Goal: Task Accomplishment & Management: Use online tool/utility

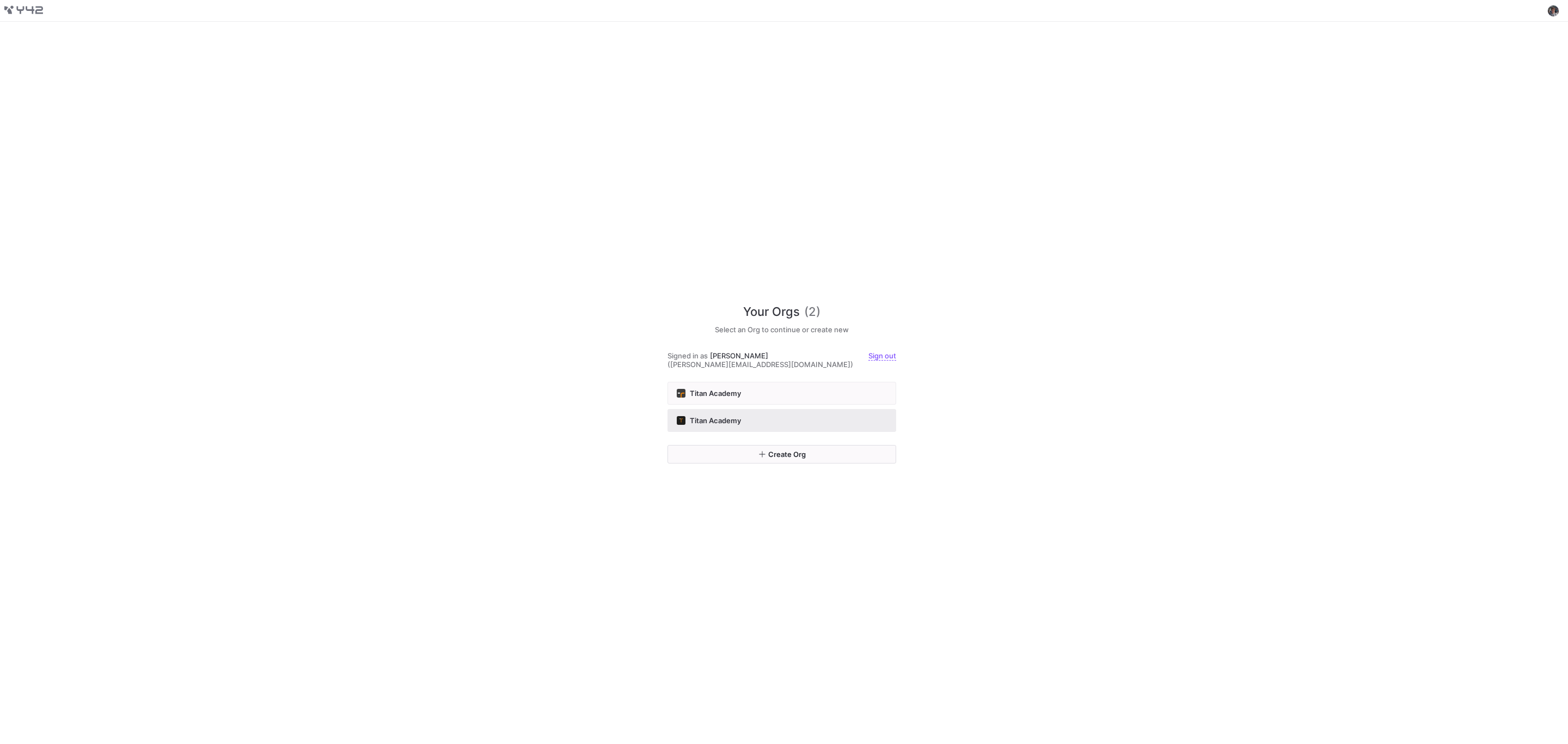
click at [841, 409] on button "Titan Academy" at bounding box center [782, 421] width 229 height 23
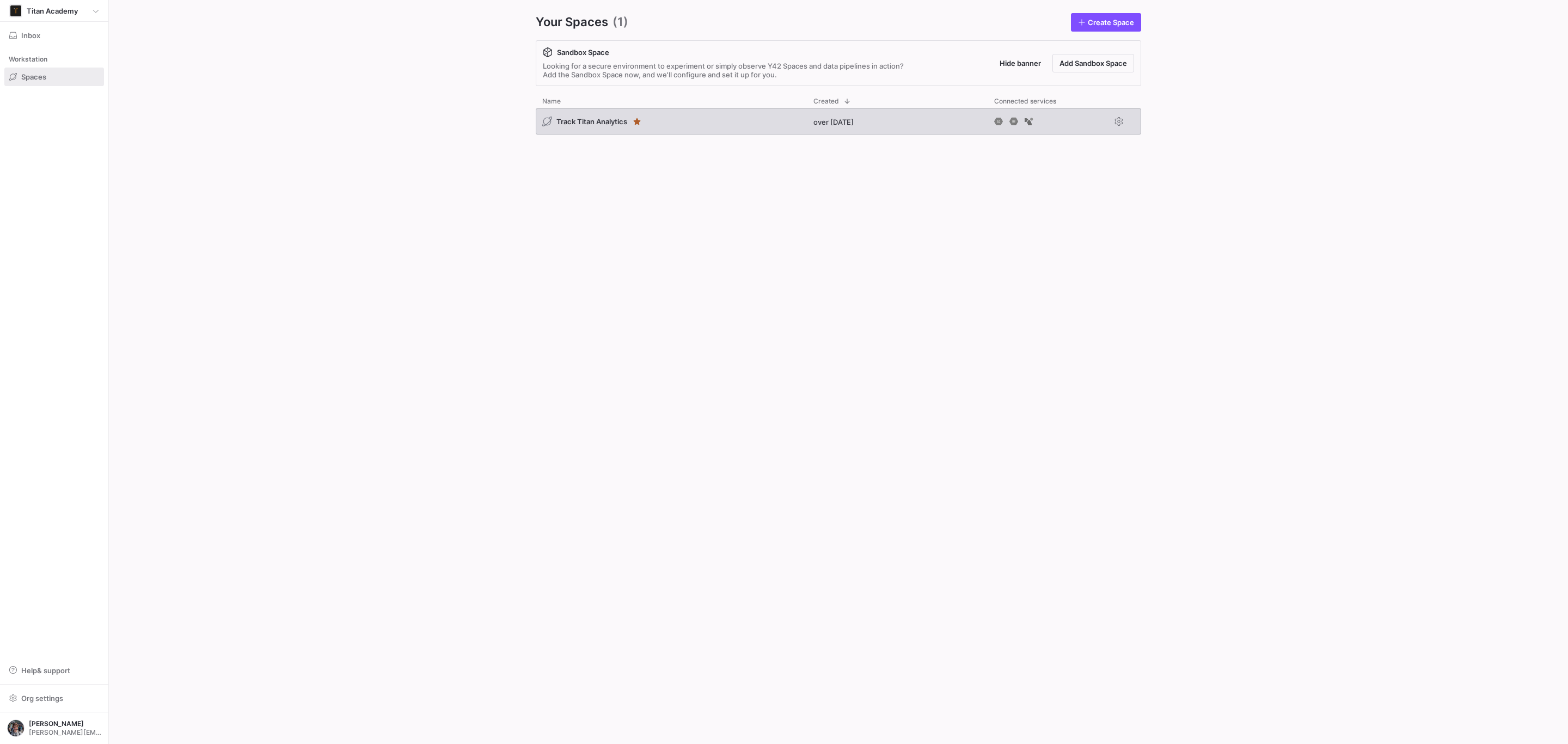
click at [740, 115] on div "Track Titan Analytics" at bounding box center [671, 121] width 271 height 26
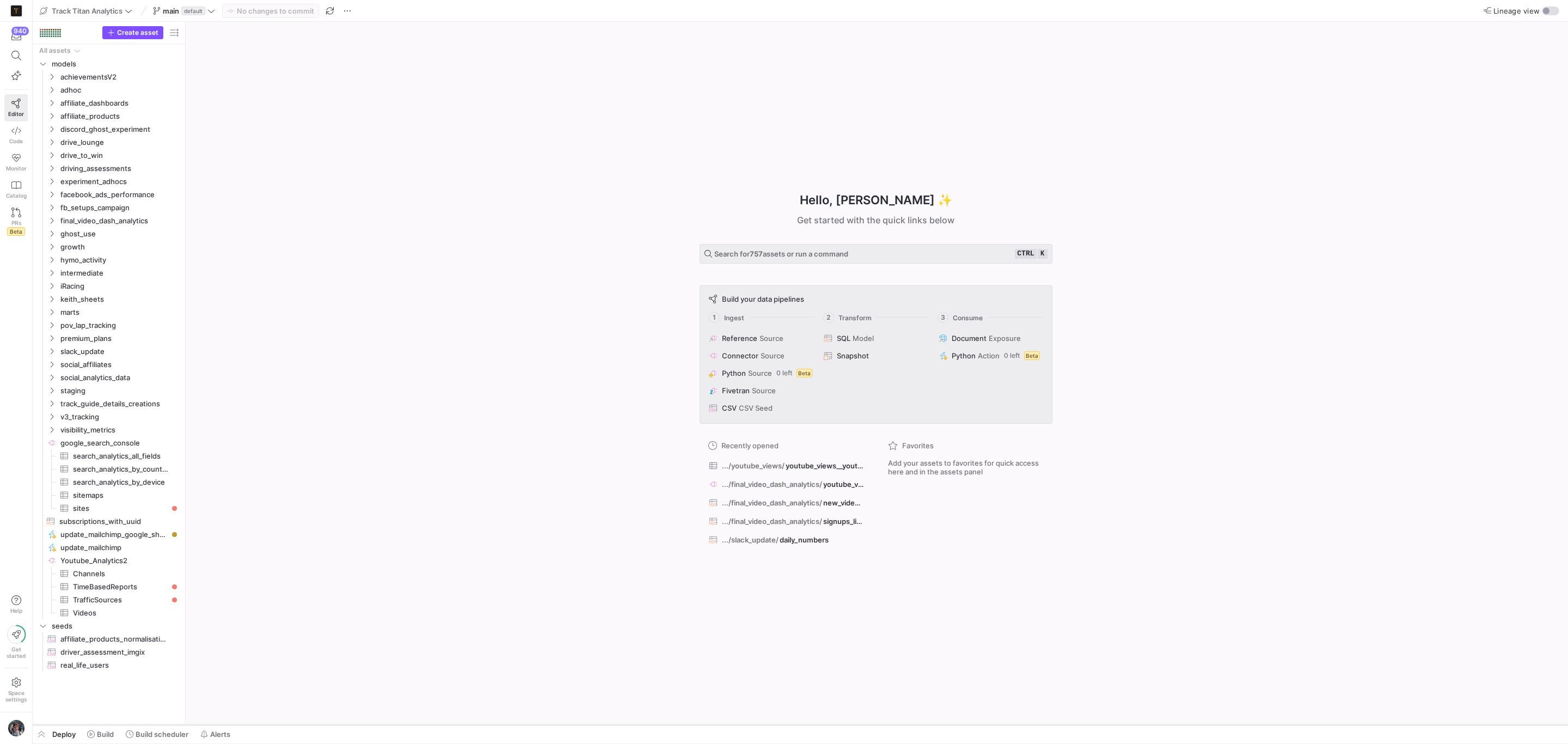
click at [92, 726] on div at bounding box center [800, 725] width 1535 height 4
click at [88, 735] on icon at bounding box center [91, 734] width 8 height 8
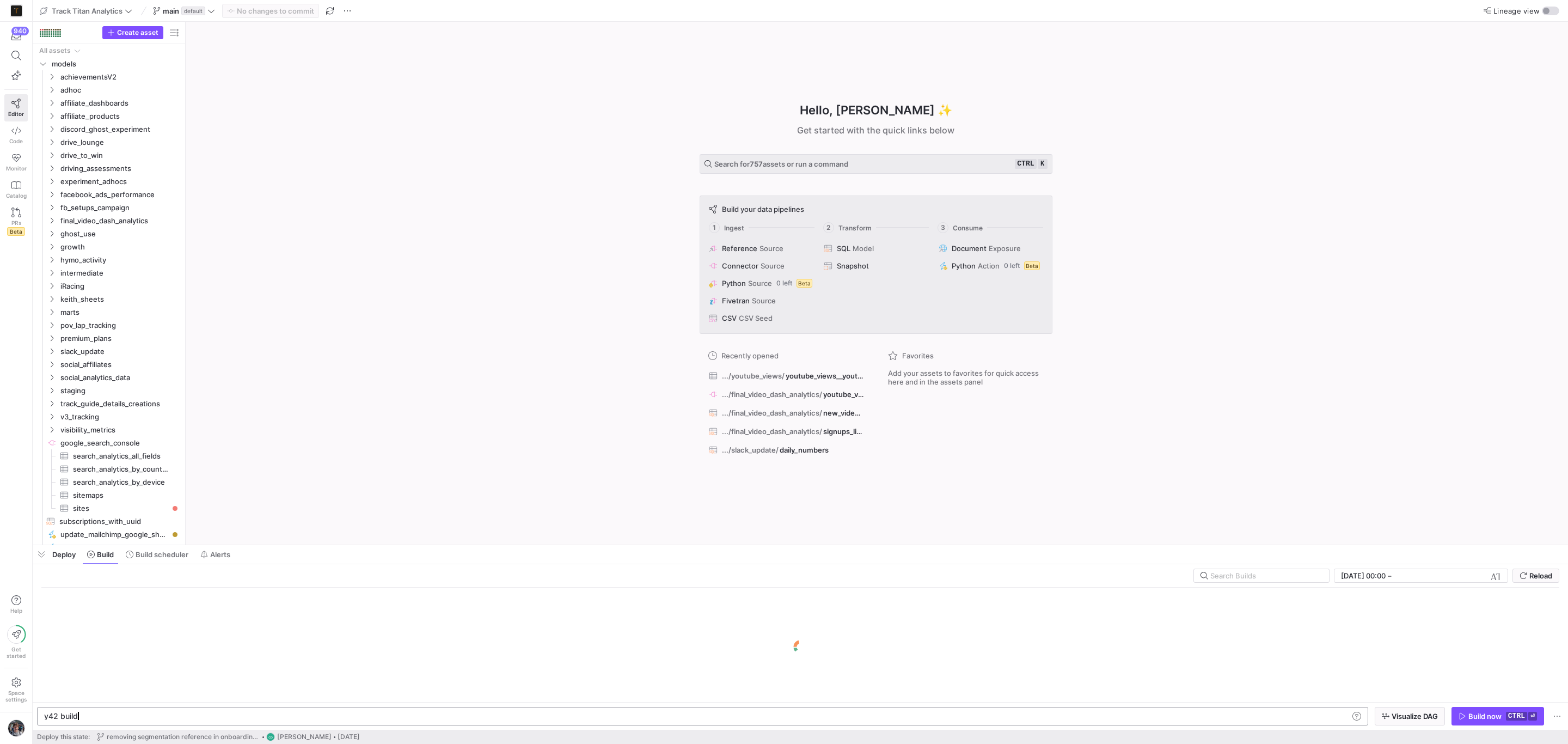
scroll to position [0, 32]
drag, startPoint x: 129, startPoint y: 716, endPoint x: 0, endPoint y: 715, distance: 129.0
click at [44, 715] on div "y42 build" at bounding box center [695, 716] width 1303 height 9
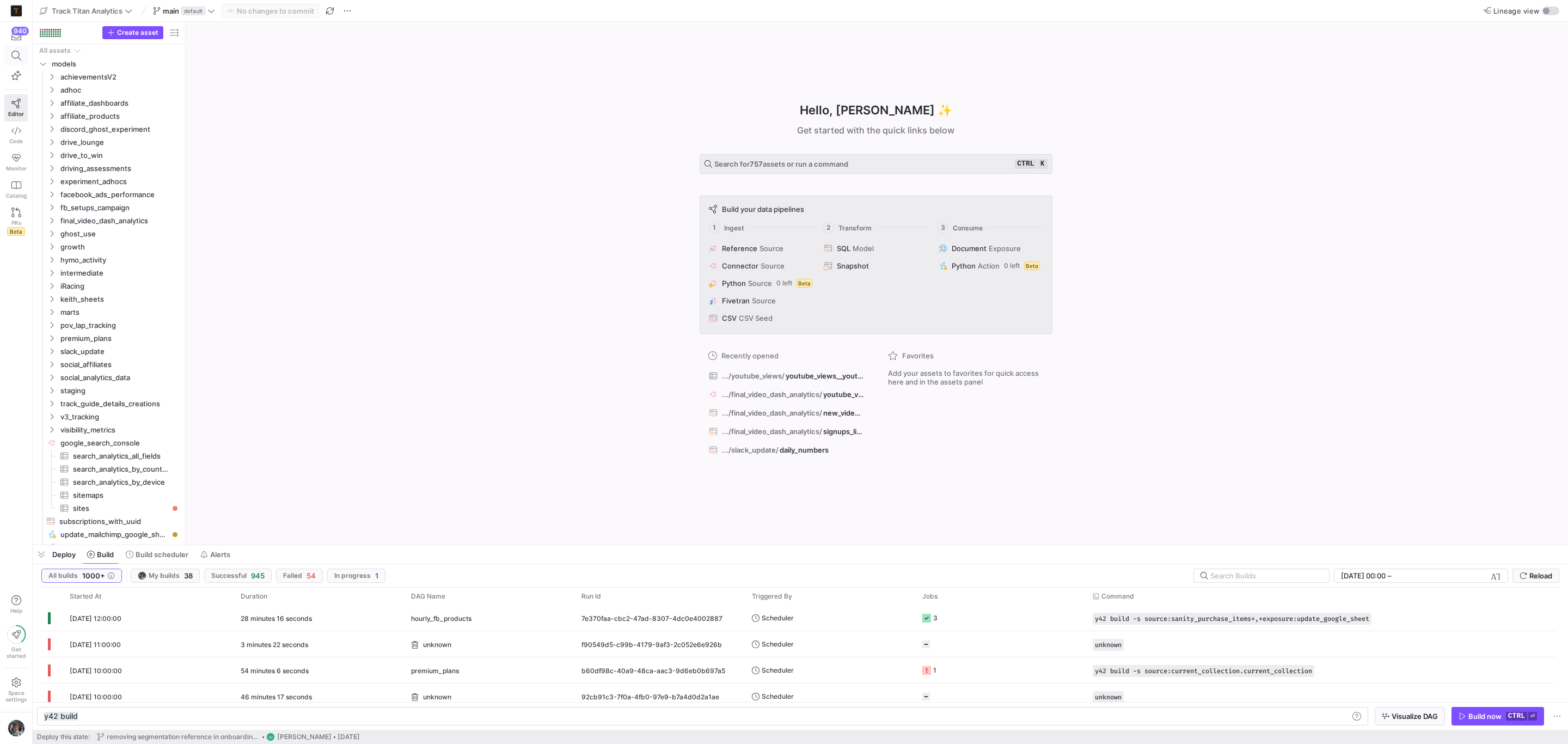
click at [16, 51] on icon at bounding box center [16, 55] width 10 height 10
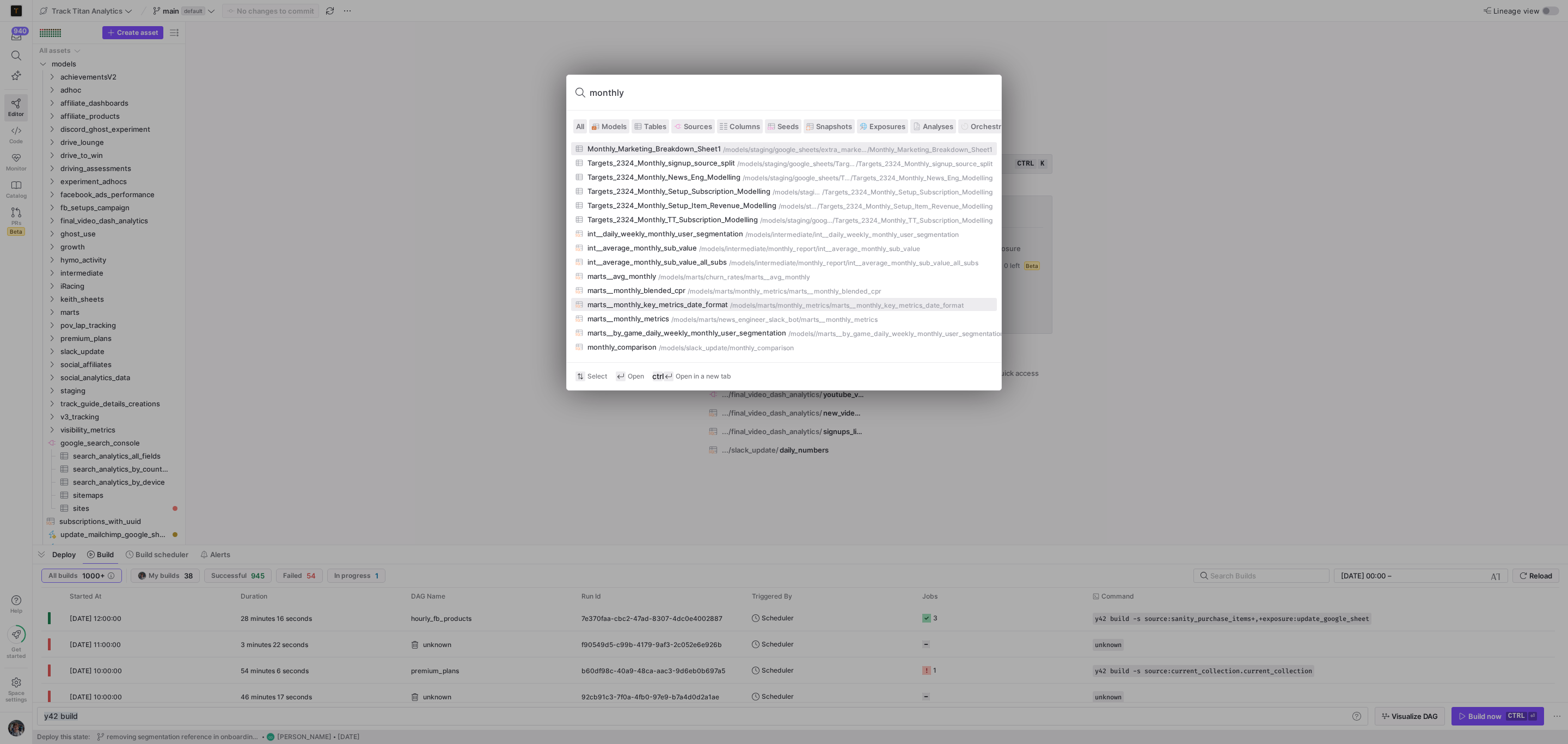
type input "monthly"
click at [720, 306] on div "marts__monthly_key_metrics_date_format" at bounding box center [657, 304] width 141 height 9
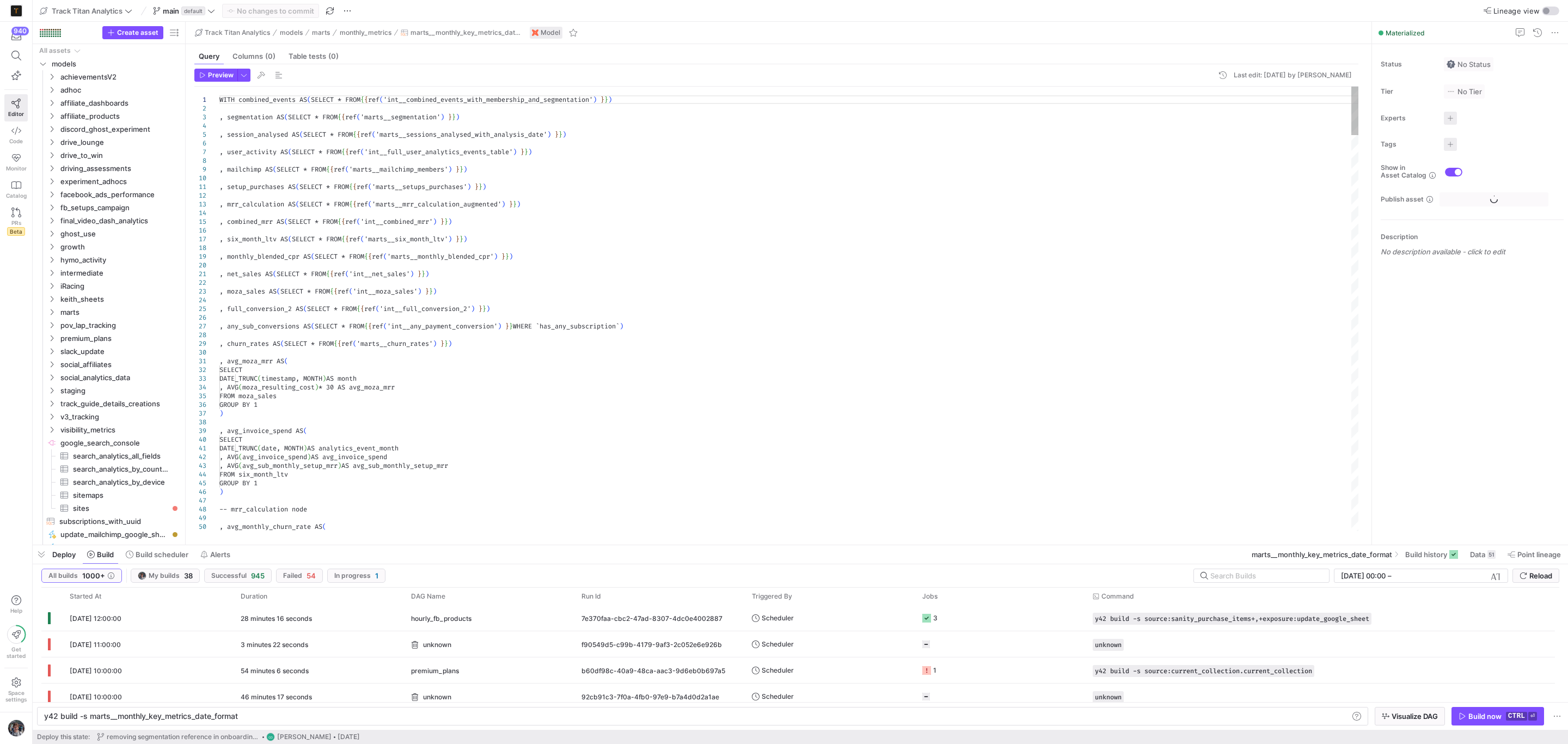
type textarea "y42 build -s marts__monthly_key_metrics_date_format"
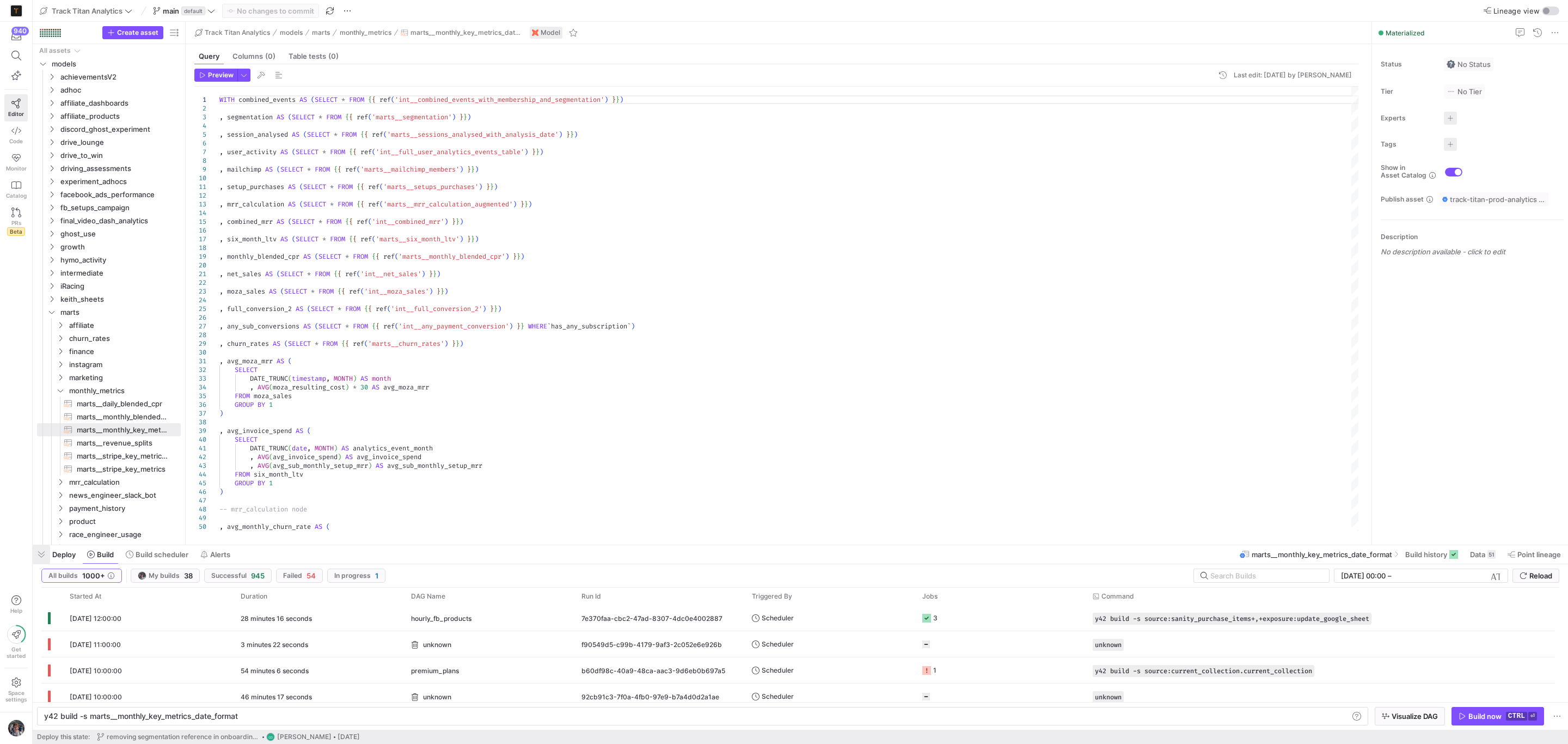
click at [43, 554] on span "button" at bounding box center [41, 554] width 18 height 18
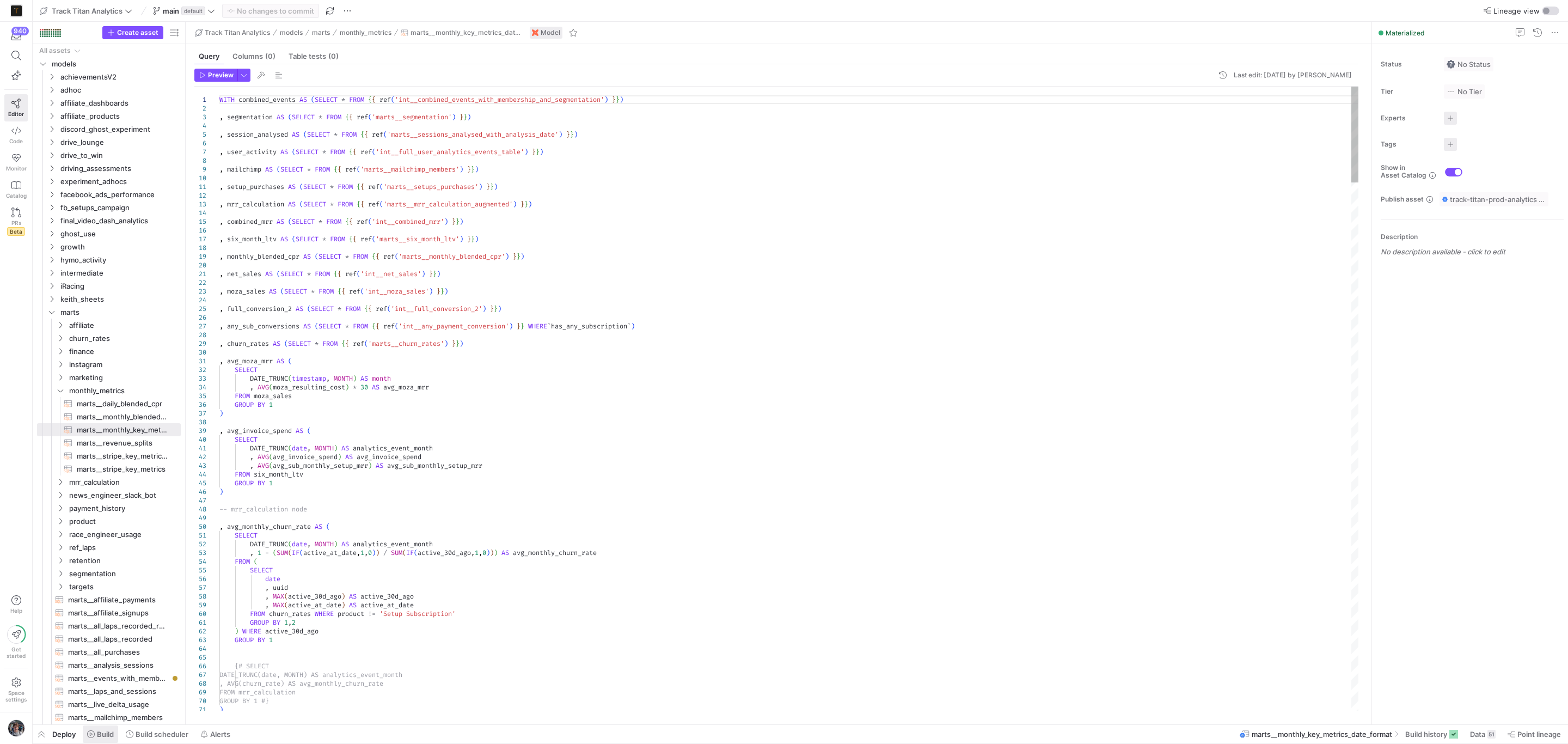
click at [99, 731] on span "Build" at bounding box center [105, 734] width 17 height 9
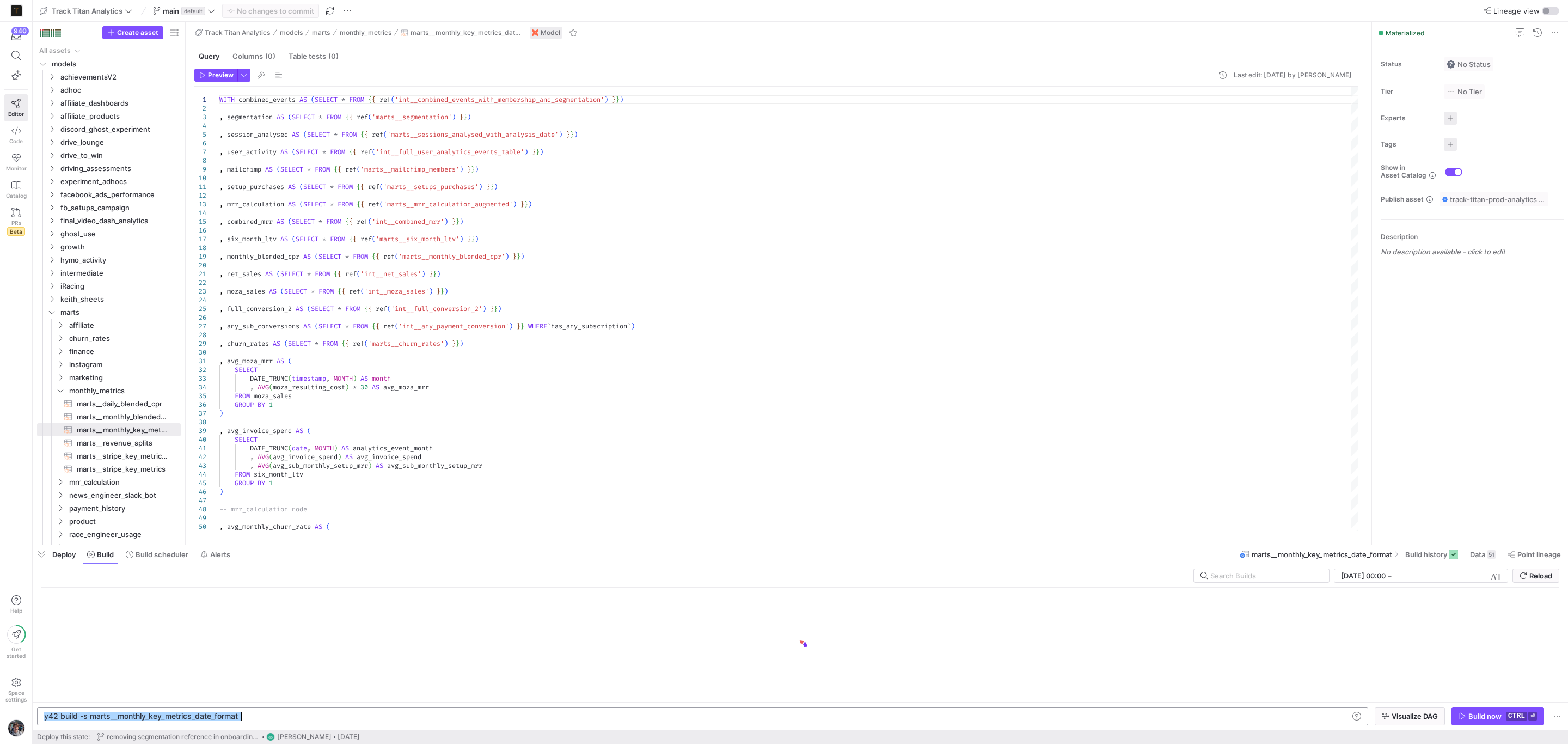
drag, startPoint x: 267, startPoint y: 711, endPoint x: 345, endPoint y: 724, distance: 79.1
click at [345, 720] on div "y42 build -s marts__monthly_key_metrics_date_forma t" at bounding box center [695, 716] width 1303 height 9
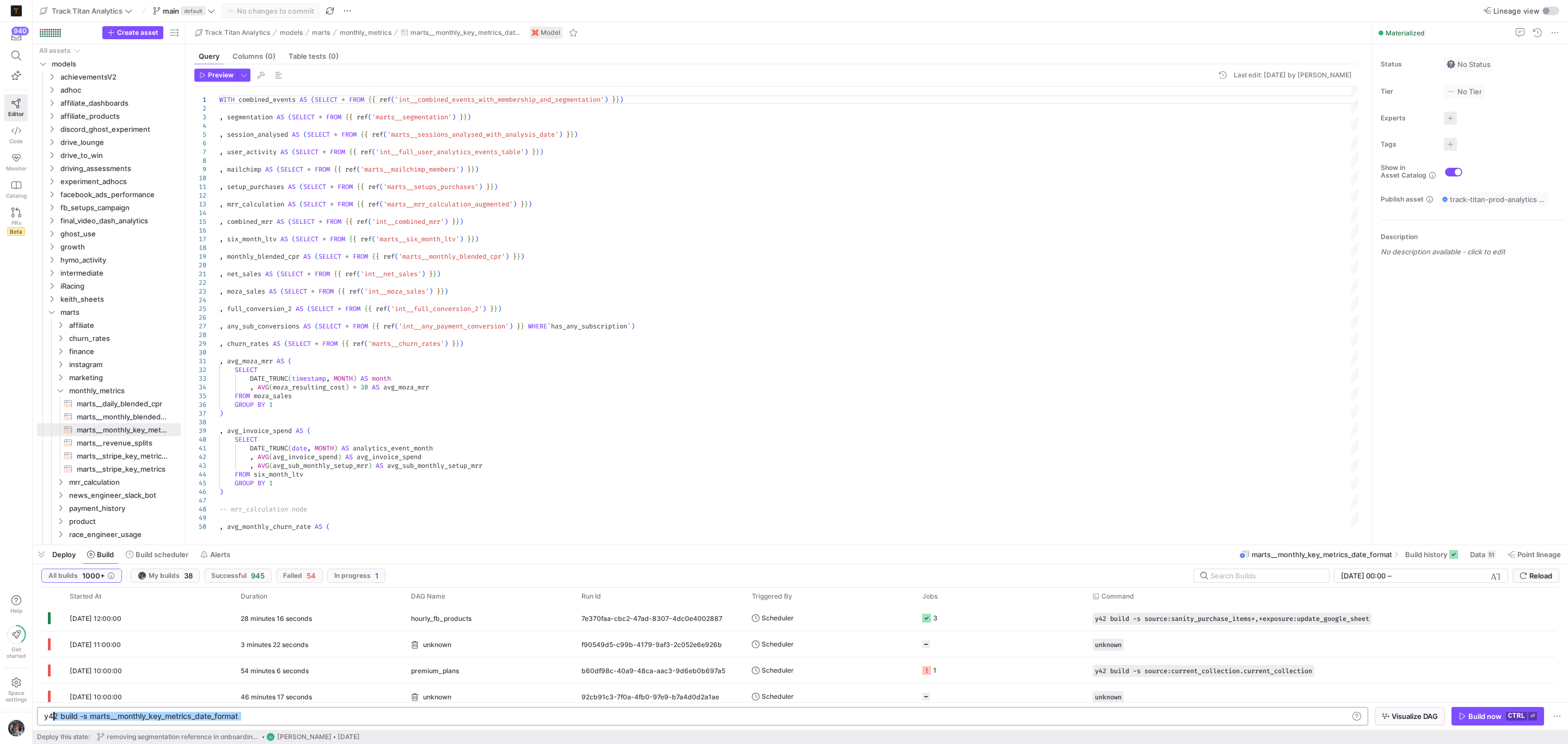
drag, startPoint x: 255, startPoint y: 712, endPoint x: 51, endPoint y: 728, distance: 204.6
click at [51, 720] on div "y42 build -s marts__monthly_key_metrics_date_forma t" at bounding box center [695, 716] width 1303 height 9
type textarea "y"
type textarea "y42 build -s +marts__monthly_key_metrics_date_format \ --exclude source:stripe_…"
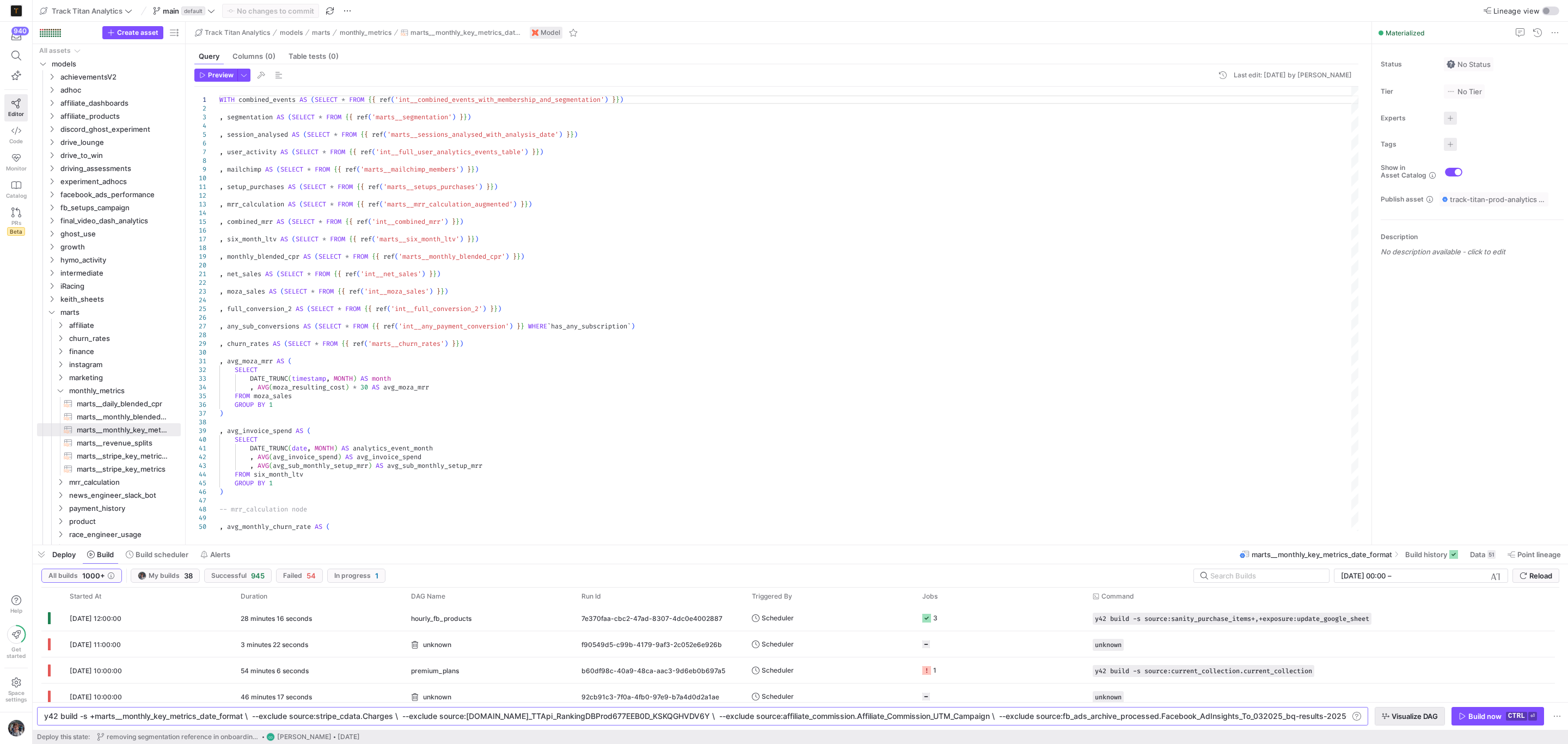
click at [1391, 721] on span "button" at bounding box center [1410, 716] width 69 height 18
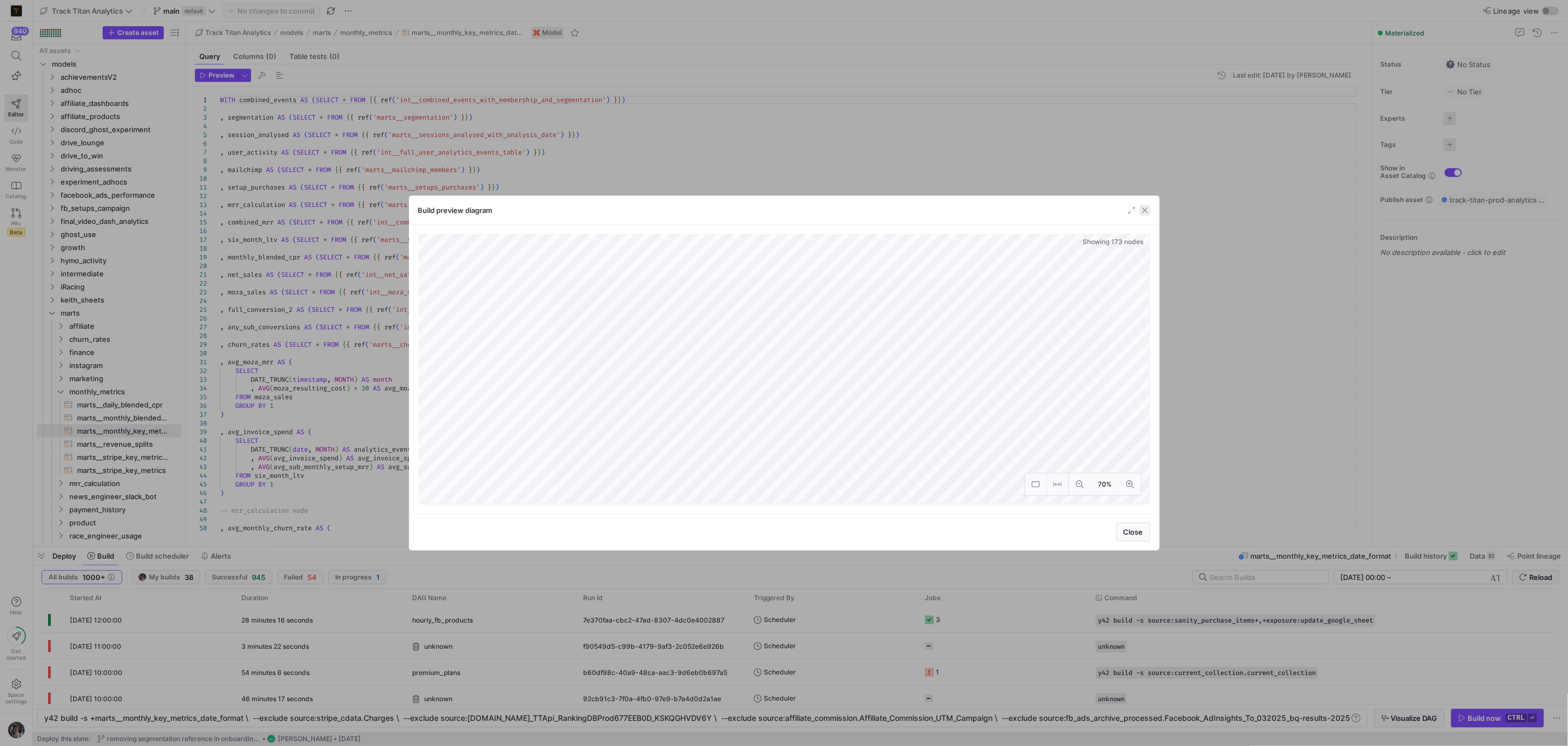
click at [1146, 207] on span "button" at bounding box center [1145, 210] width 11 height 11
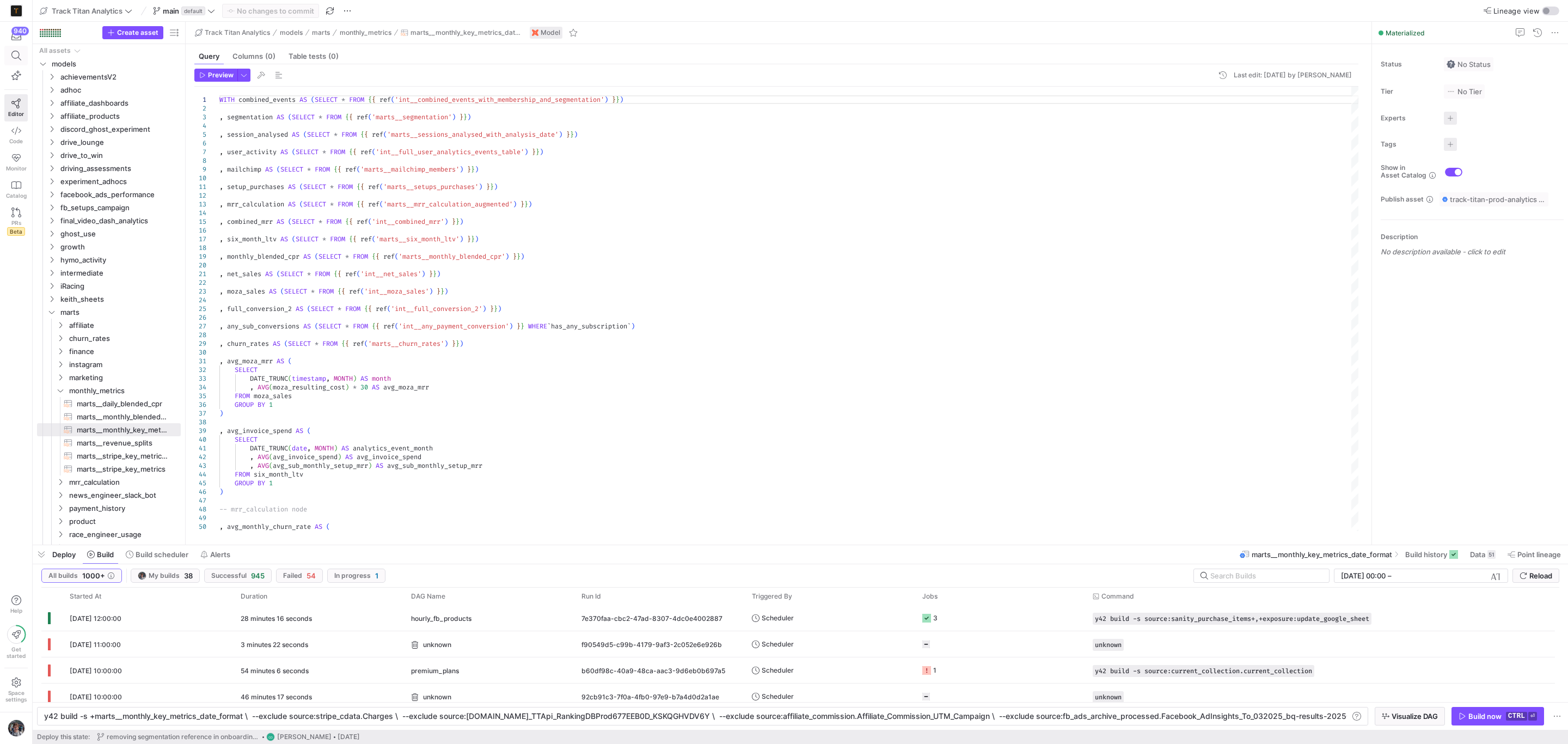
click at [16, 54] on icon at bounding box center [16, 55] width 10 height 10
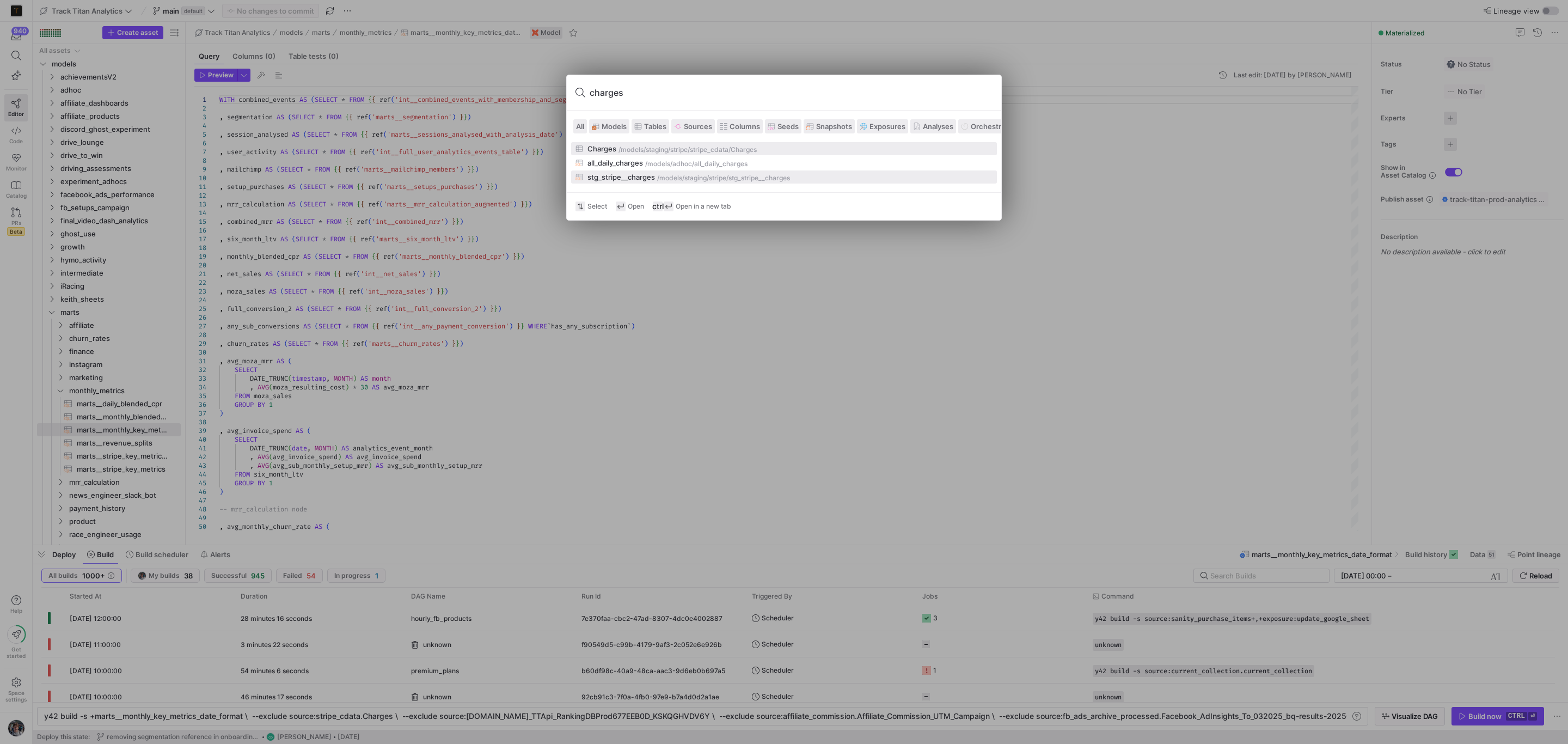
type input "charges"
click at [815, 178] on div "/models/ staging/stripe /stg_stripe__charges" at bounding box center [825, 178] width 335 height 8
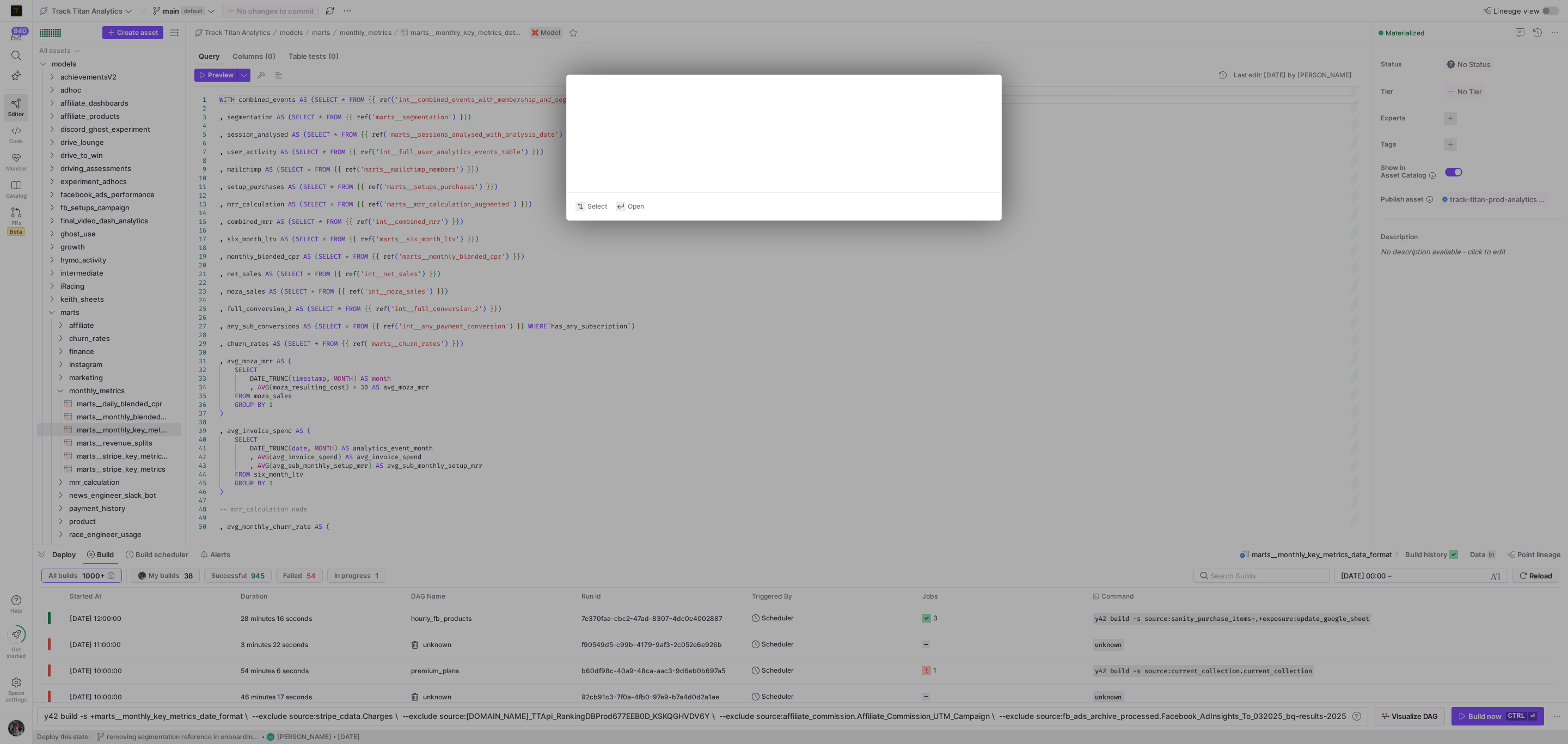
type textarea "WITH source AS ( SELECT * FROM {{ source('stripe_cdata', 'Charges') }} ), renam…"
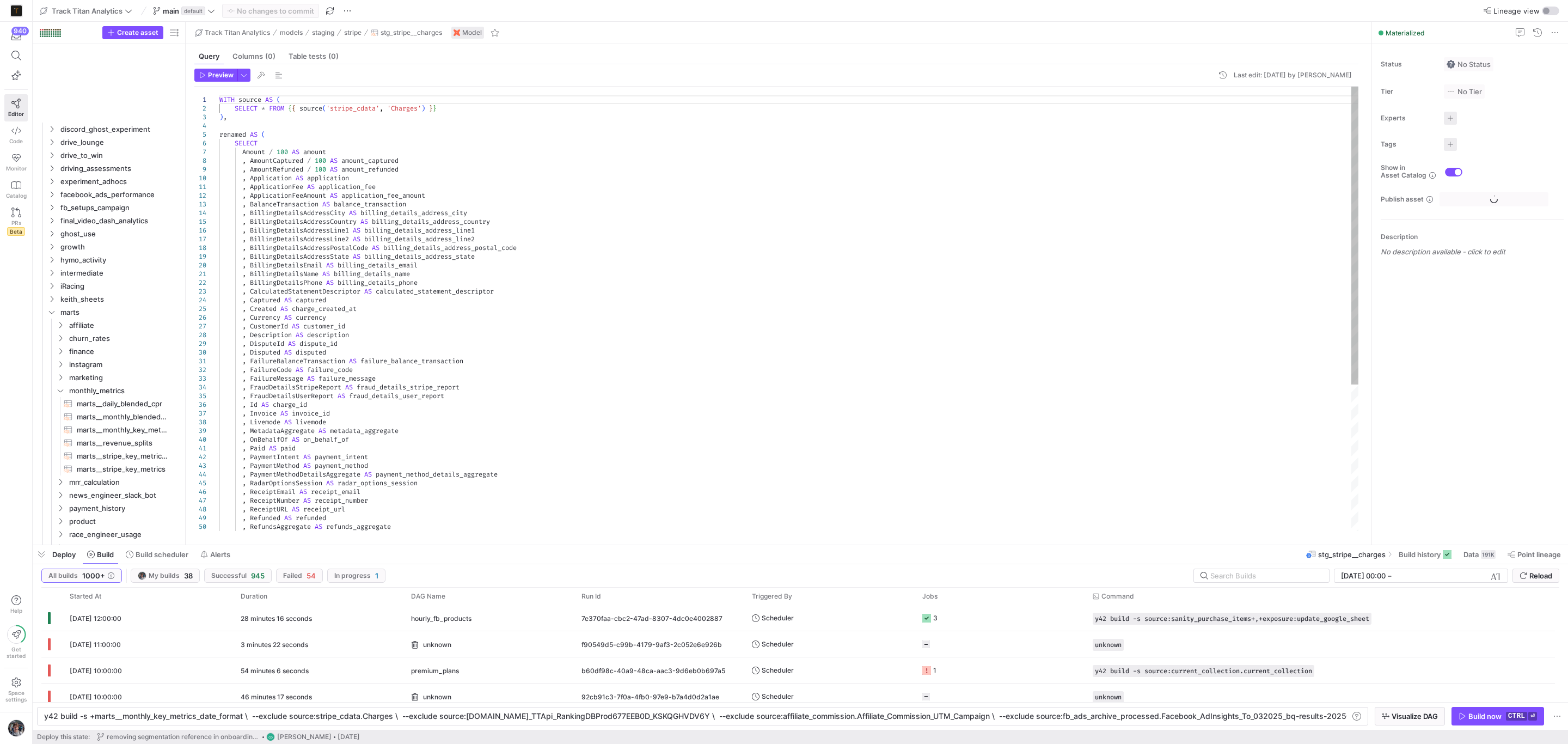
scroll to position [742, 0]
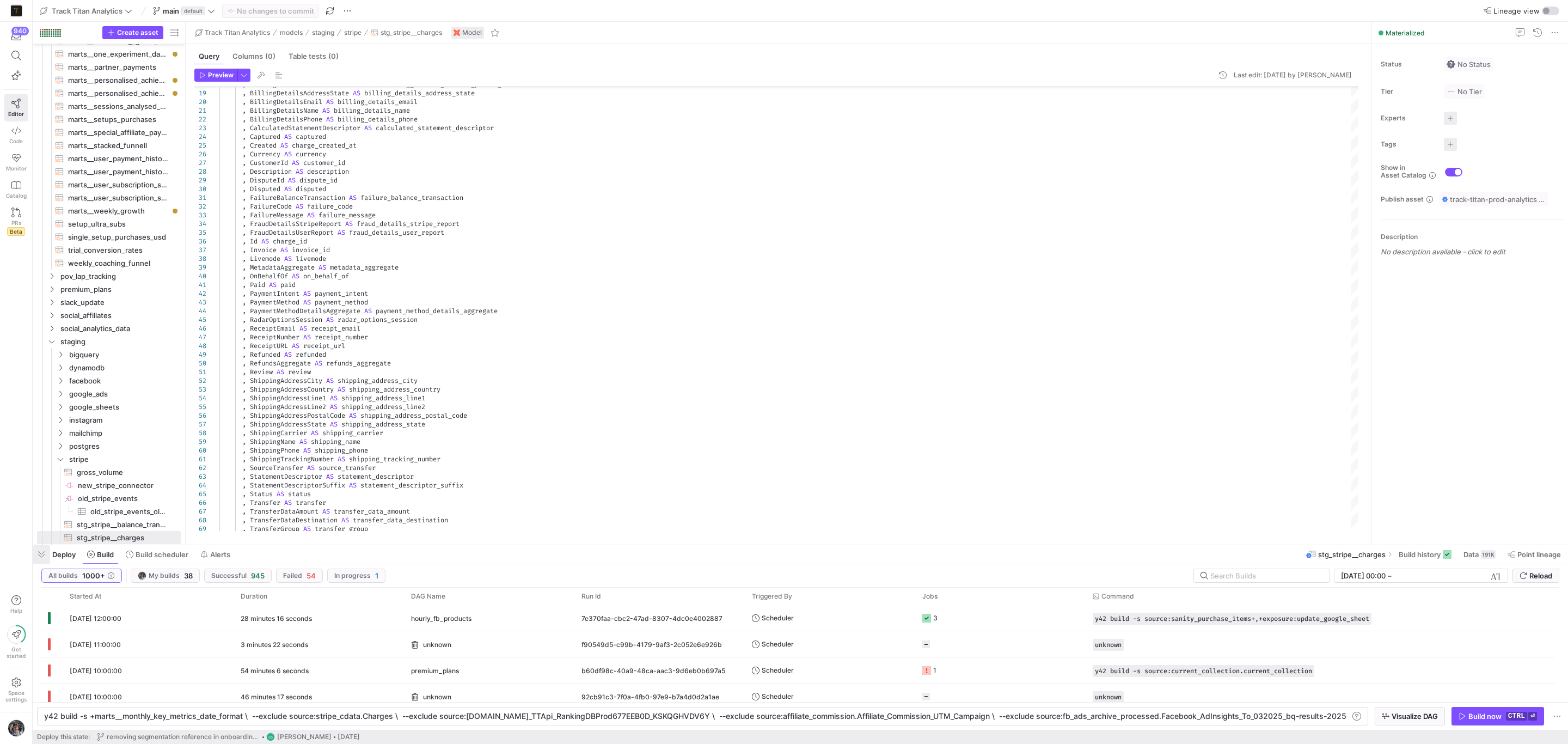
click at [41, 552] on span "button" at bounding box center [41, 554] width 18 height 18
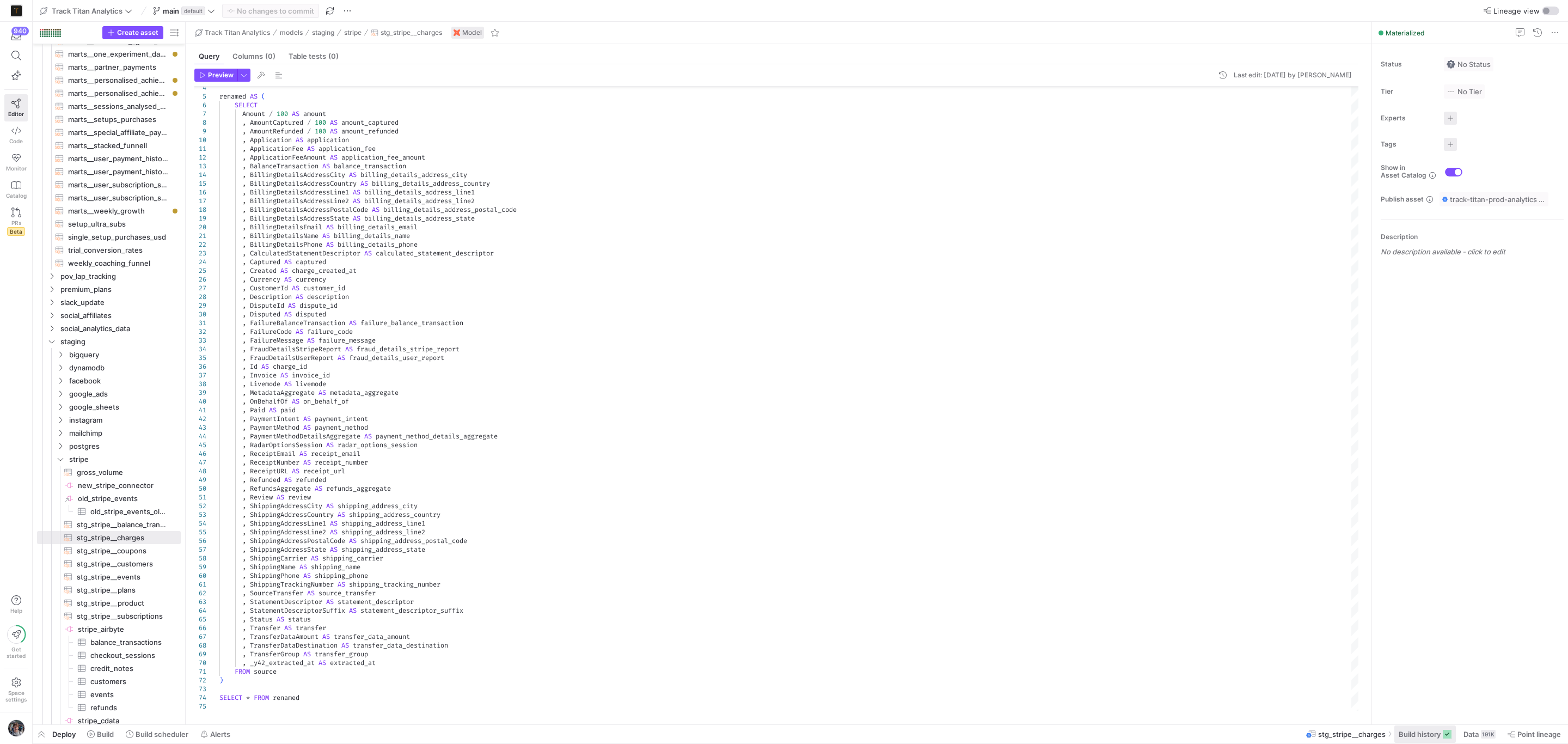
click at [1429, 735] on span "Build history" at bounding box center [1419, 734] width 42 height 9
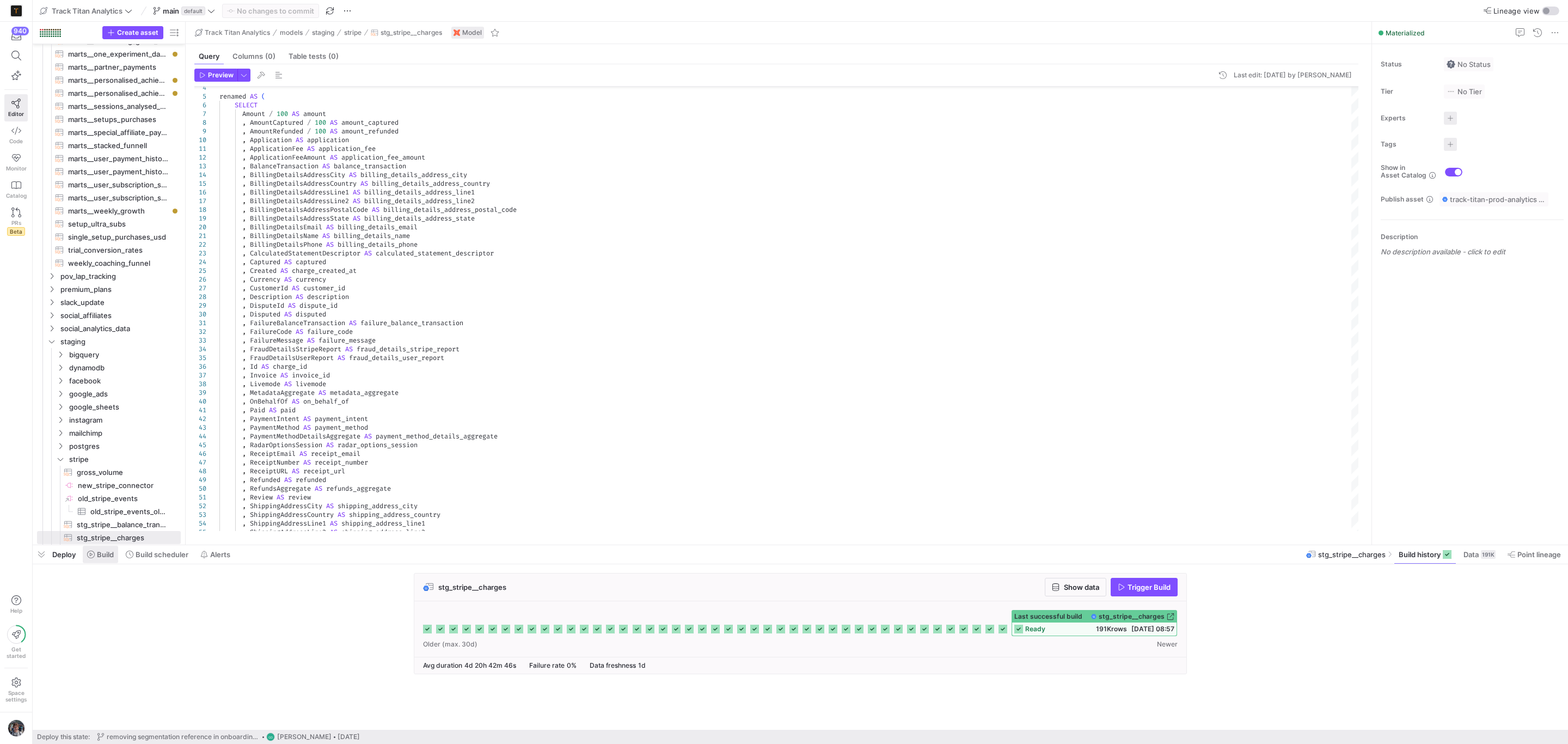
click at [96, 557] on span "Build" at bounding box center [100, 554] width 27 height 9
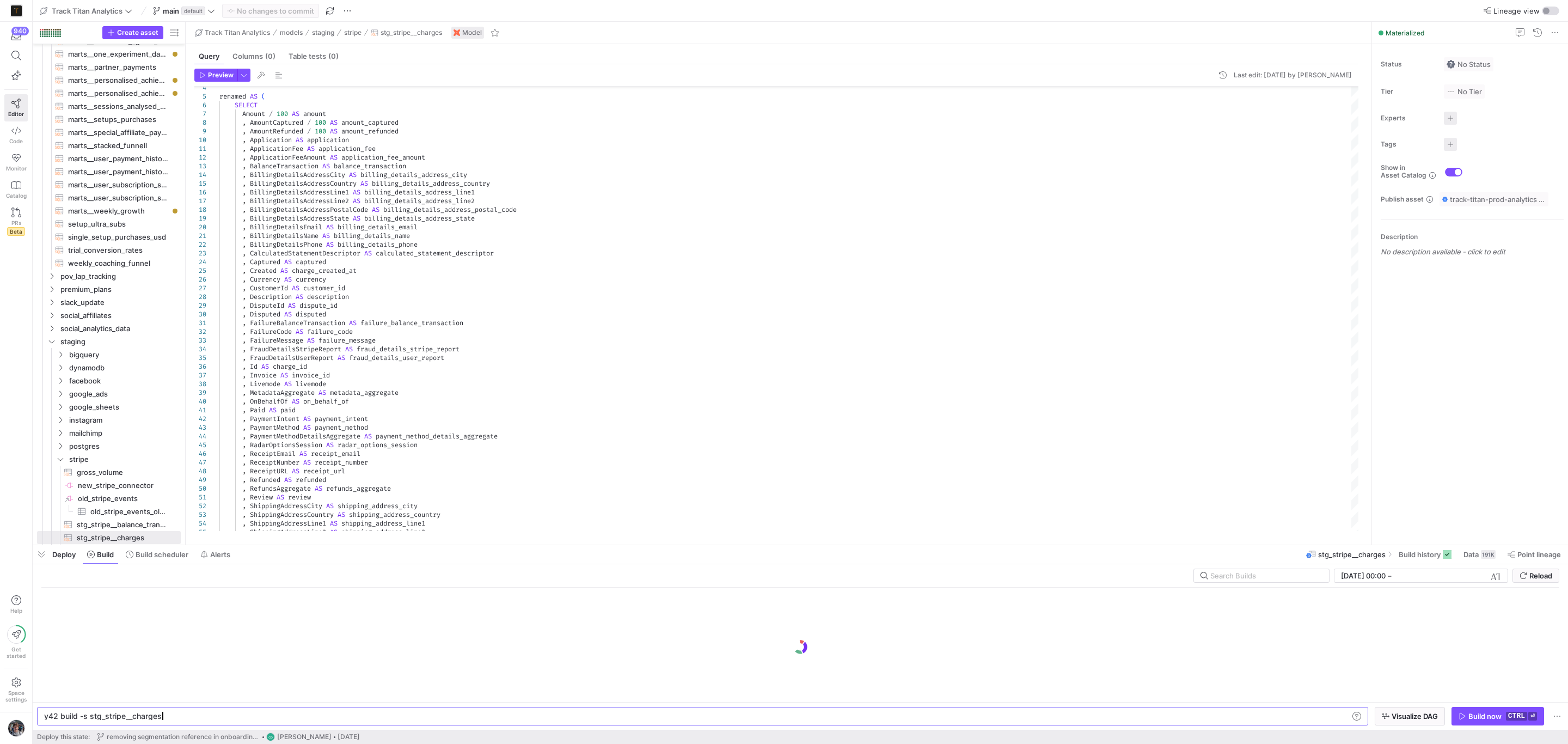
scroll to position [0, 115]
drag, startPoint x: 183, startPoint y: 717, endPoint x: 8, endPoint y: 720, distance: 175.0
click at [44, 720] on div "y42 build -s stg_stripe__charges" at bounding box center [695, 716] width 1303 height 9
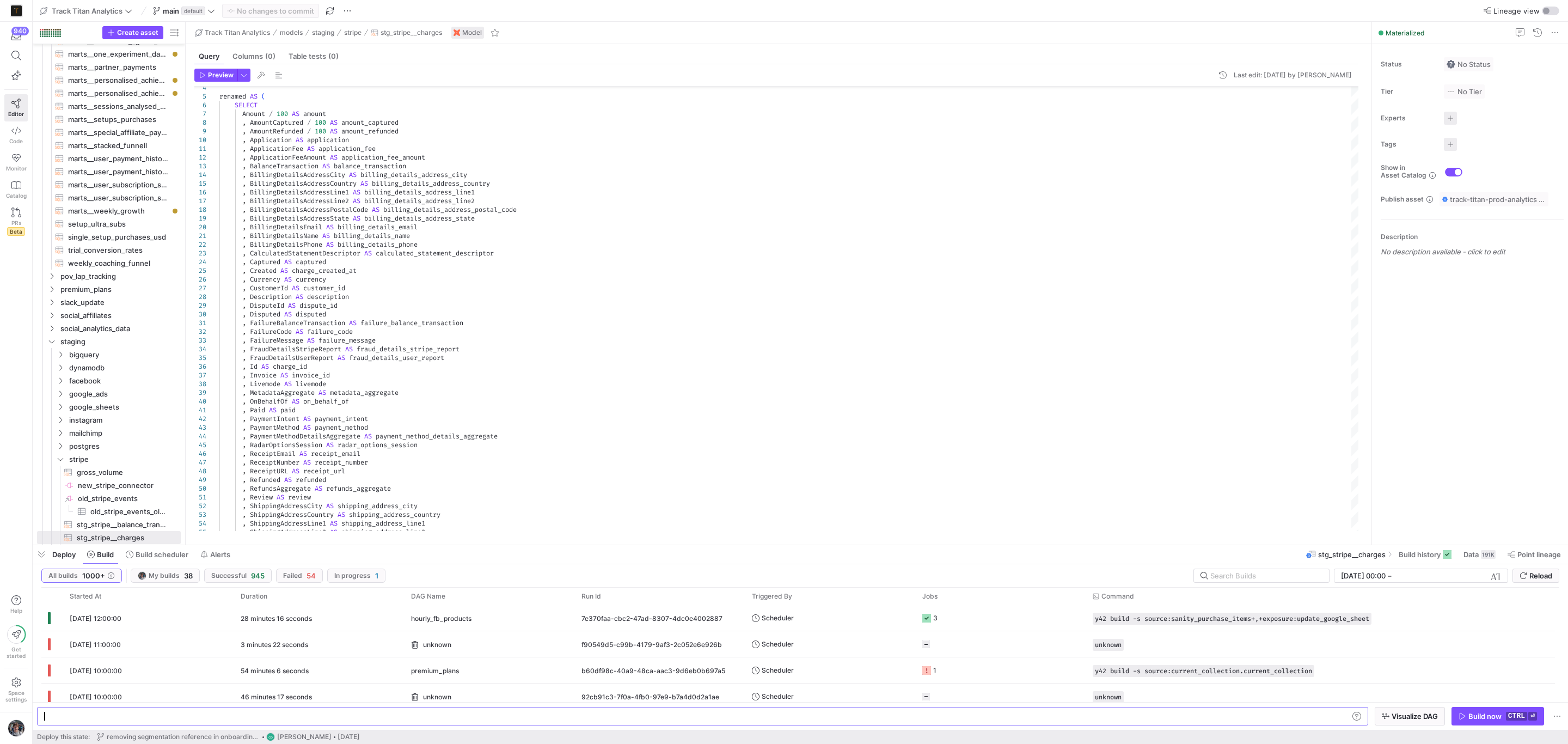
scroll to position [0, 0]
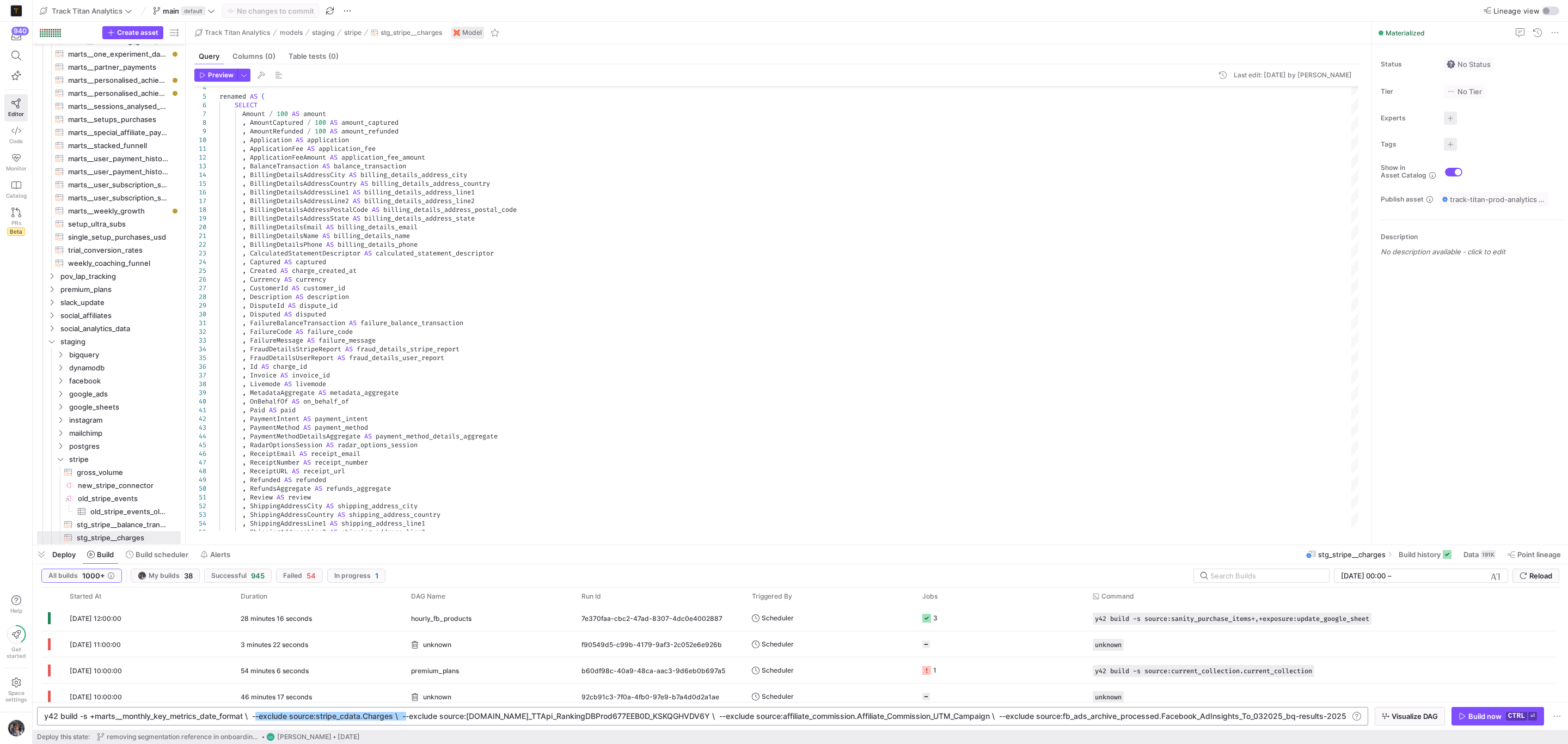
drag, startPoint x: 405, startPoint y: 715, endPoint x: 255, endPoint y: 724, distance: 150.3
click at [255, 720] on div "y42 build -s +marts__monthly_key_metrics_date_form at \ --exclude source:stripe…" at bounding box center [941, 716] width 1795 height 9
type textarea "y42 build -s +marts__monthly_key_metrics_date_format \ --exclude source:DynamoD…"
click at [425, 711] on div "y42 build -s +marts__monthly_key_metrics_date_form at \ --exclude source:Dynamo…" at bounding box center [702, 716] width 1331 height 18
click at [425, 717] on div "y42 build -s +marts__monthly_key_metrics_date_form at \ --exclude source:Dynamo…" at bounding box center [866, 716] width 1644 height 9
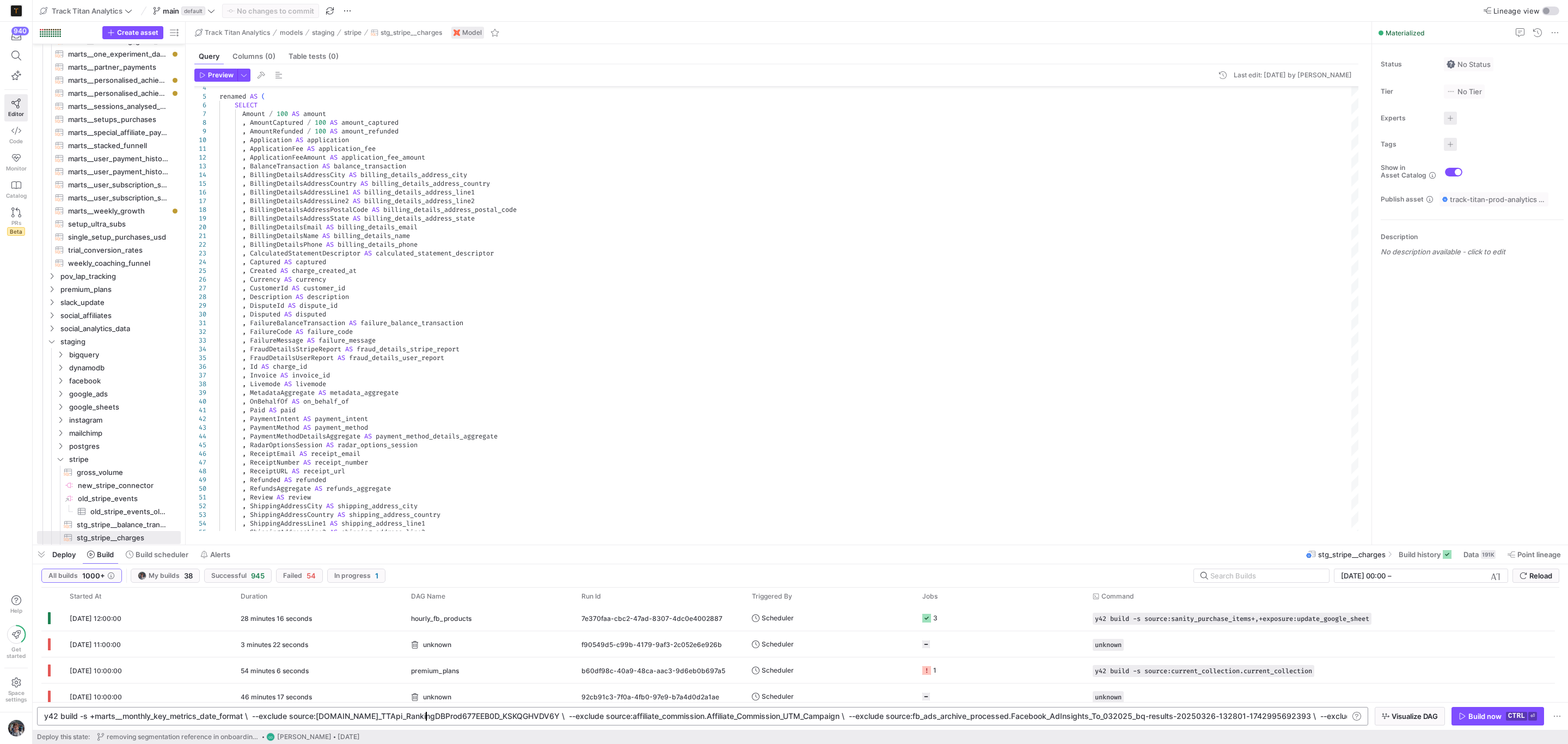
scroll to position [0, 208]
click at [425, 717] on div "y42 build -s +marts__monthly_key_metrics_date_form at \ --exclude source:Dynamo…" at bounding box center [866, 716] width 1644 height 9
click at [18, 71] on icon "button" at bounding box center [16, 75] width 10 height 10
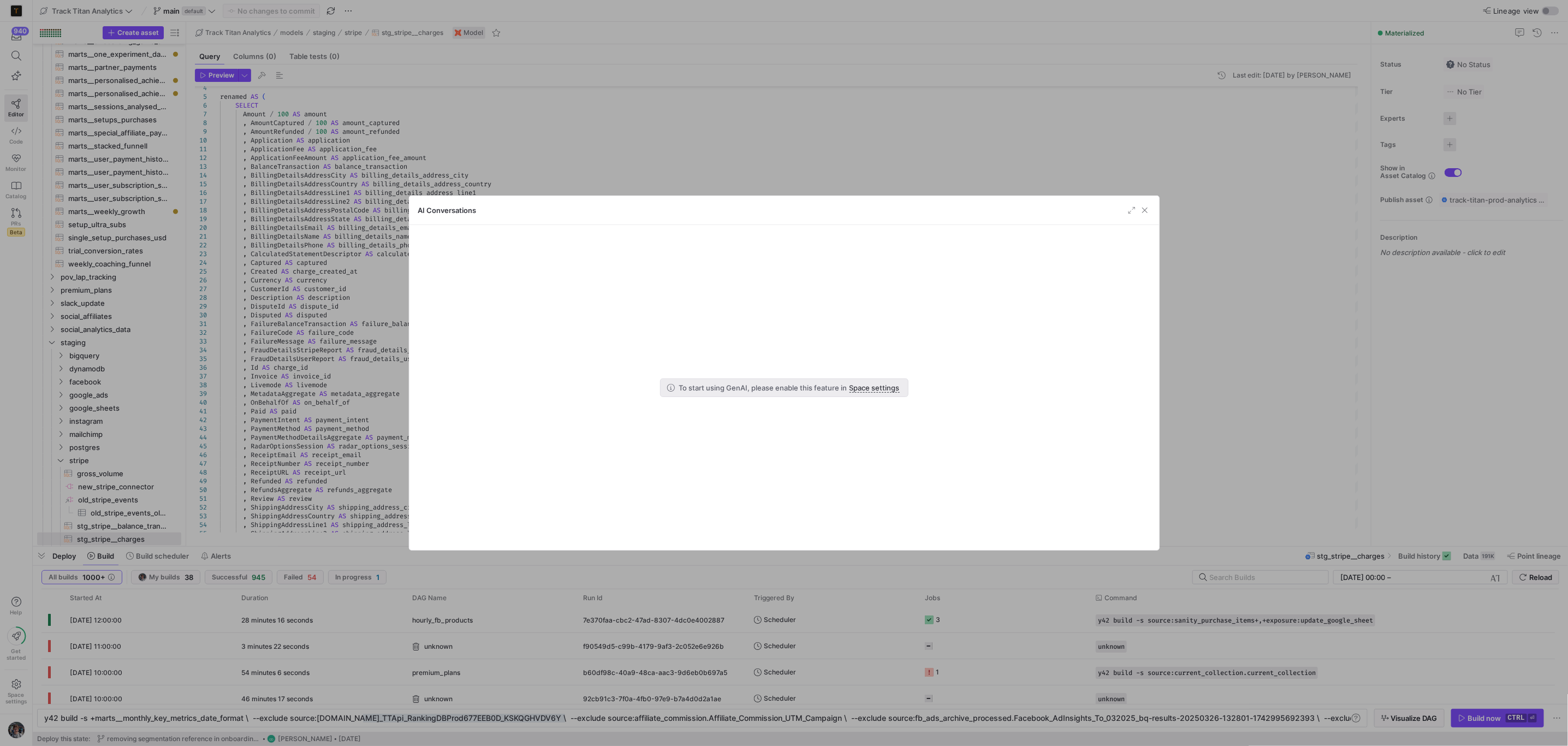
click at [0, 54] on div at bounding box center [784, 373] width 1568 height 746
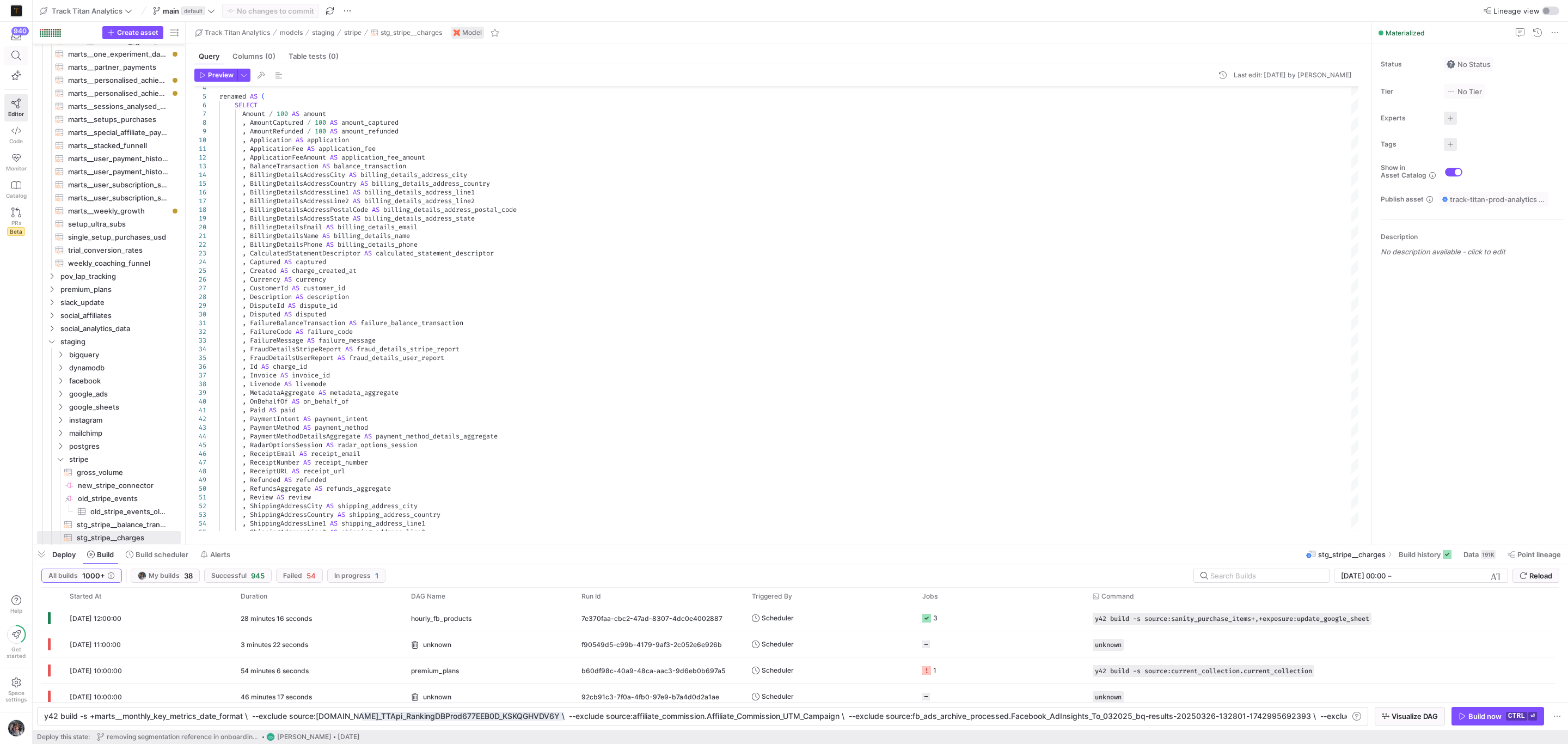
click at [12, 56] on icon at bounding box center [16, 55] width 10 height 10
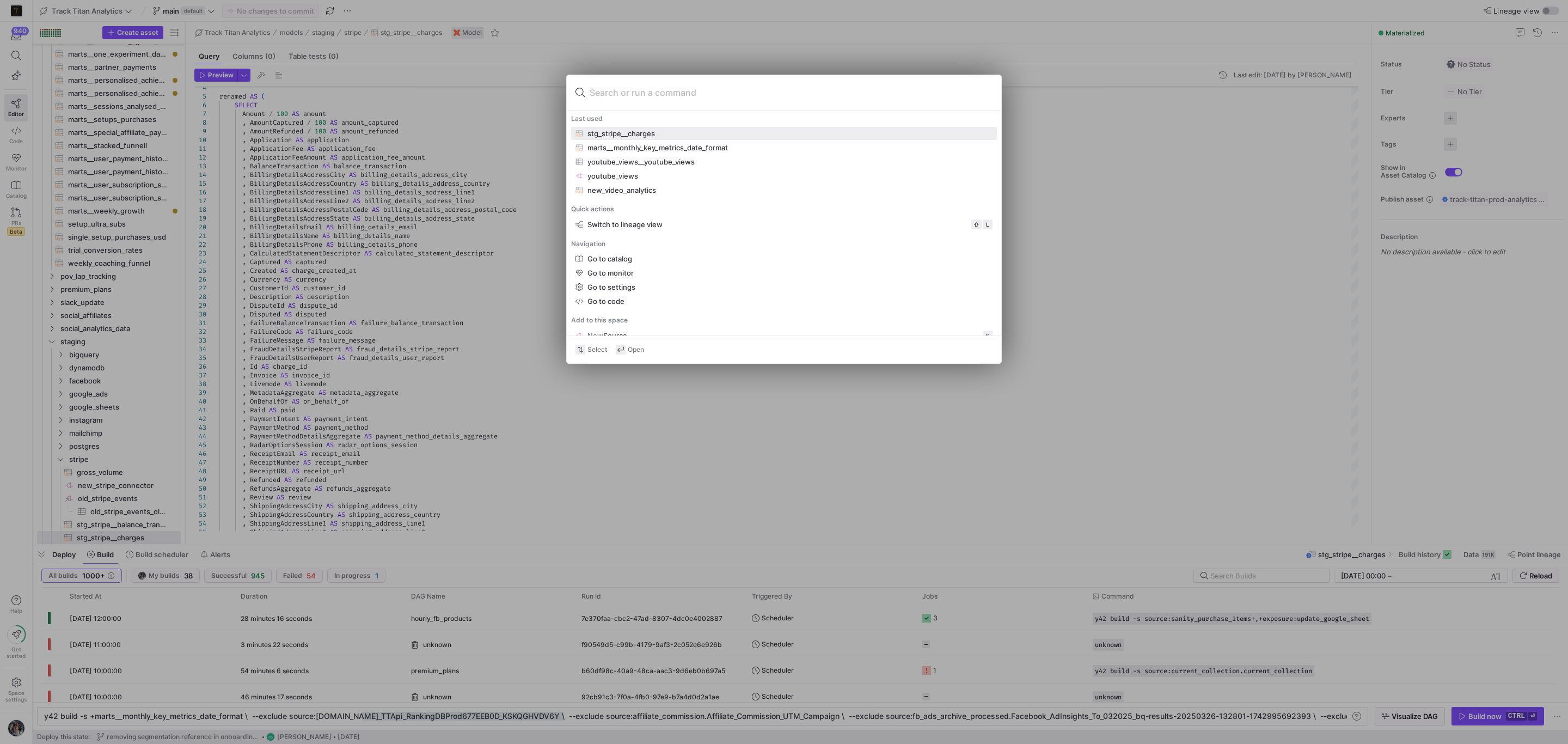
click at [183, 462] on div at bounding box center [784, 372] width 1568 height 744
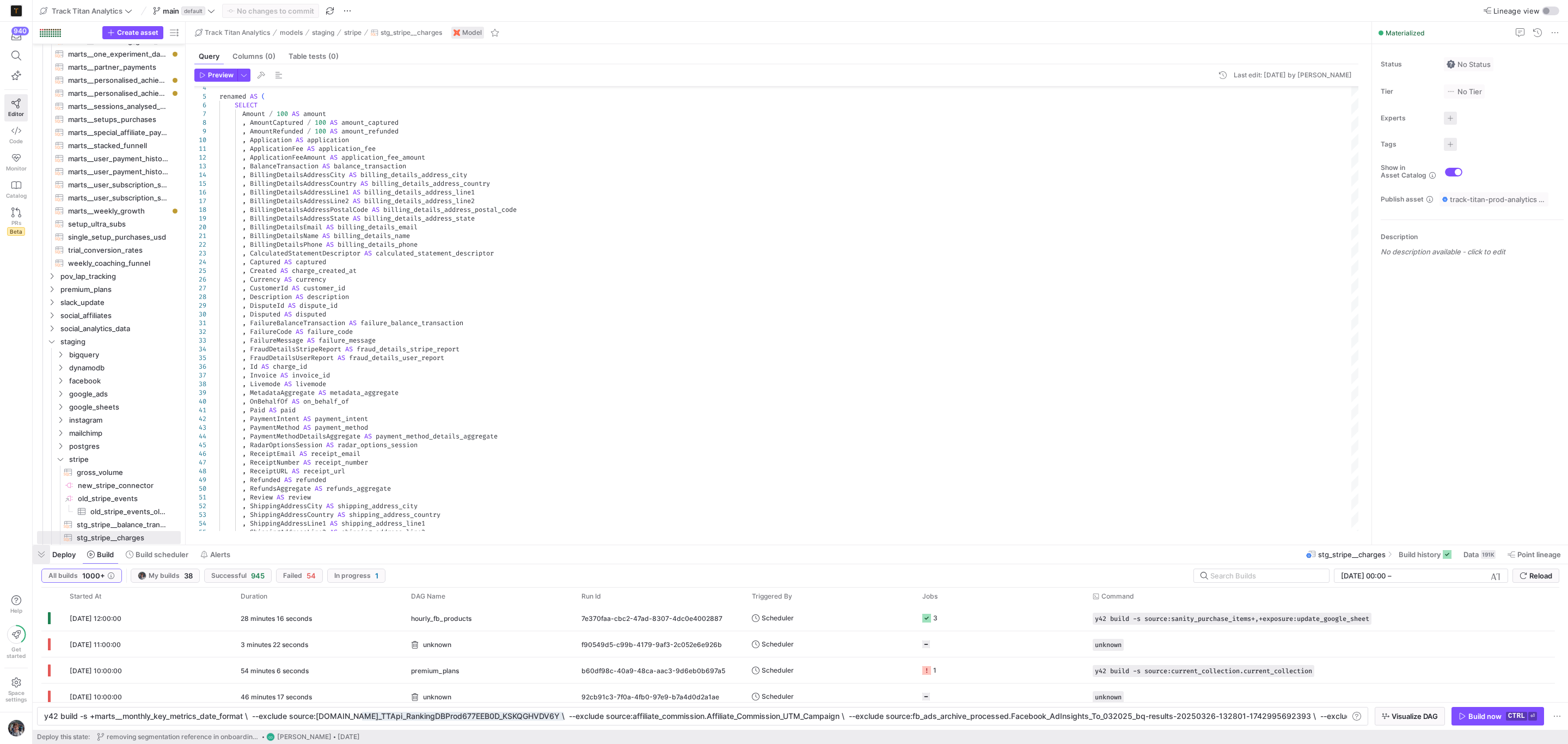
click at [41, 559] on span "button" at bounding box center [41, 554] width 18 height 18
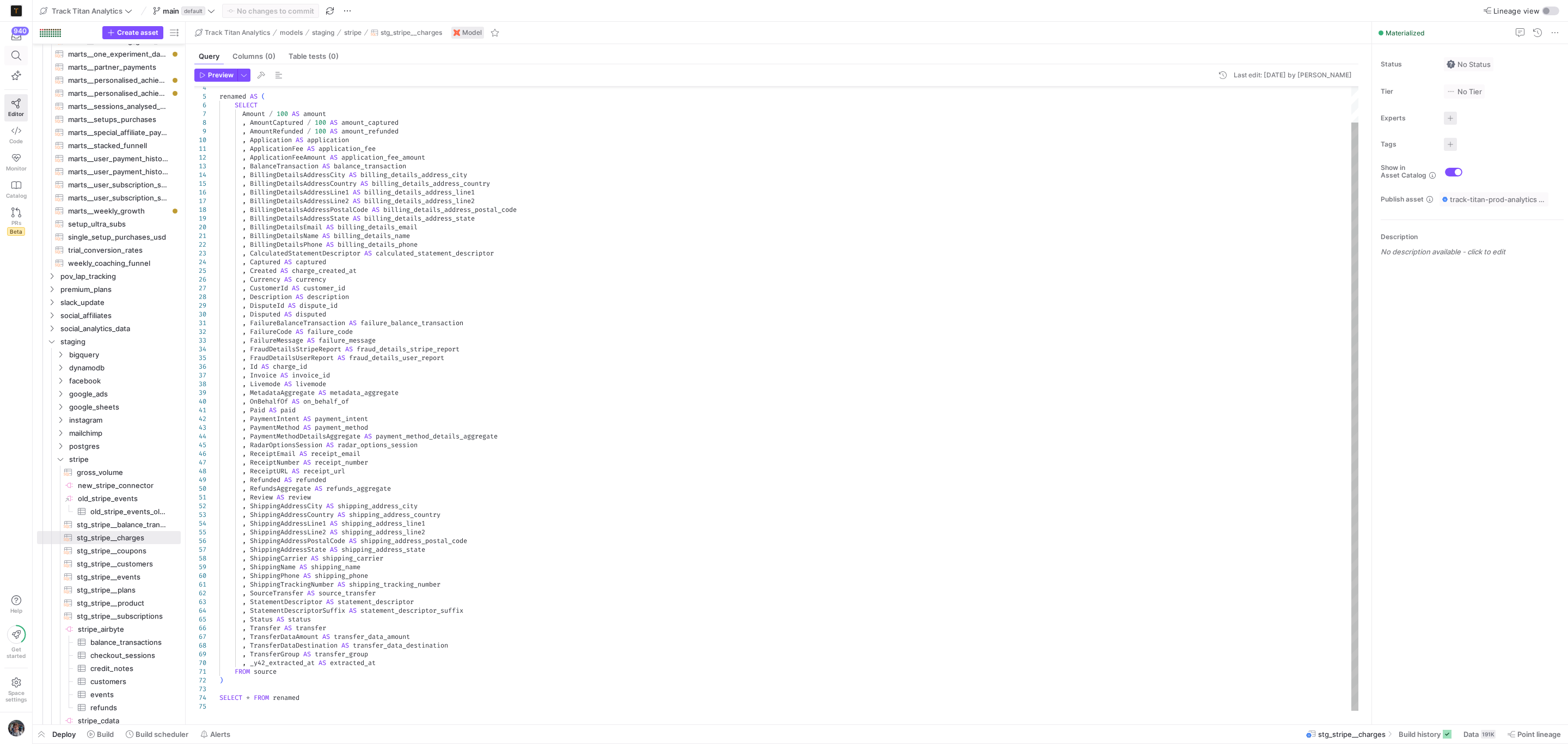
click at [9, 65] on span at bounding box center [16, 55] width 23 height 18
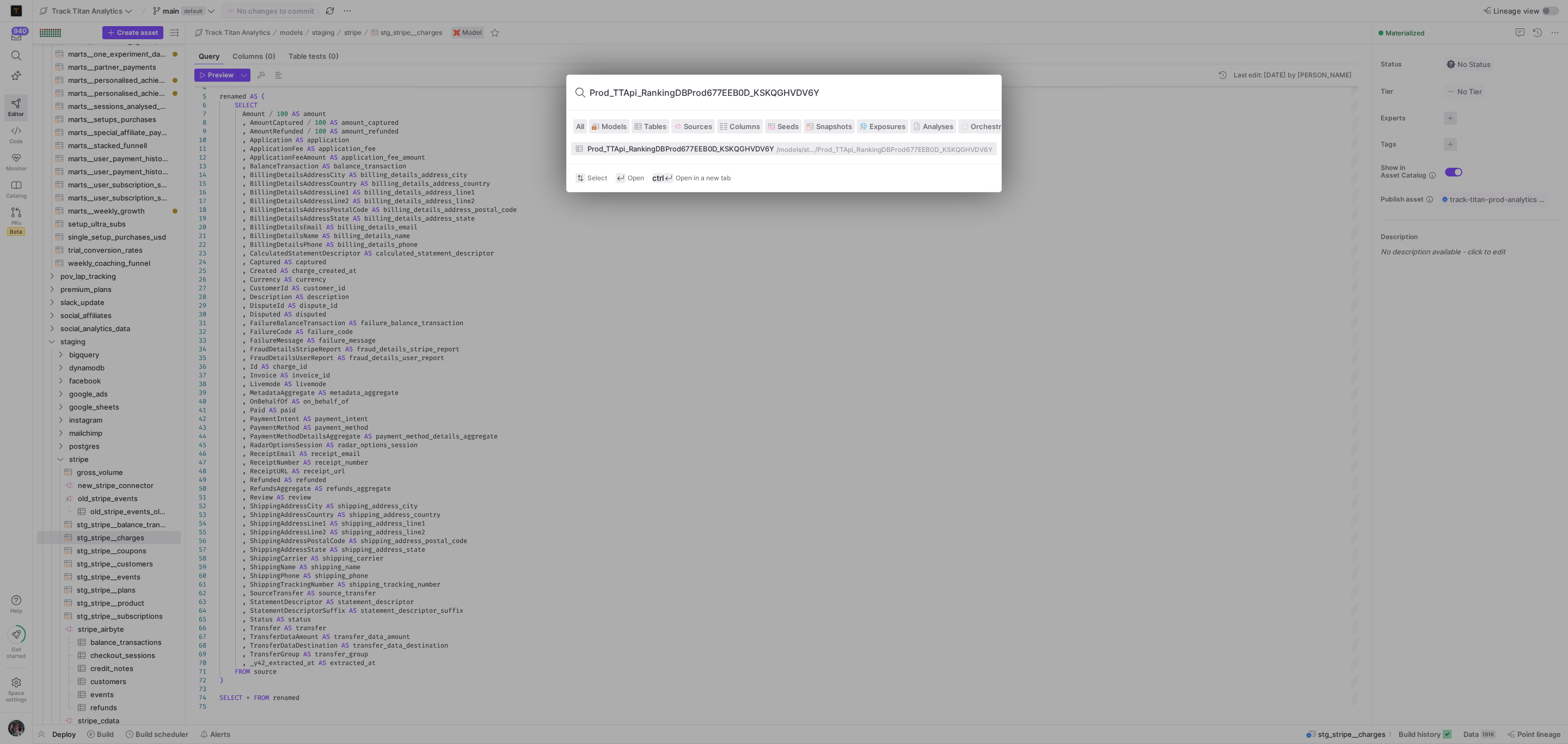
type input "Prod_TTApi_RankingDBProd677EEB0D_KSKQGHVDV6Y"
click at [689, 147] on div "Prod_TTApi_RankingDBProd677EEB0D_KSKQGHVDV6Y" at bounding box center [681, 149] width 187 height 9
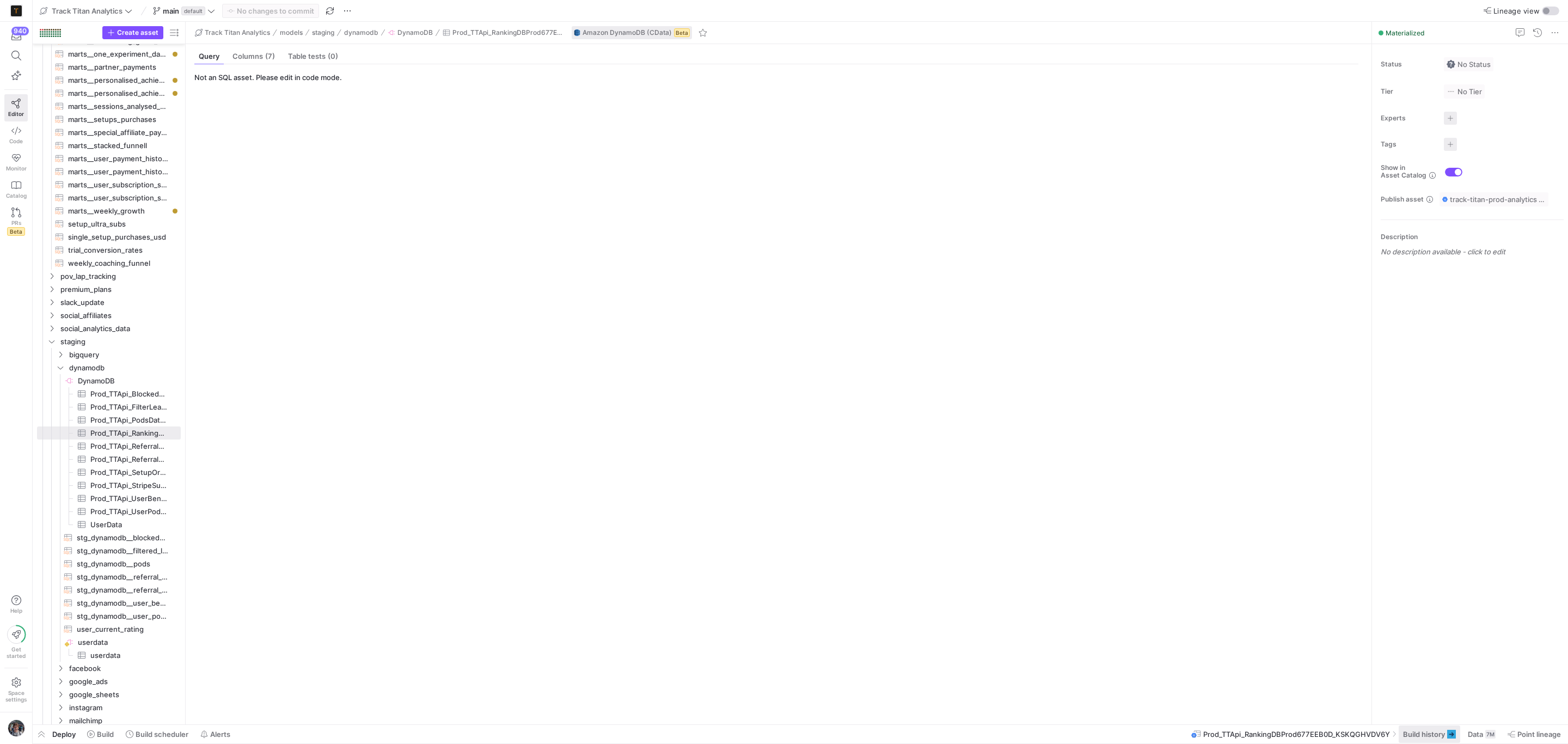
click at [1441, 740] on span at bounding box center [1429, 734] width 61 height 18
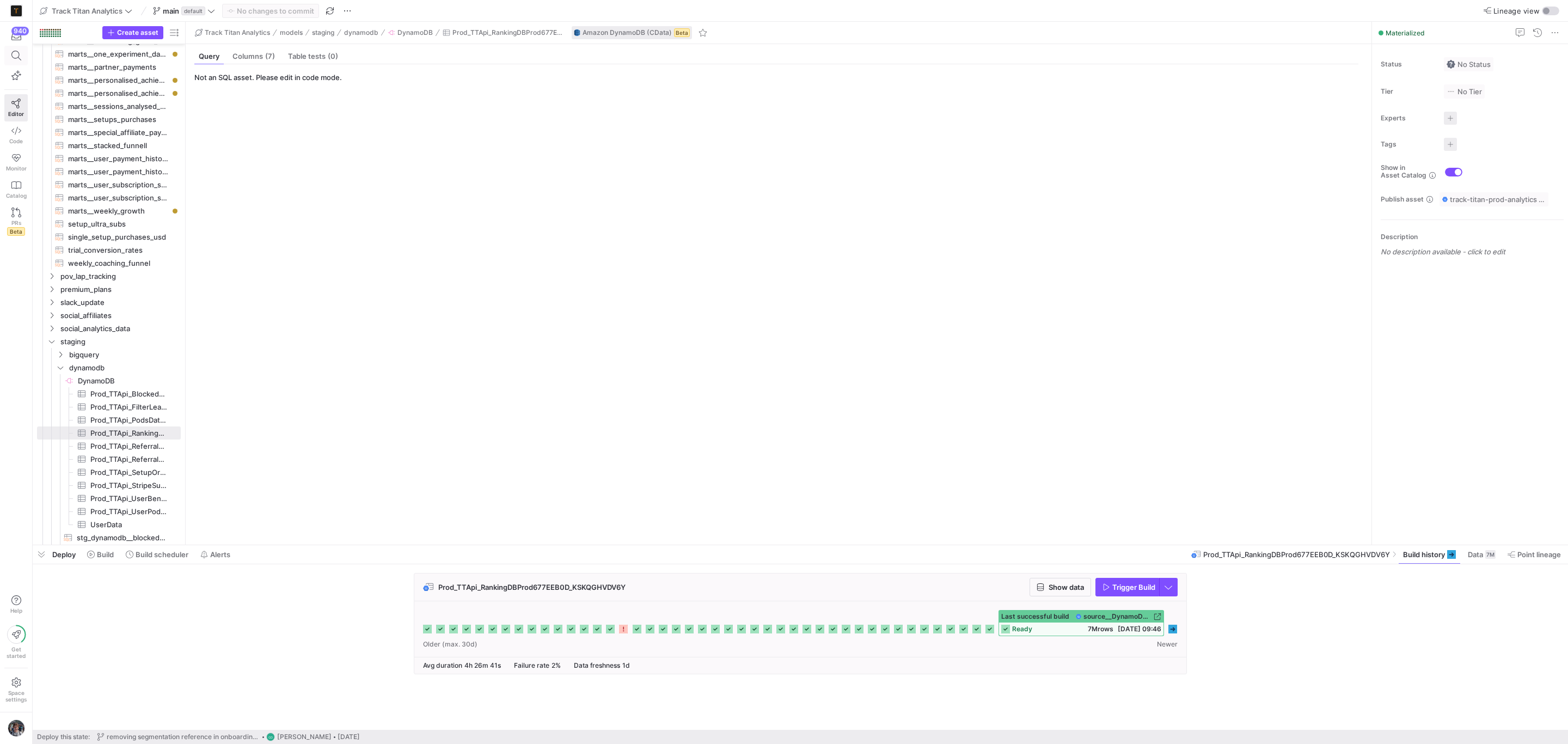
click at [13, 64] on span at bounding box center [16, 55] width 23 height 18
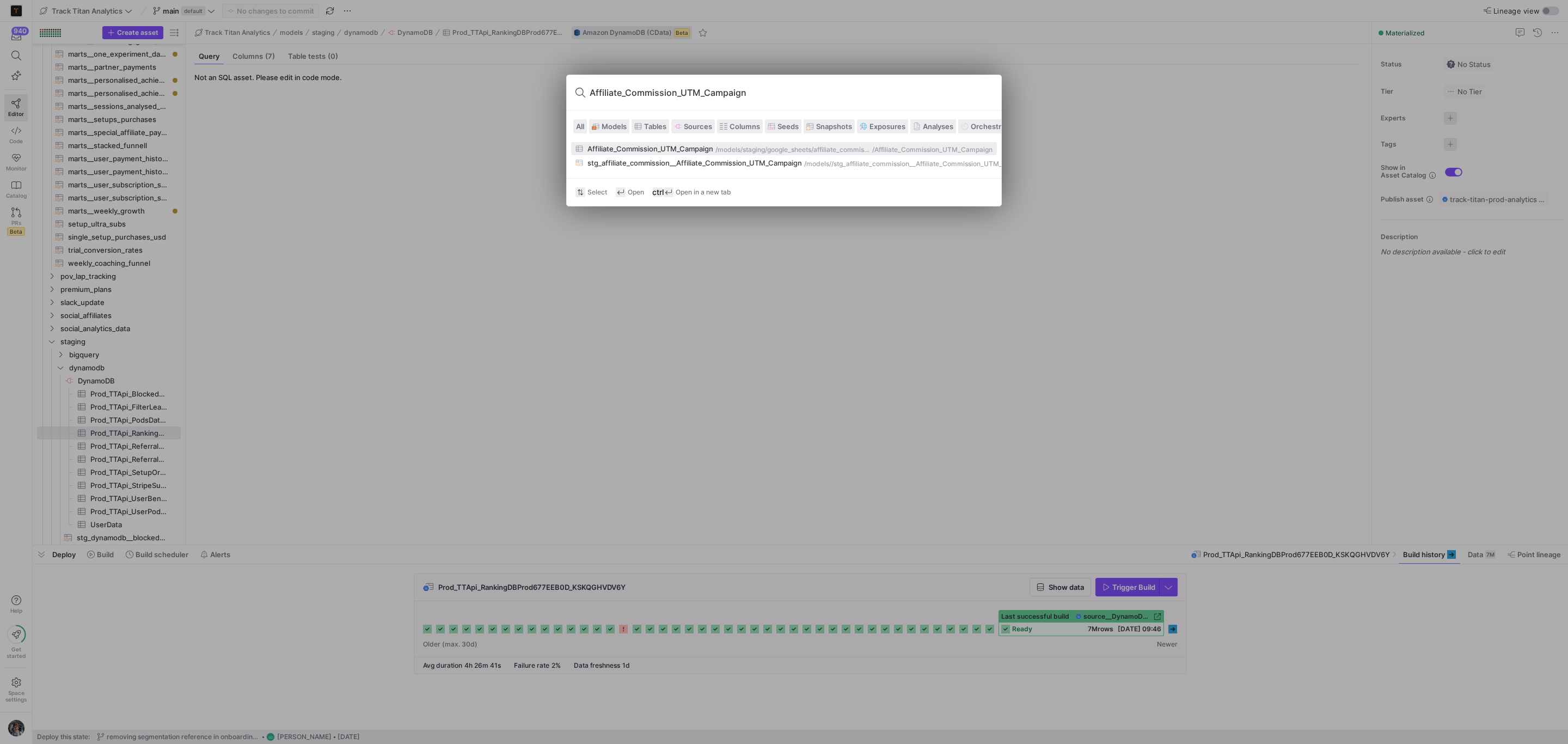
type input "Affiliate_Commission_UTM_Campaign"
click at [719, 146] on div "/models/" at bounding box center [729, 150] width 27 height 8
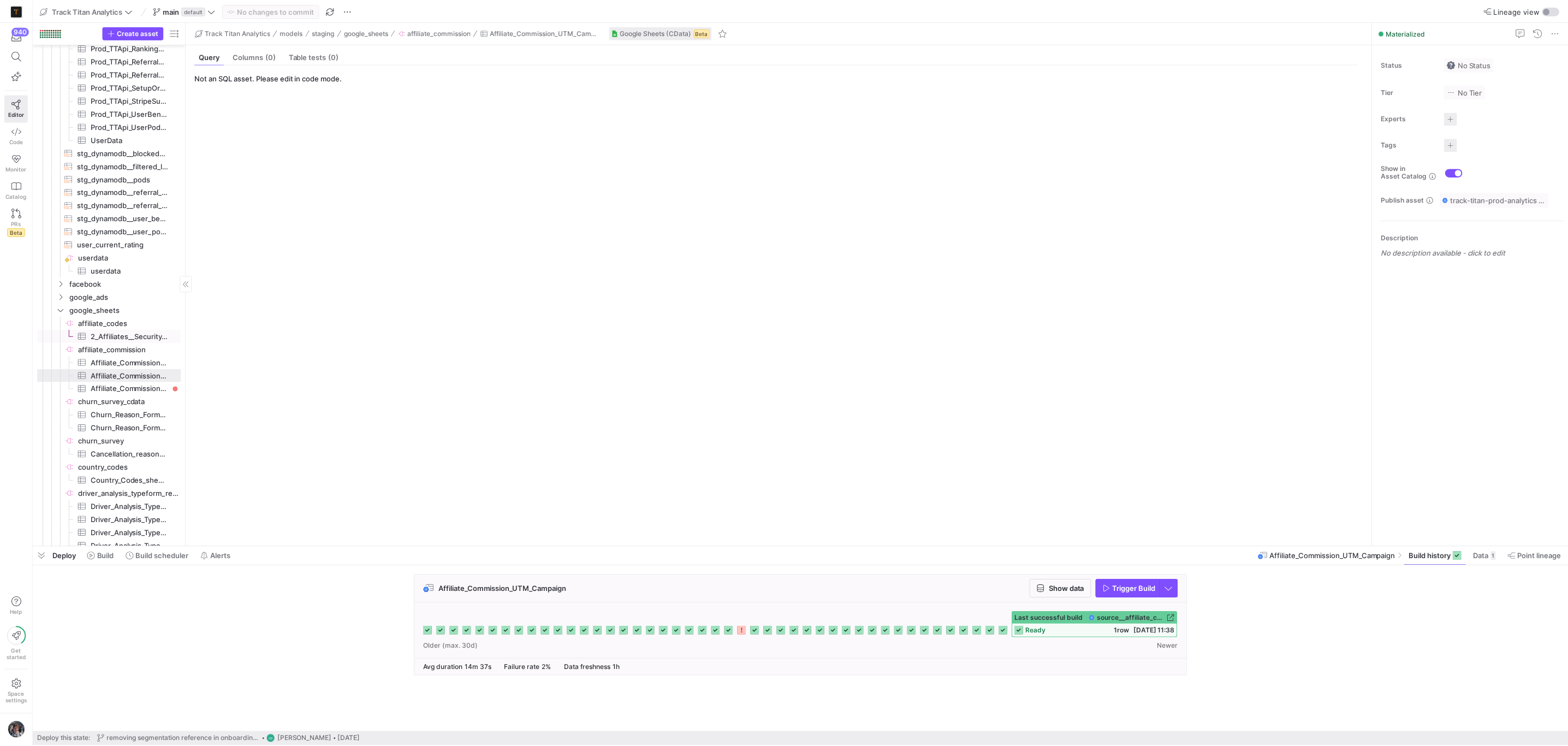
scroll to position [1294, 0]
click at [1487, 559] on span "Data" at bounding box center [1484, 556] width 15 height 9
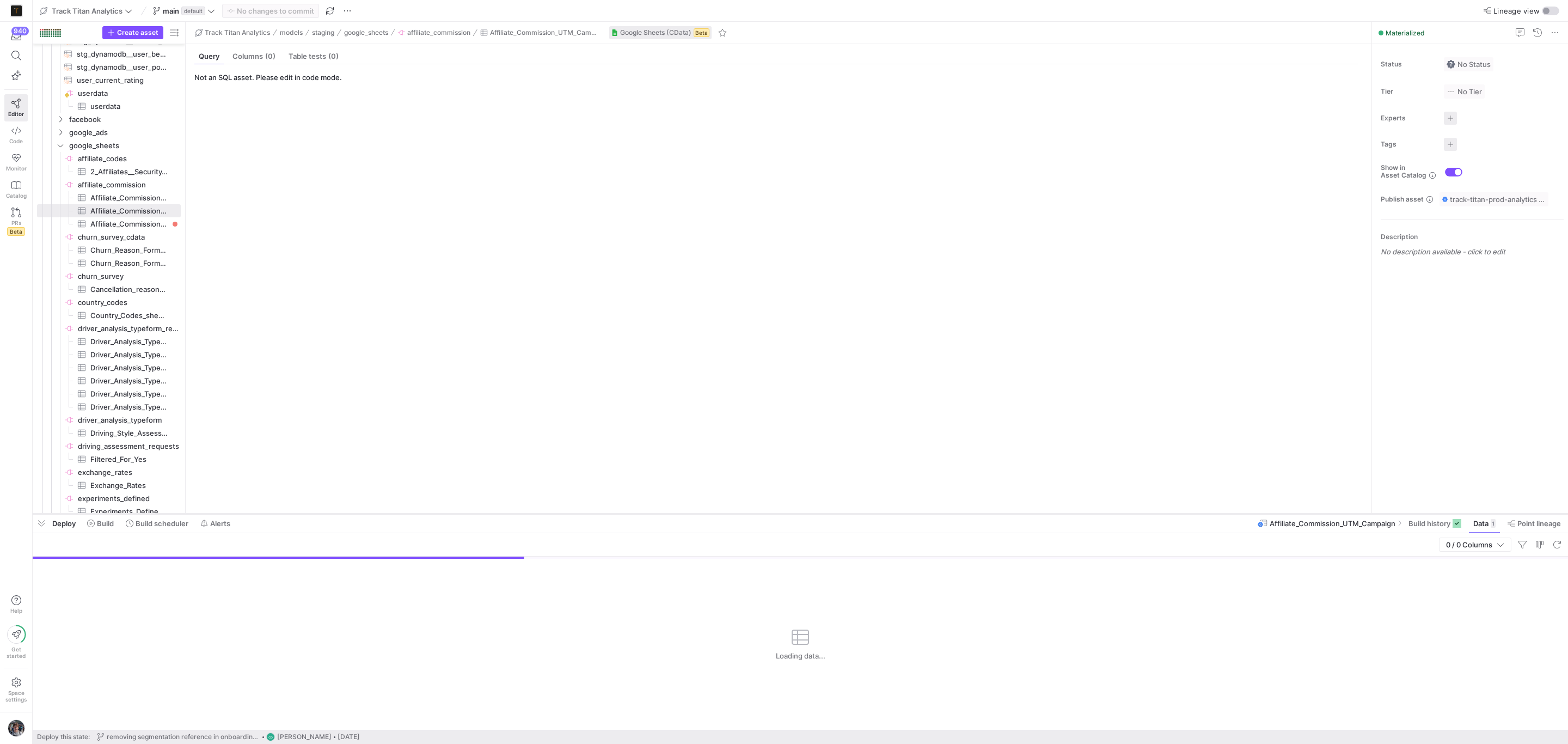
drag, startPoint x: 1265, startPoint y: 541, endPoint x: 1264, endPoint y: 514, distance: 27.0
click at [1264, 514] on div at bounding box center [800, 514] width 1535 height 4
click at [1410, 519] on span "Build history" at bounding box center [1429, 523] width 42 height 9
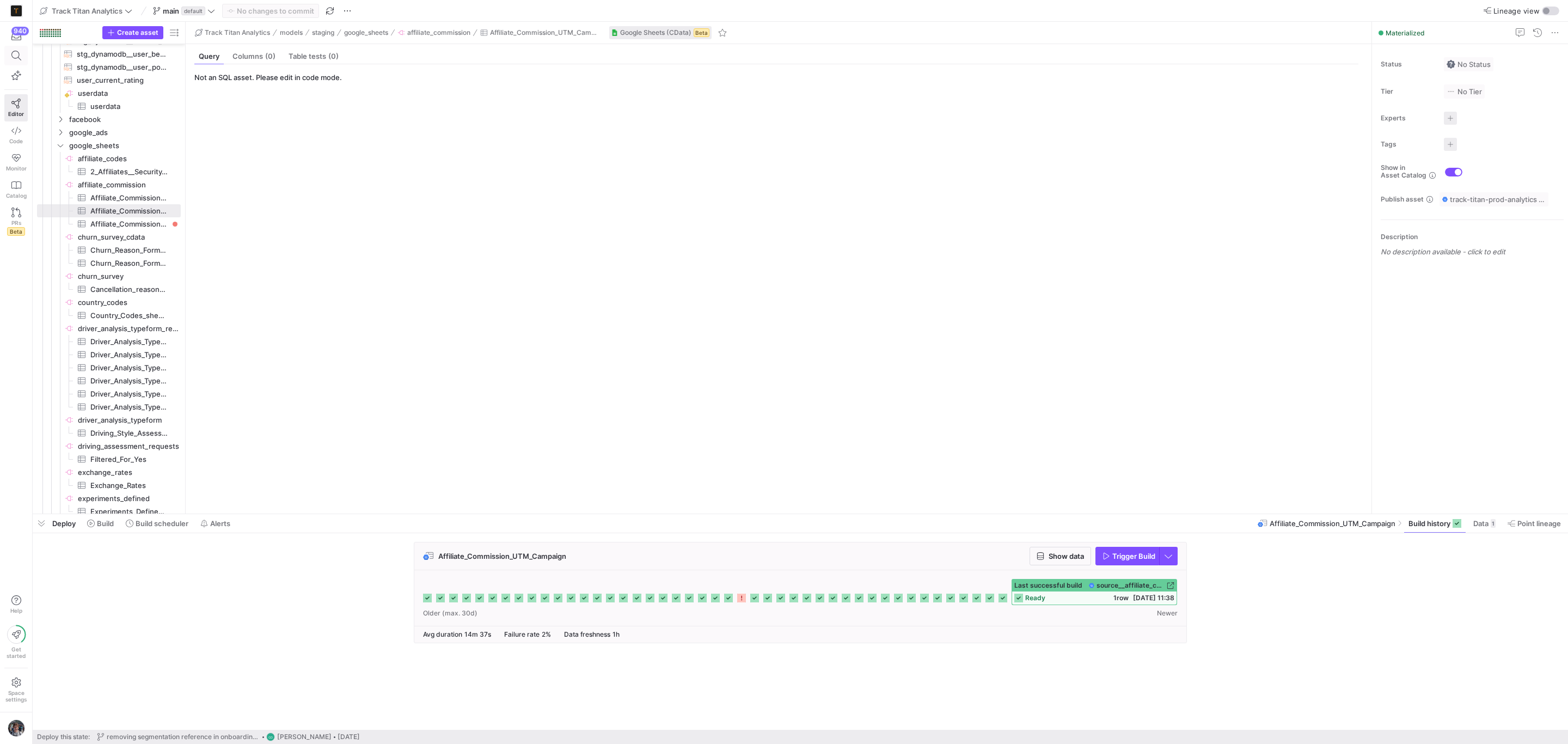
click at [12, 54] on icon at bounding box center [16, 55] width 10 height 10
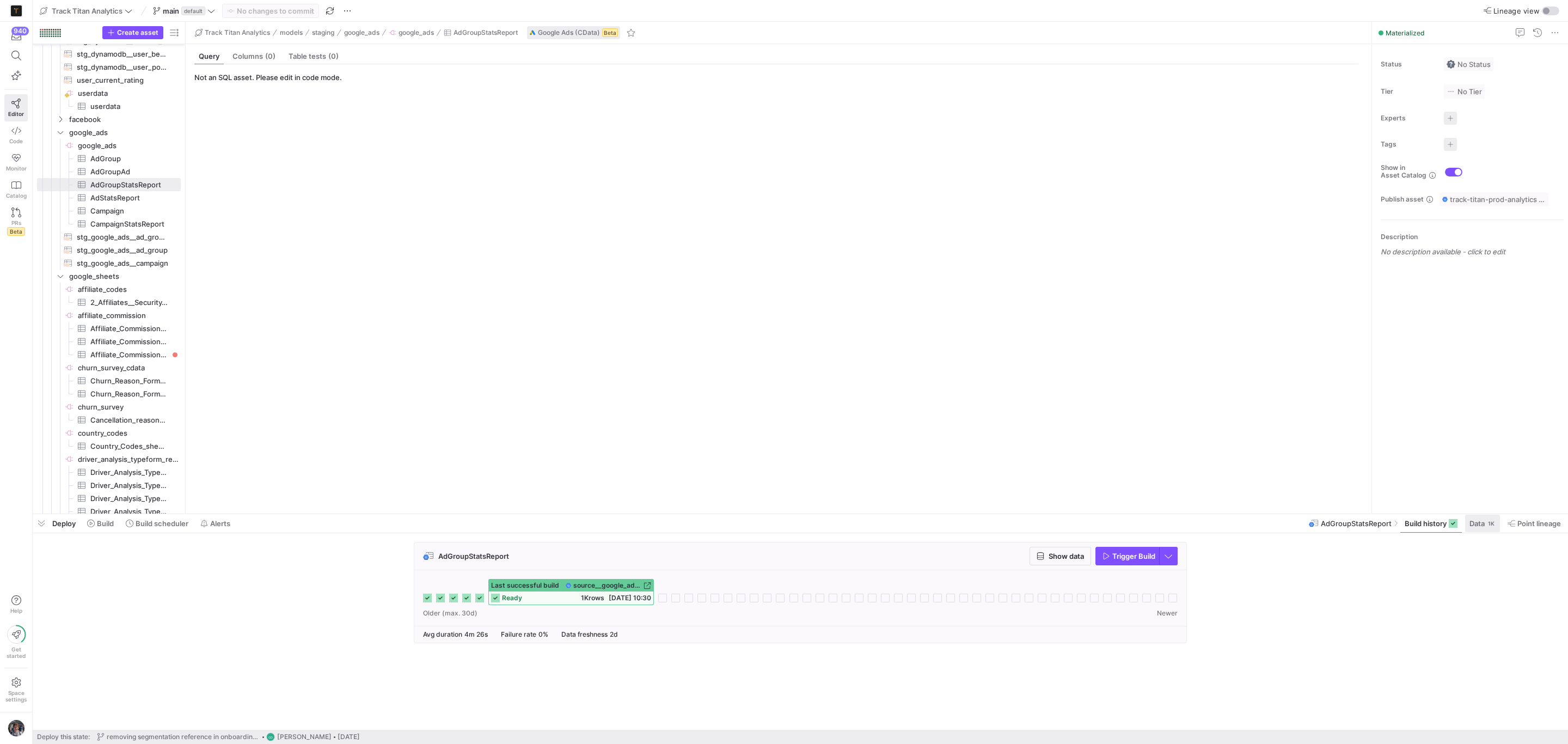
click at [1488, 527] on div "1K" at bounding box center [1491, 523] width 9 height 9
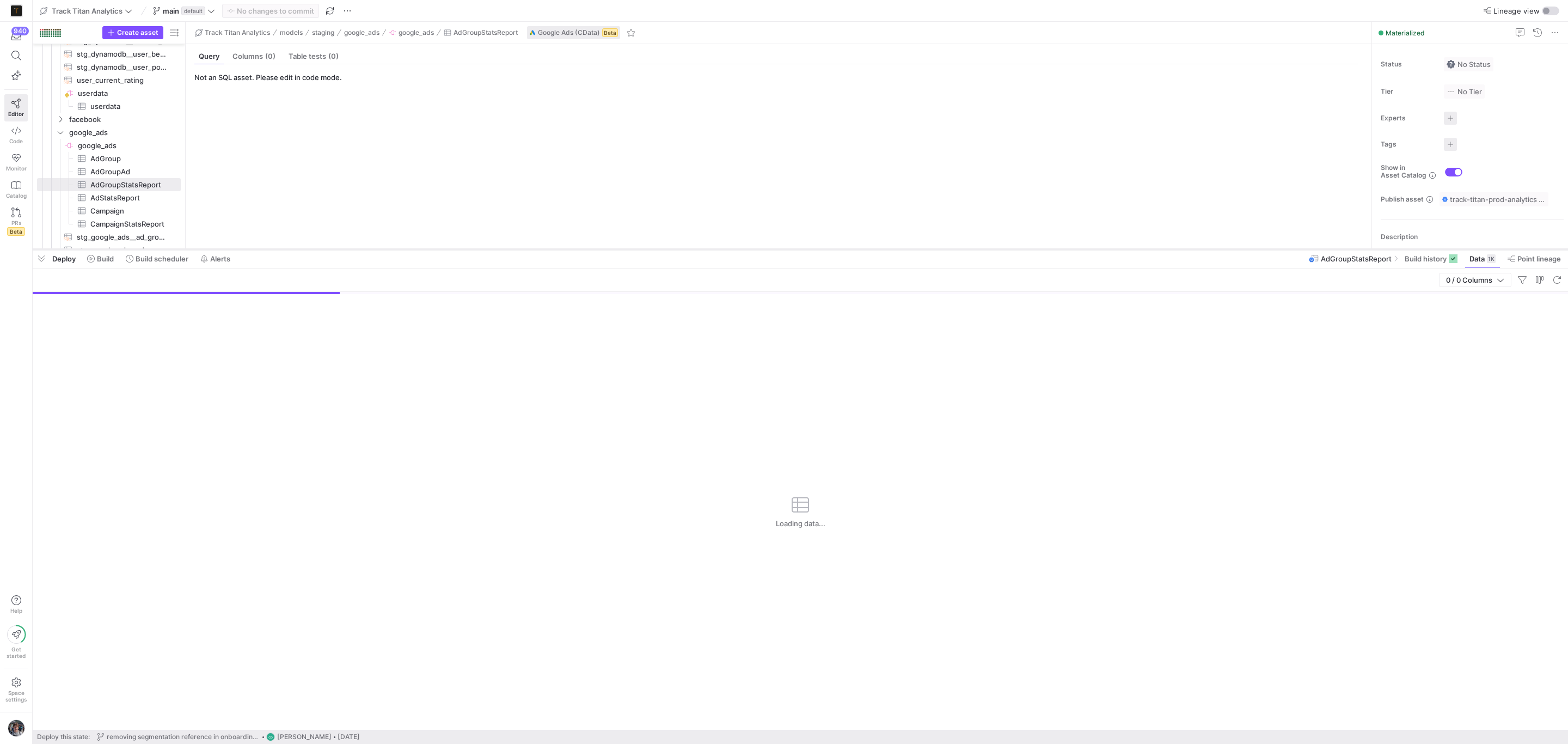
drag, startPoint x: 522, startPoint y: 513, endPoint x: 543, endPoint y: 248, distance: 265.8
click at [543, 248] on div at bounding box center [800, 249] width 1535 height 4
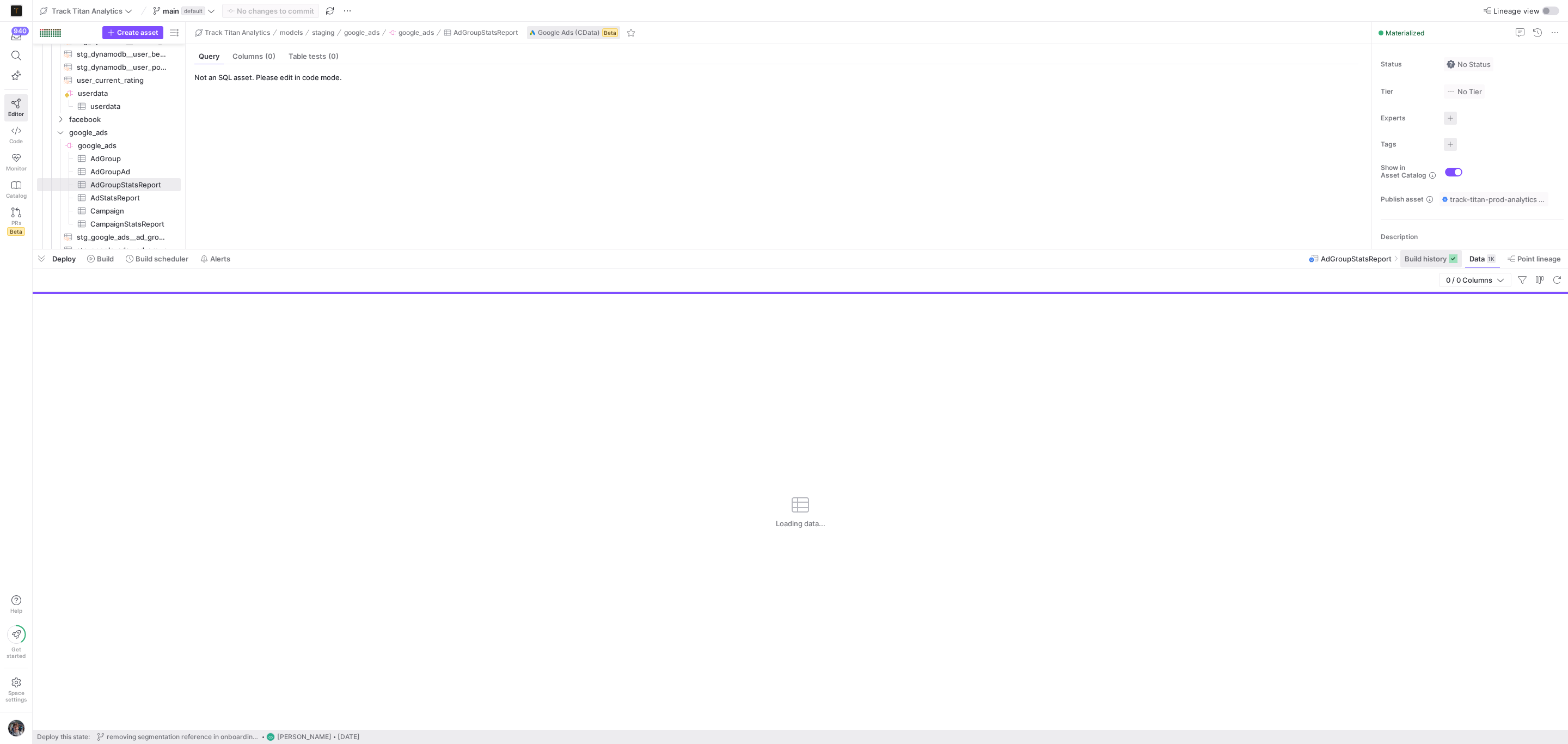
click at [1449, 261] on icon at bounding box center [1453, 259] width 9 height 9
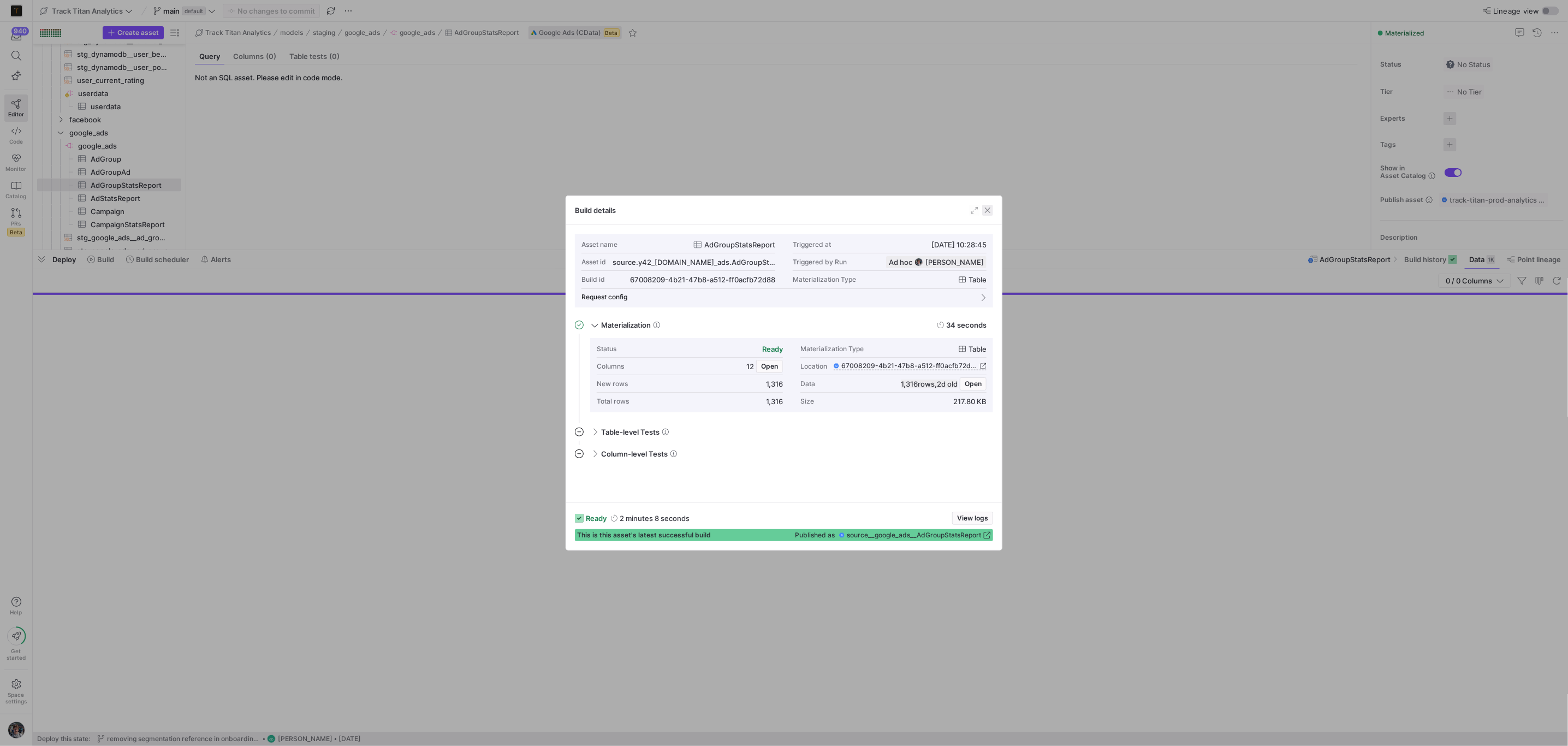
click at [988, 215] on span "button" at bounding box center [988, 210] width 11 height 11
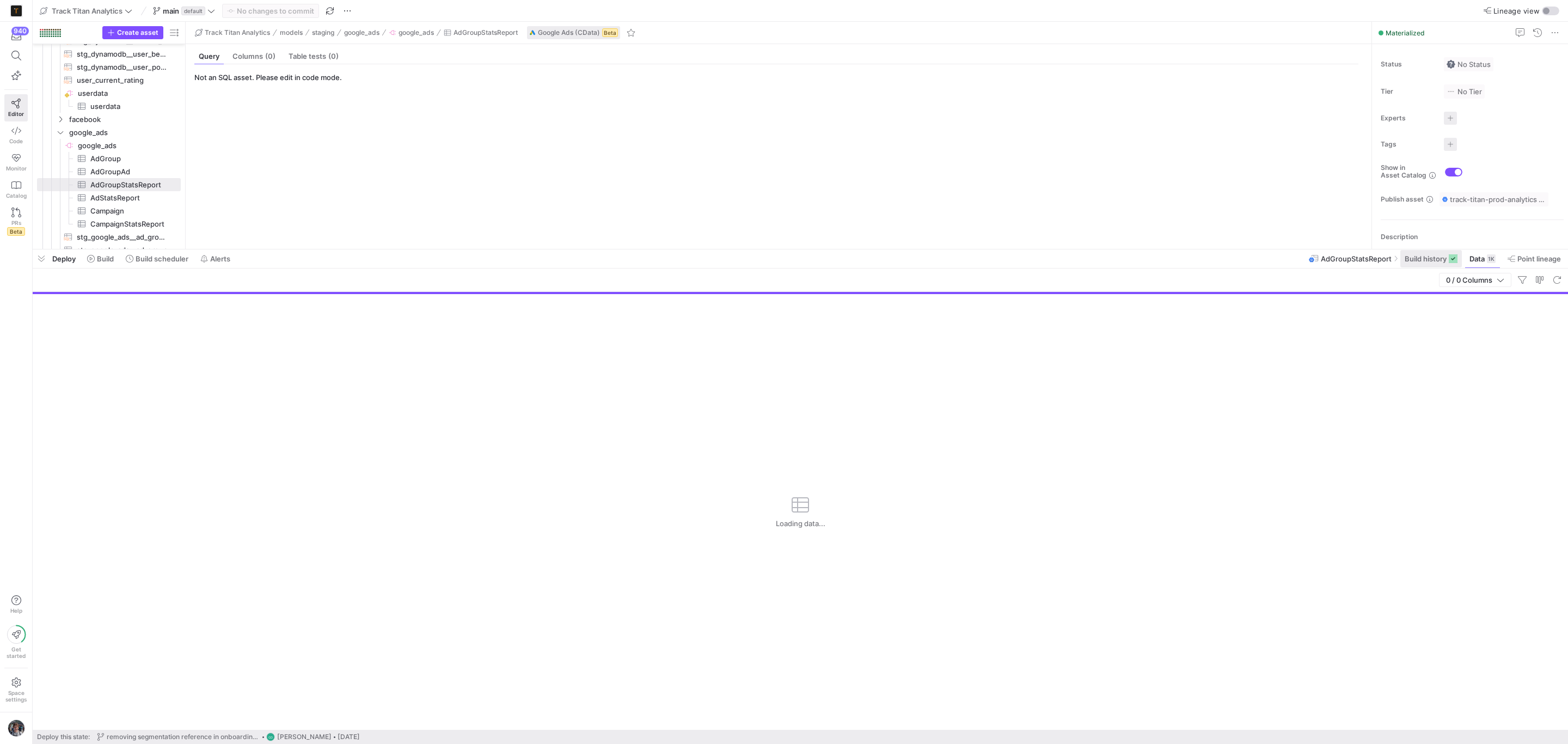
click at [1420, 255] on span "Build history" at bounding box center [1426, 259] width 42 height 9
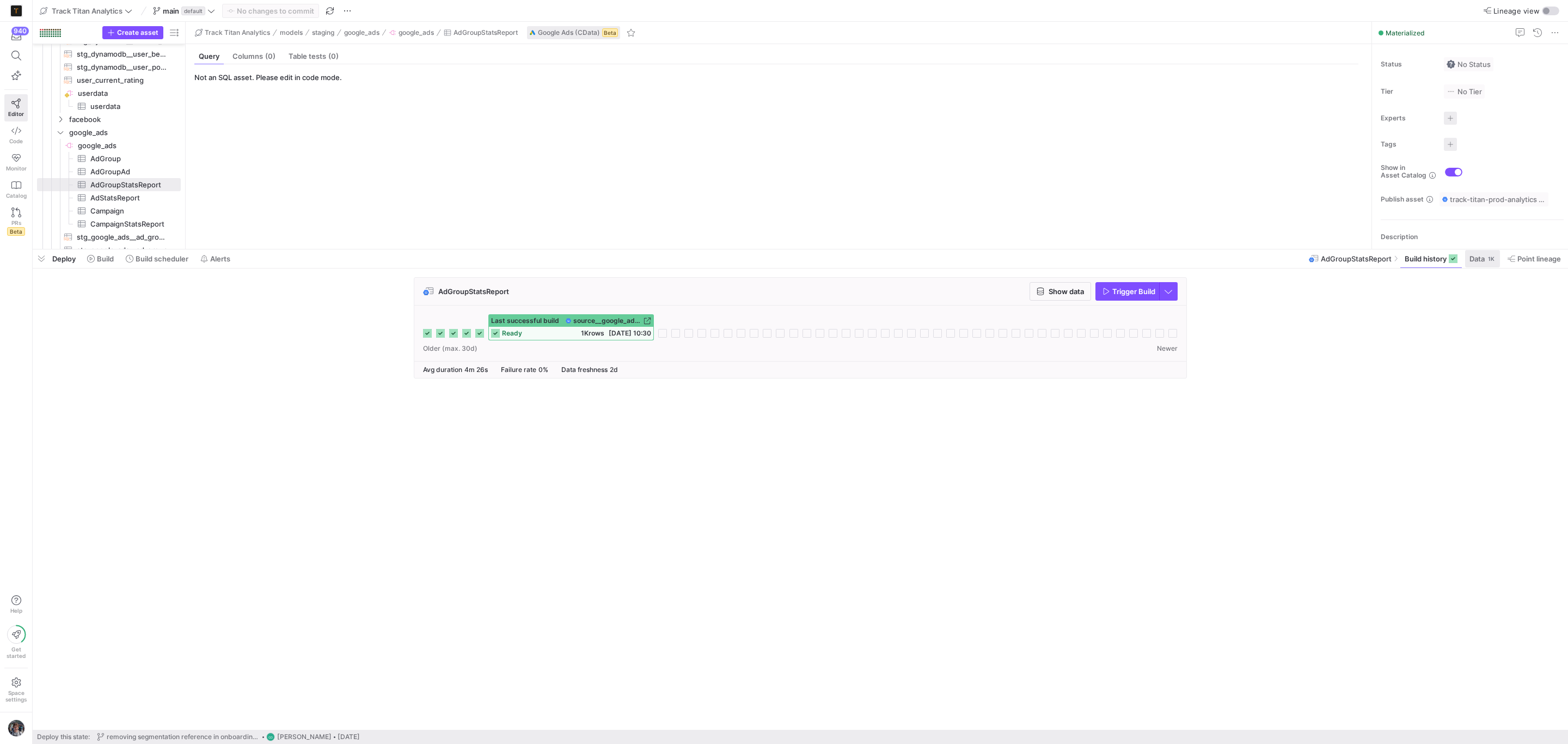
click at [1477, 261] on span "Data" at bounding box center [1477, 259] width 15 height 9
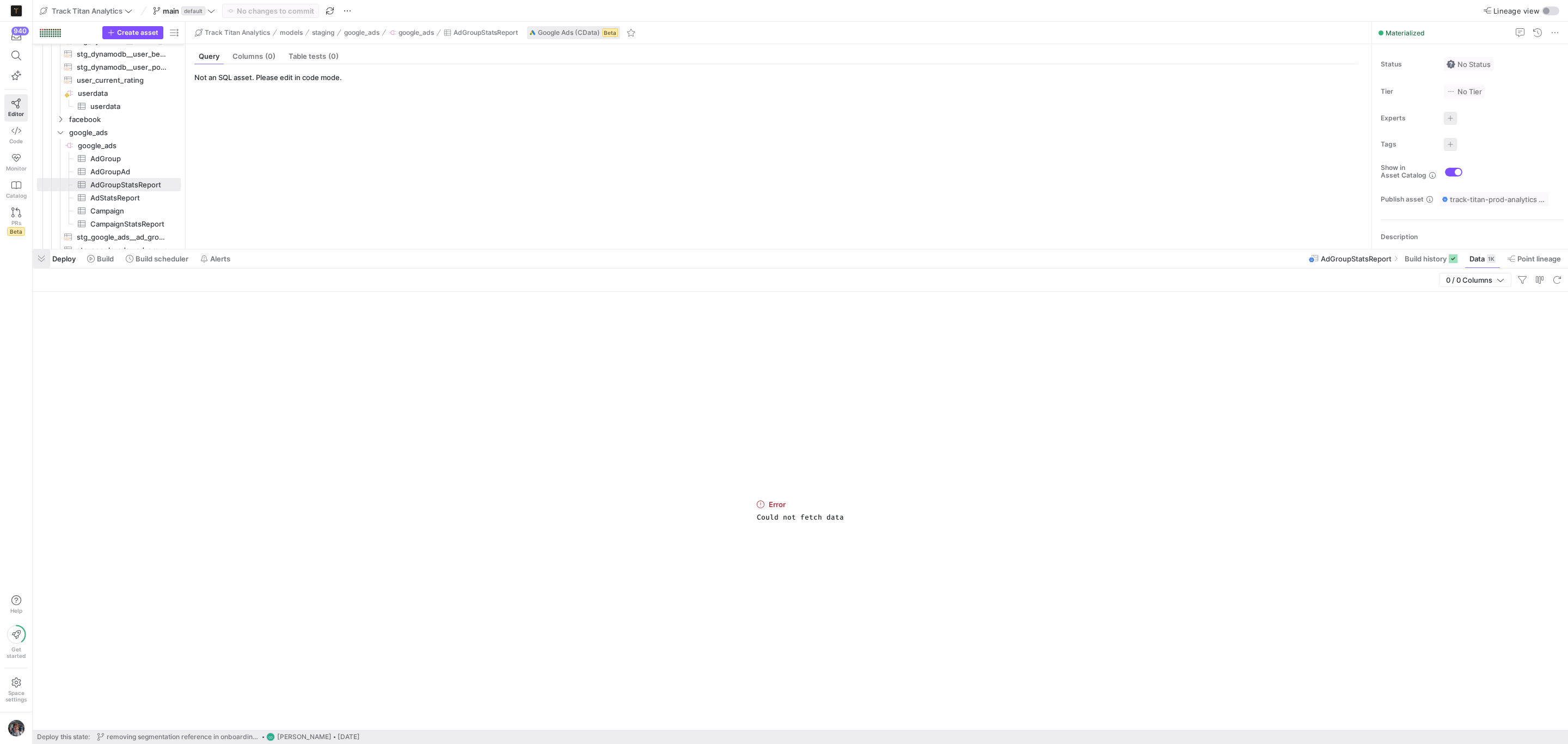
click at [32, 257] on y42-shell-org-sidenav "940 Editor Code Monitor Catalog PRs Beta Help Get started Space settings" at bounding box center [16, 372] width 33 height 744
click at [108, 172] on span "AdGroupAd​​​​​​​​​" at bounding box center [129, 172] width 78 height 13
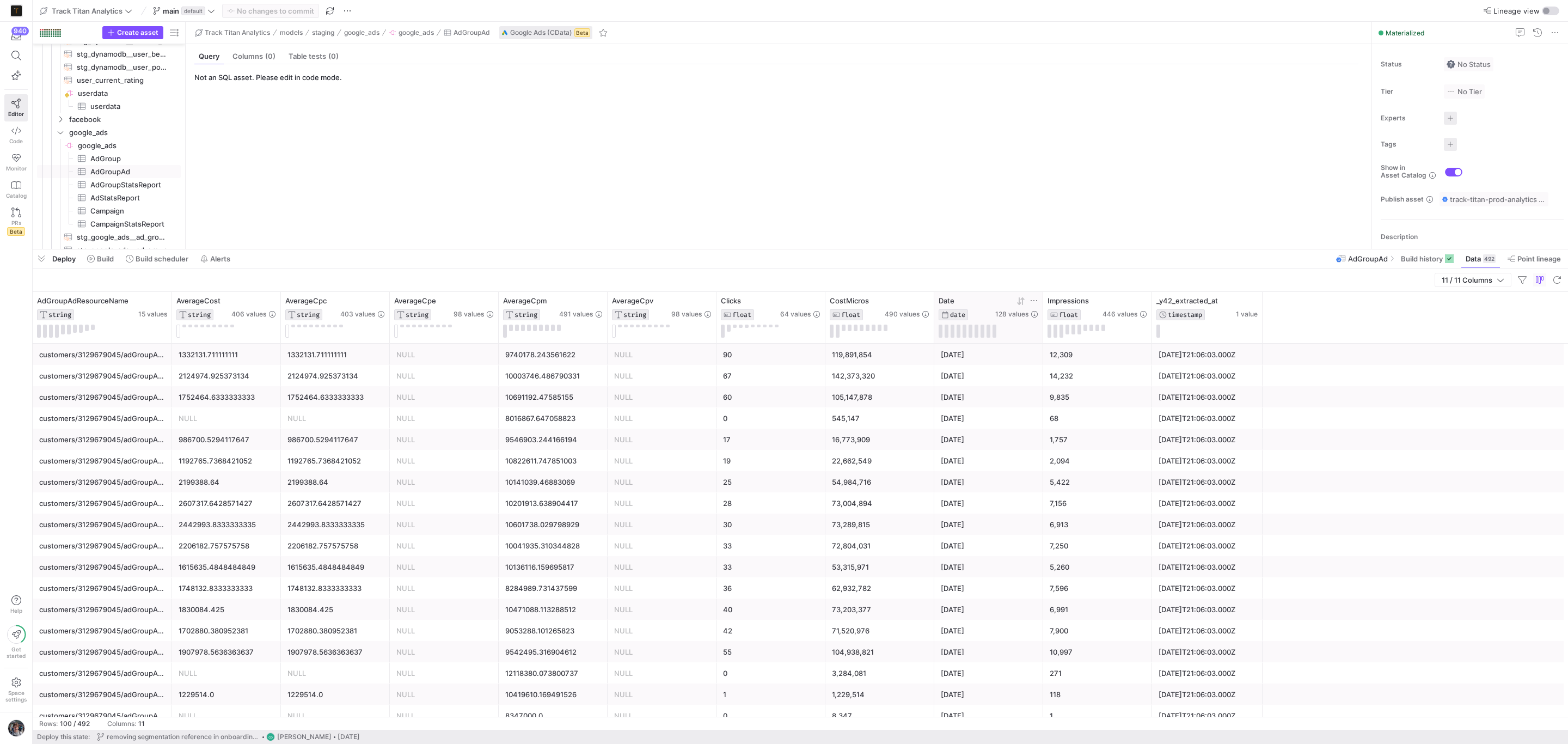
click at [1020, 301] on icon at bounding box center [1021, 301] width 9 height 9
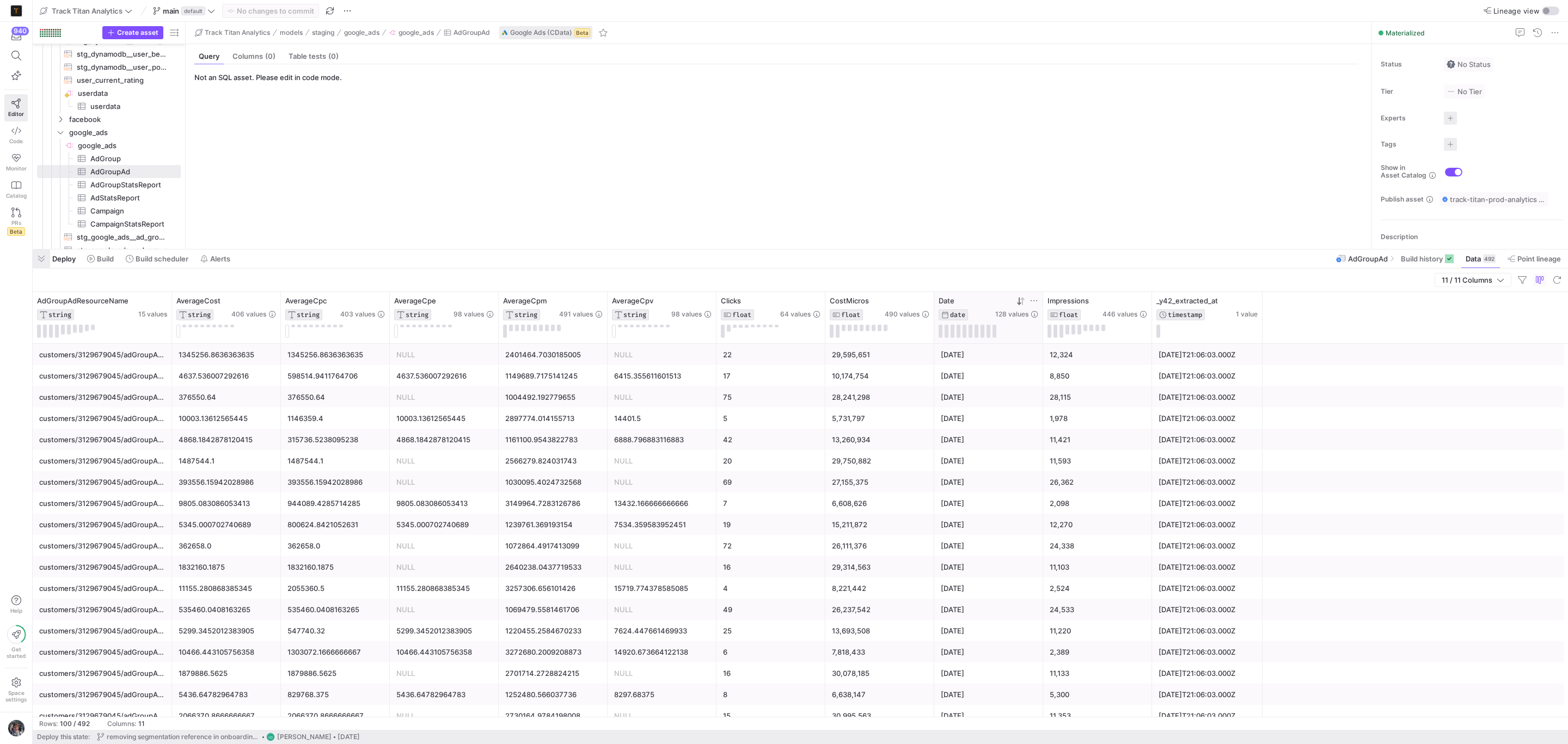
click at [43, 255] on span "button" at bounding box center [41, 259] width 18 height 18
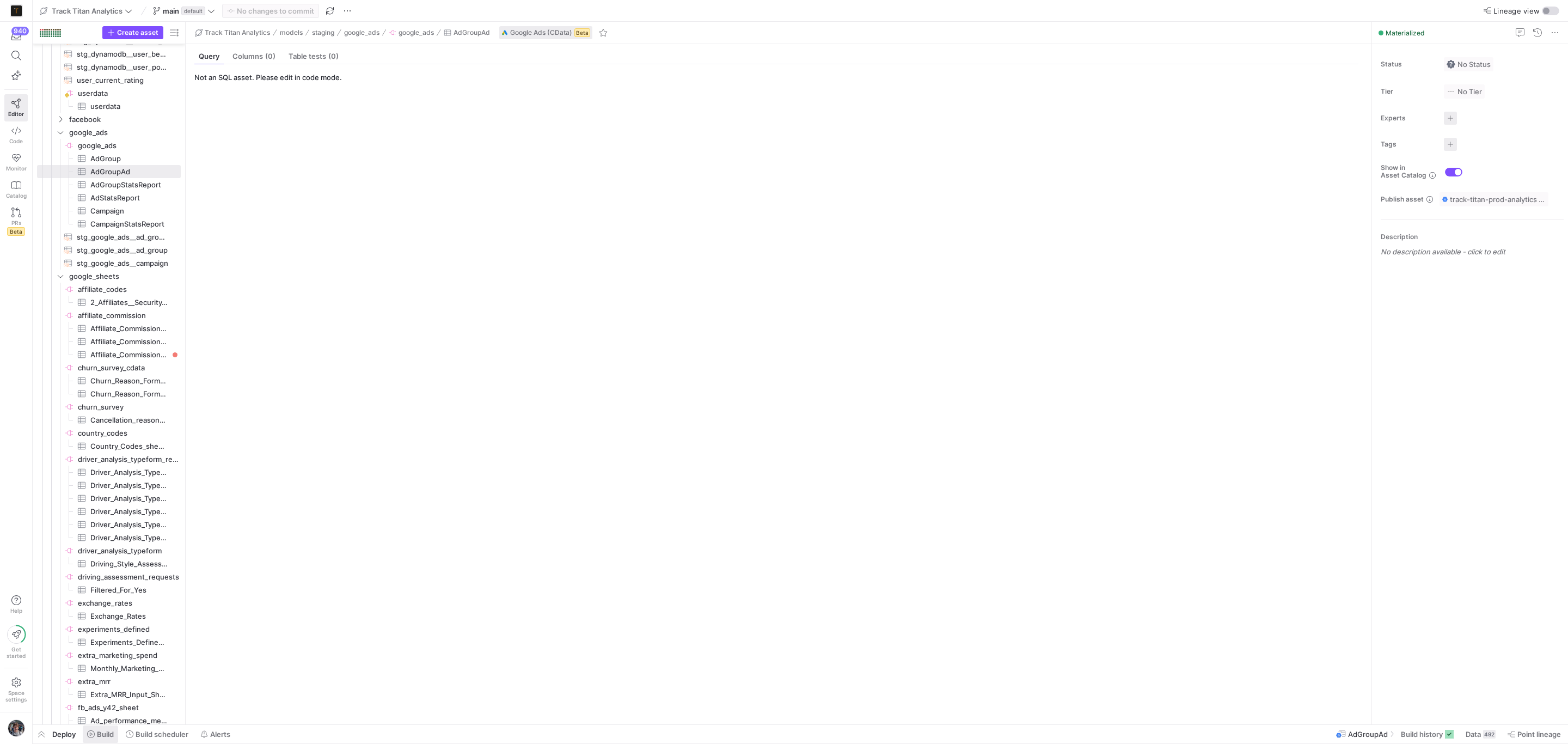
click at [107, 734] on span "Build" at bounding box center [105, 734] width 17 height 9
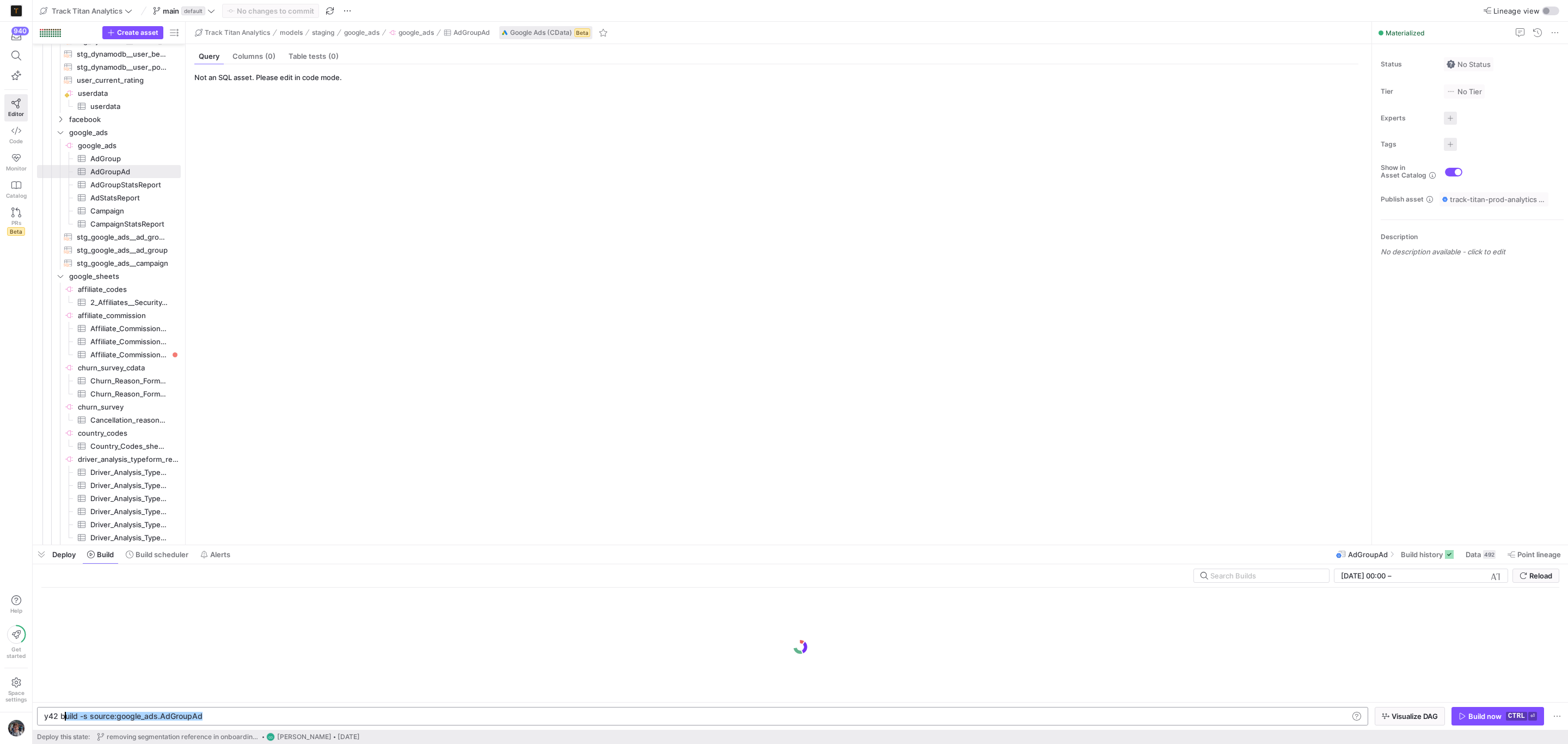
drag, startPoint x: 292, startPoint y: 717, endPoint x: 43, endPoint y: 719, distance: 249.0
click at [44, 719] on div "y42 build -s source:google_ads.AdGroupAd" at bounding box center [695, 716] width 1303 height 9
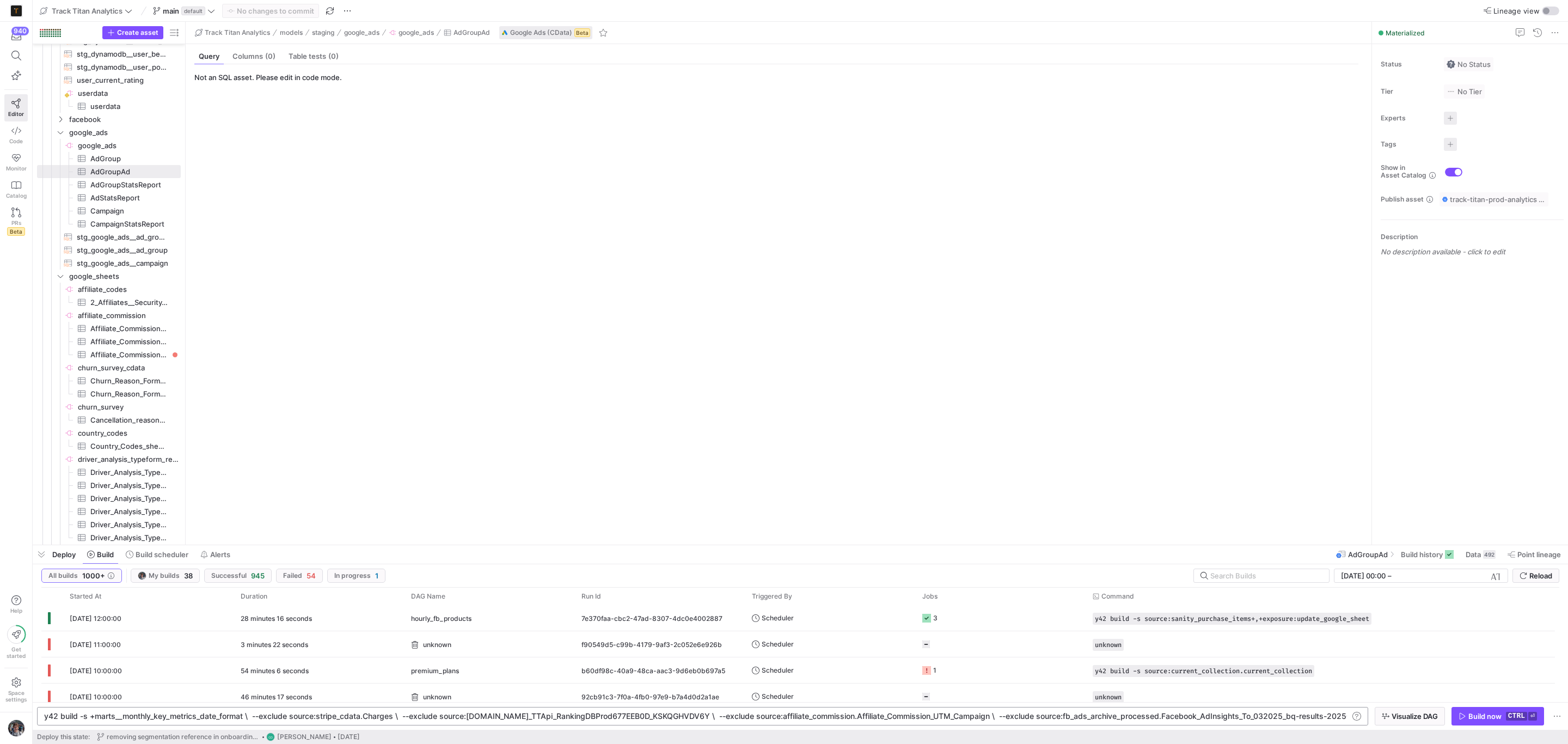
click at [407, 715] on div "y42 build -s +marts__monthly_key_metrics_date_form at \ --exclude source:stripe…" at bounding box center [941, 716] width 1795 height 9
click at [254, 713] on div "y42 build -s +marts__monthly_key_metrics_date_form at \ --exclude source:stripe…" at bounding box center [941, 716] width 1795 height 9
type textarea "y42 build -s +marts__monthly_key_metrics_date_format \ --exclude source:DynamoD…"
click at [1423, 720] on span "Visualize DAG" at bounding box center [1415, 716] width 46 height 9
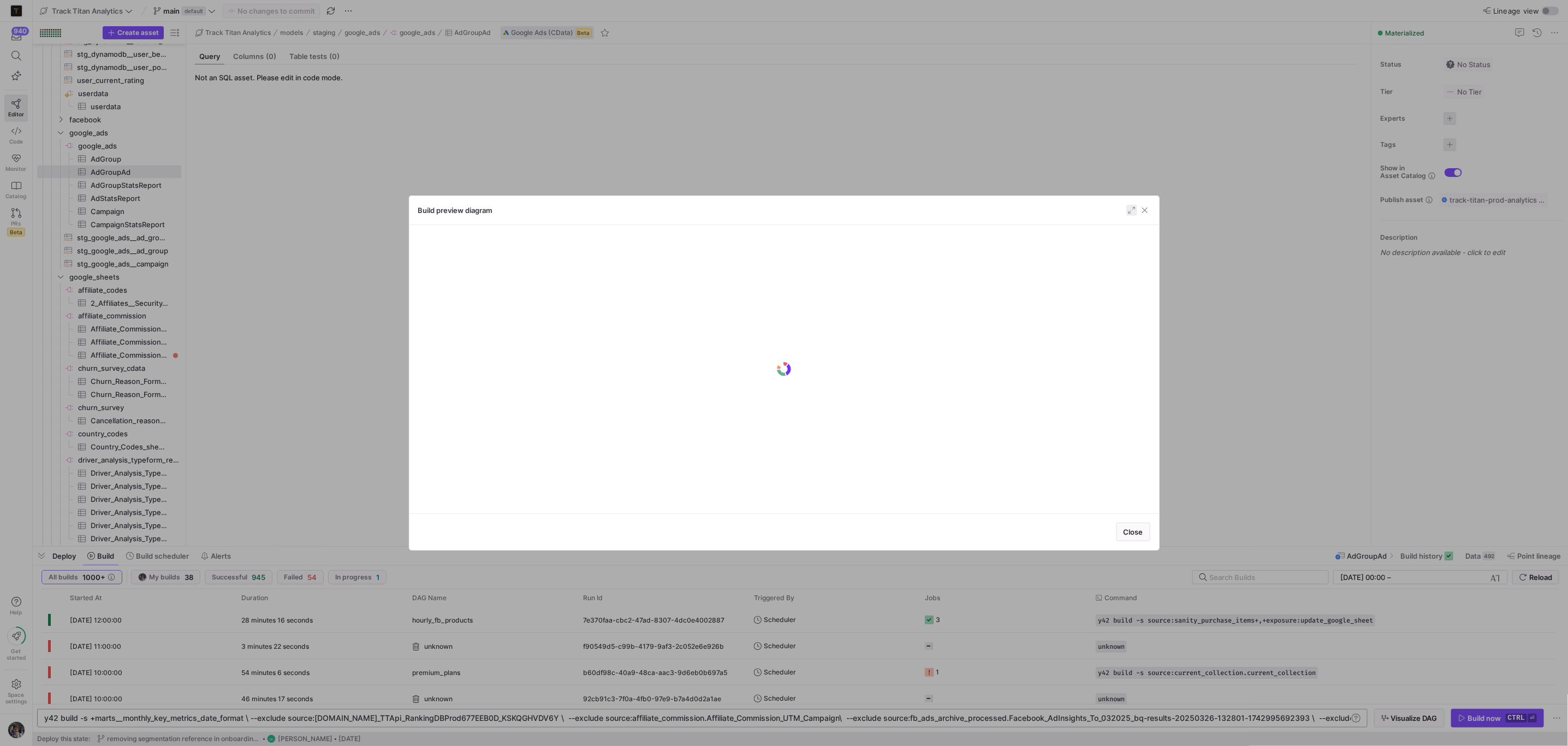
click at [1135, 211] on span "button" at bounding box center [1132, 210] width 11 height 11
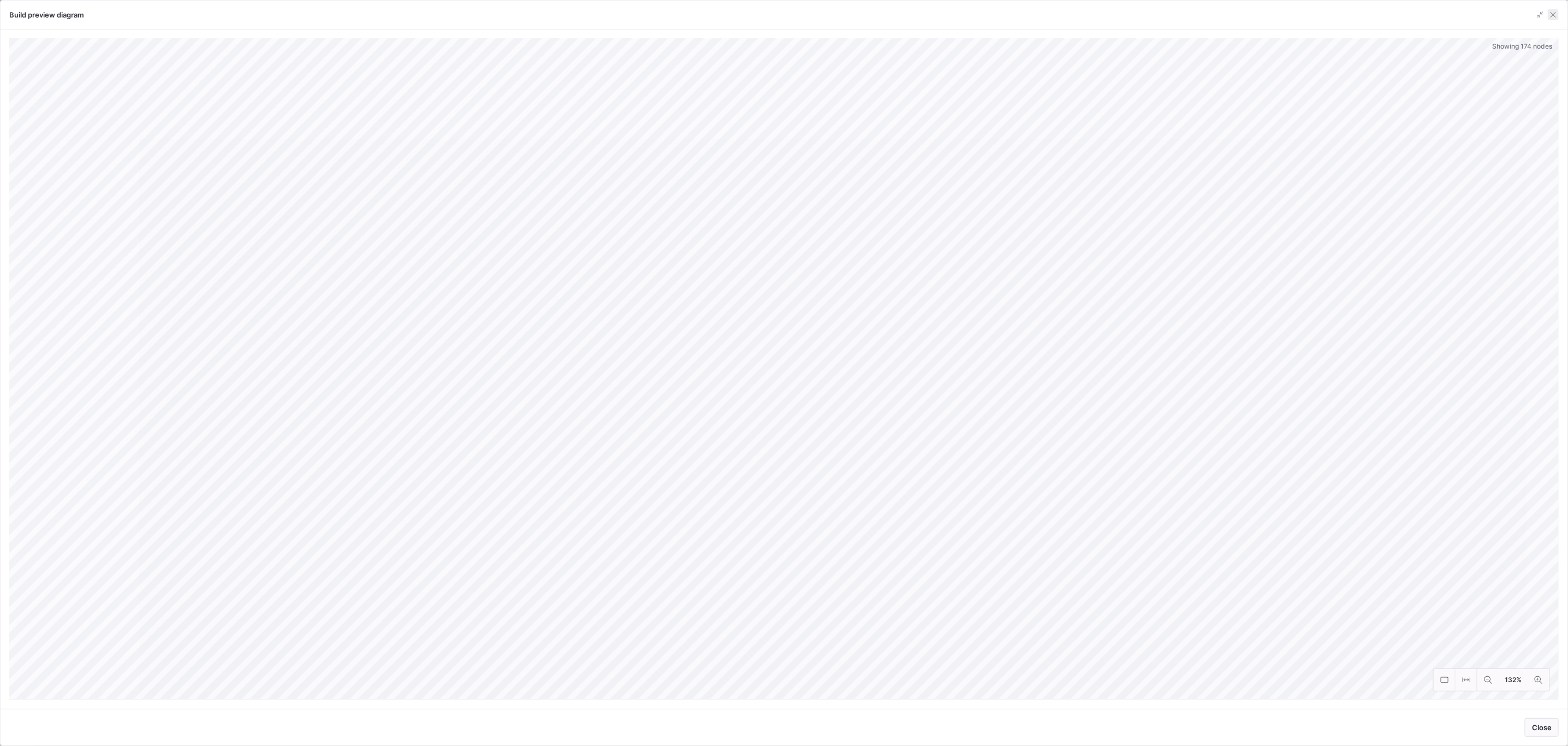
click at [1554, 15] on span "button" at bounding box center [1553, 15] width 11 height 11
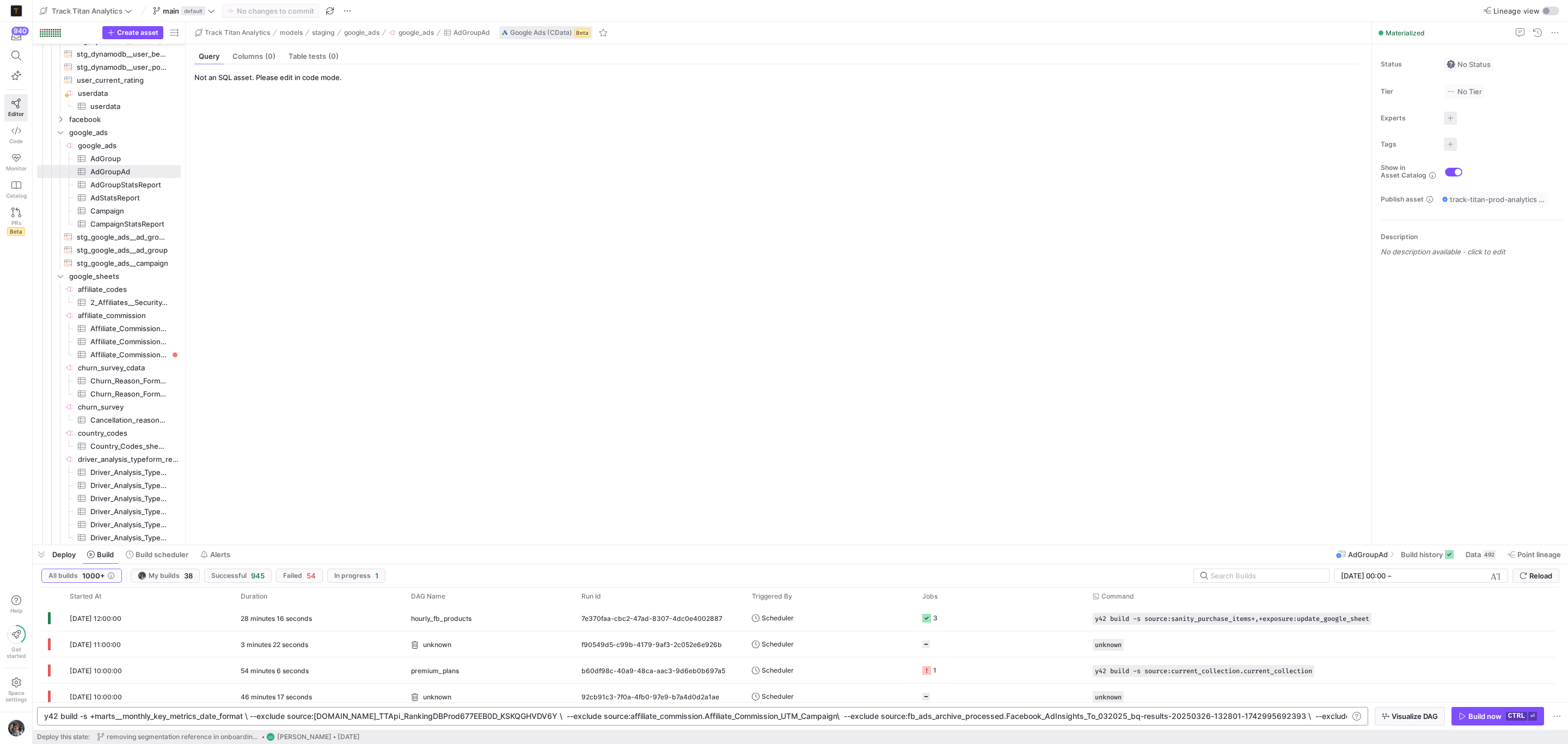
click at [1475, 715] on div "Build now" at bounding box center [1485, 716] width 33 height 9
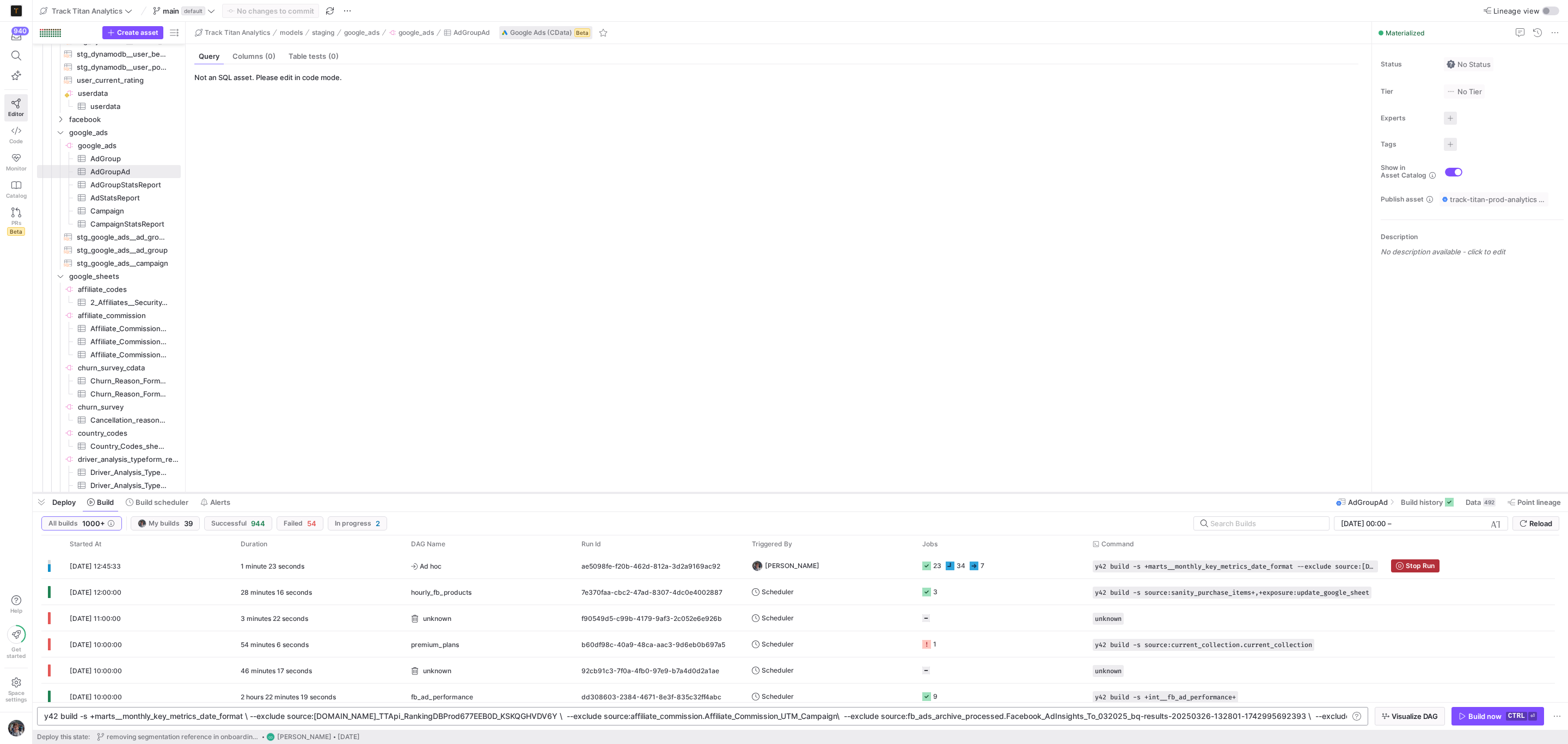
drag, startPoint x: 1313, startPoint y: 544, endPoint x: 1321, endPoint y: 492, distance: 52.6
click at [1321, 492] on div at bounding box center [800, 493] width 1535 height 4
click at [1087, 560] on div "y42 build -s +marts__monthly_key_metrics_date_format --exclude source:[DOMAIN_N…" at bounding box center [1235, 566] width 298 height 26
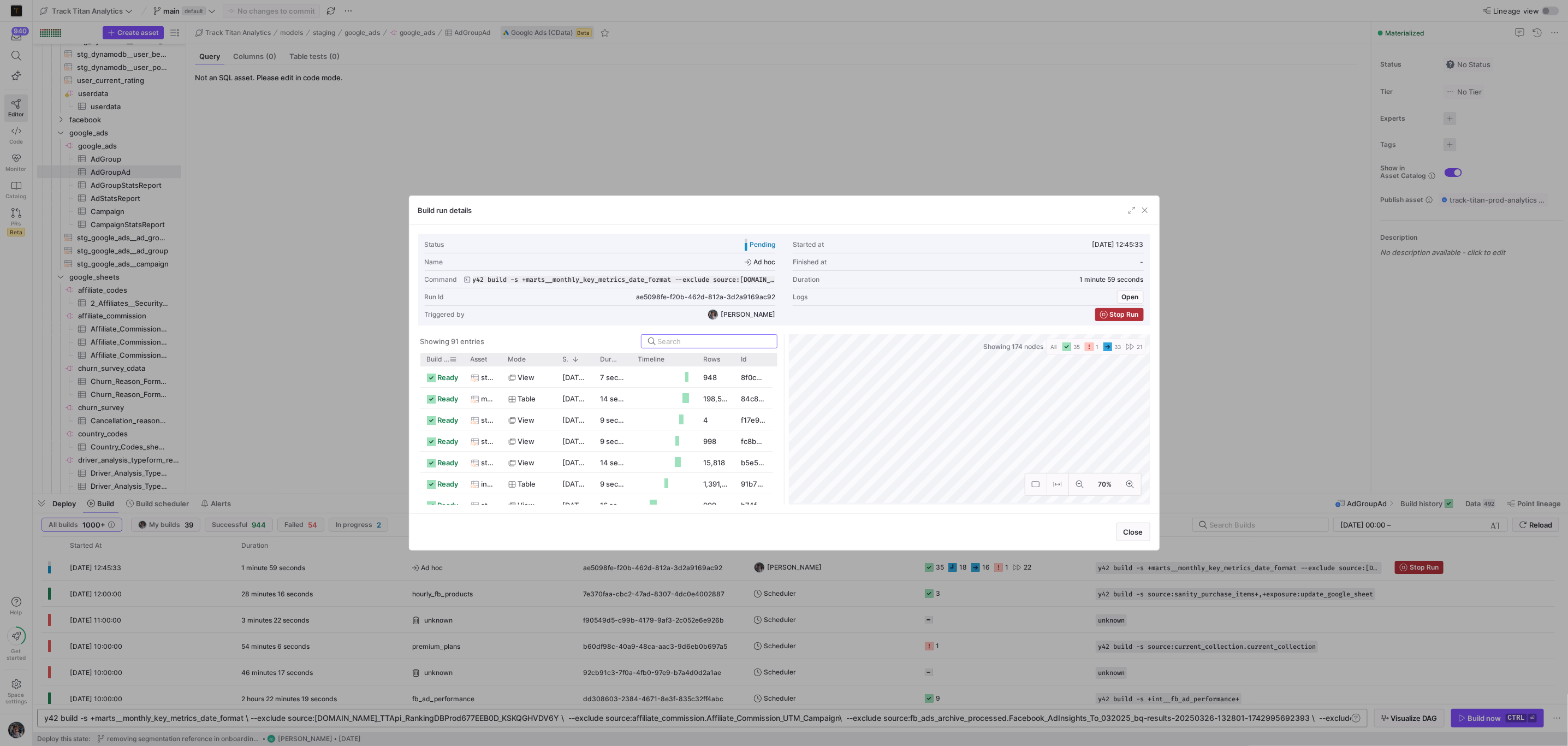
click at [442, 359] on span "Build status" at bounding box center [438, 359] width 23 height 8
click at [499, 356] on div at bounding box center [501, 359] width 4 height 13
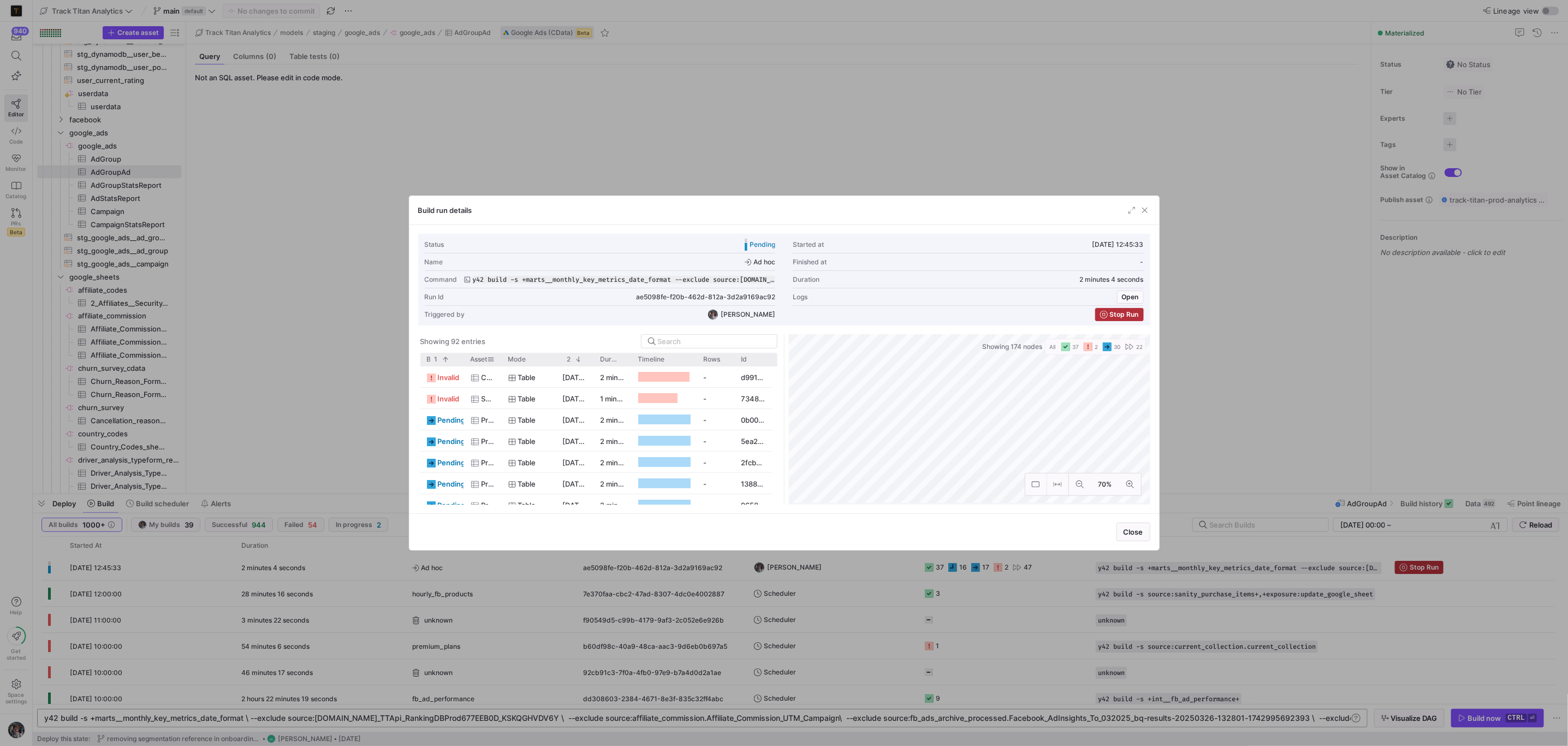
click at [499, 356] on div at bounding box center [501, 359] width 4 height 13
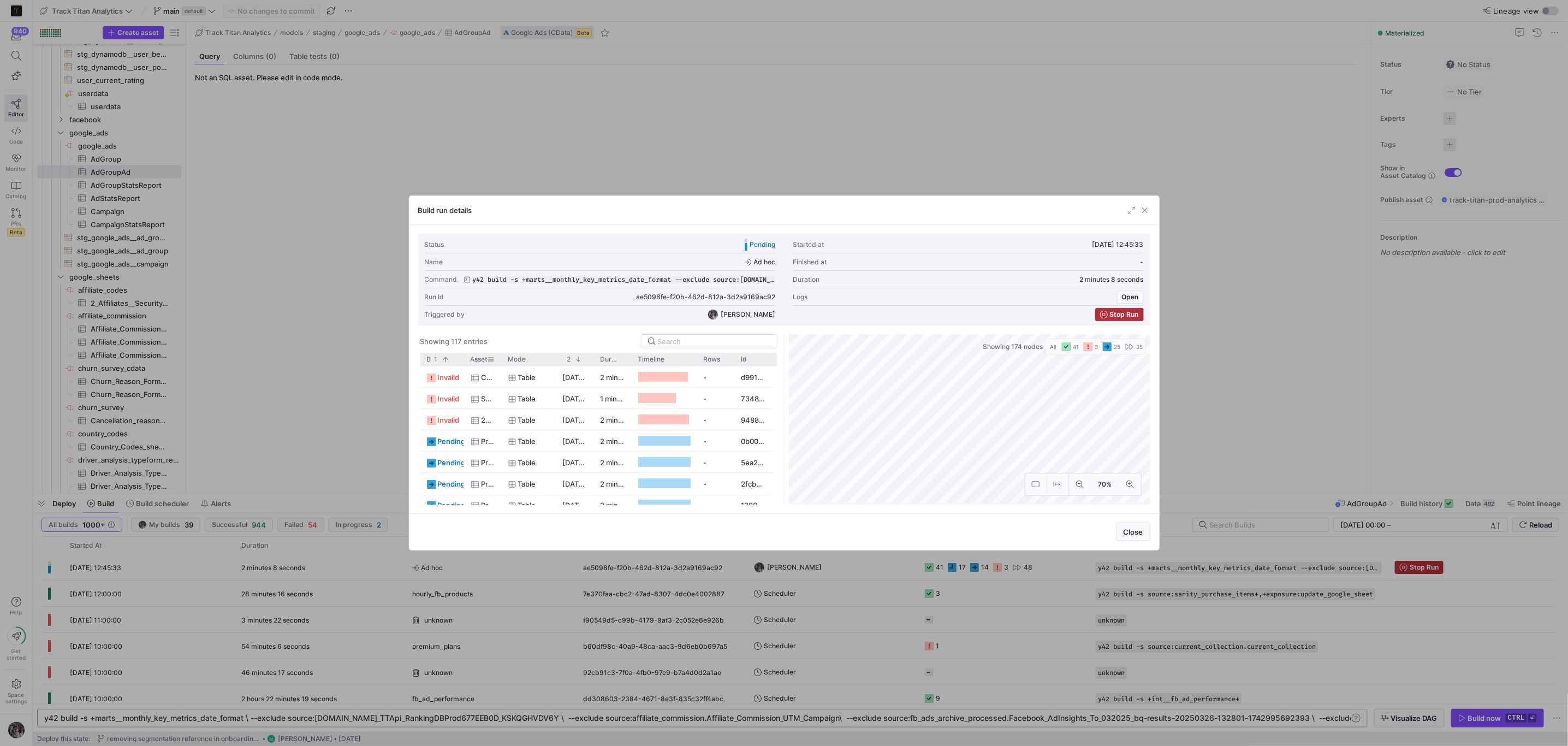
click at [499, 356] on div at bounding box center [501, 359] width 4 height 13
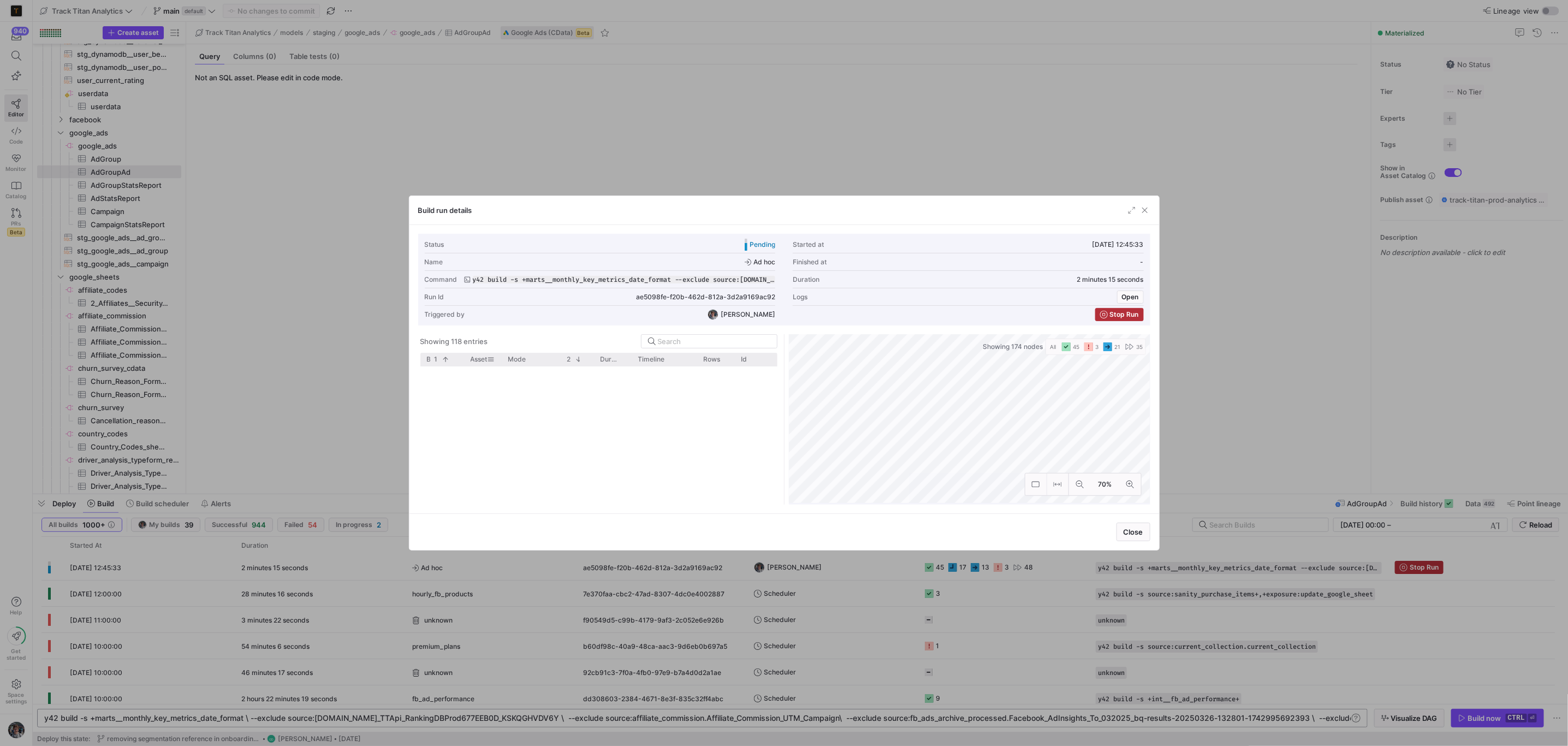
scroll to position [709, 0]
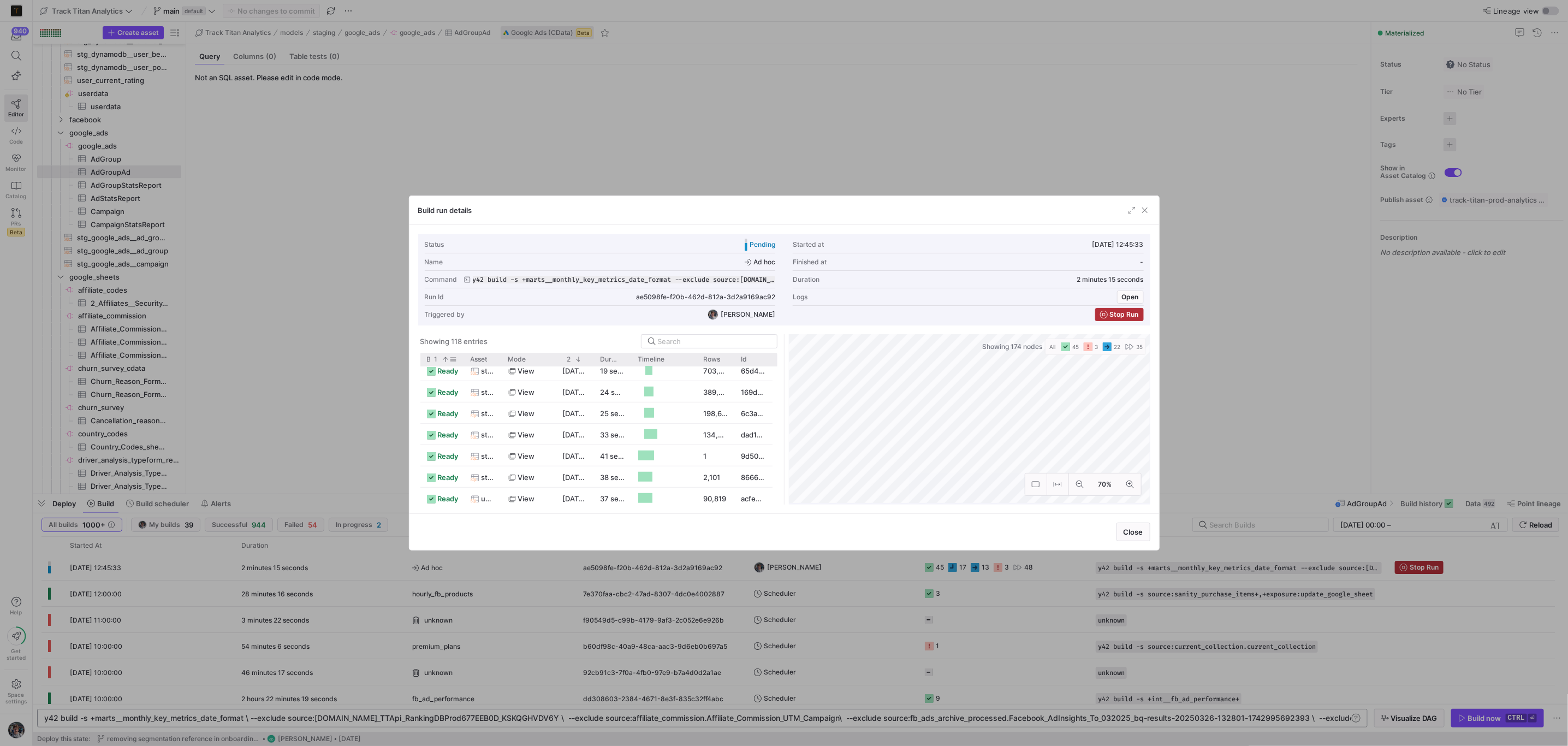
click at [438, 360] on span at bounding box center [444, 359] width 12 height 8
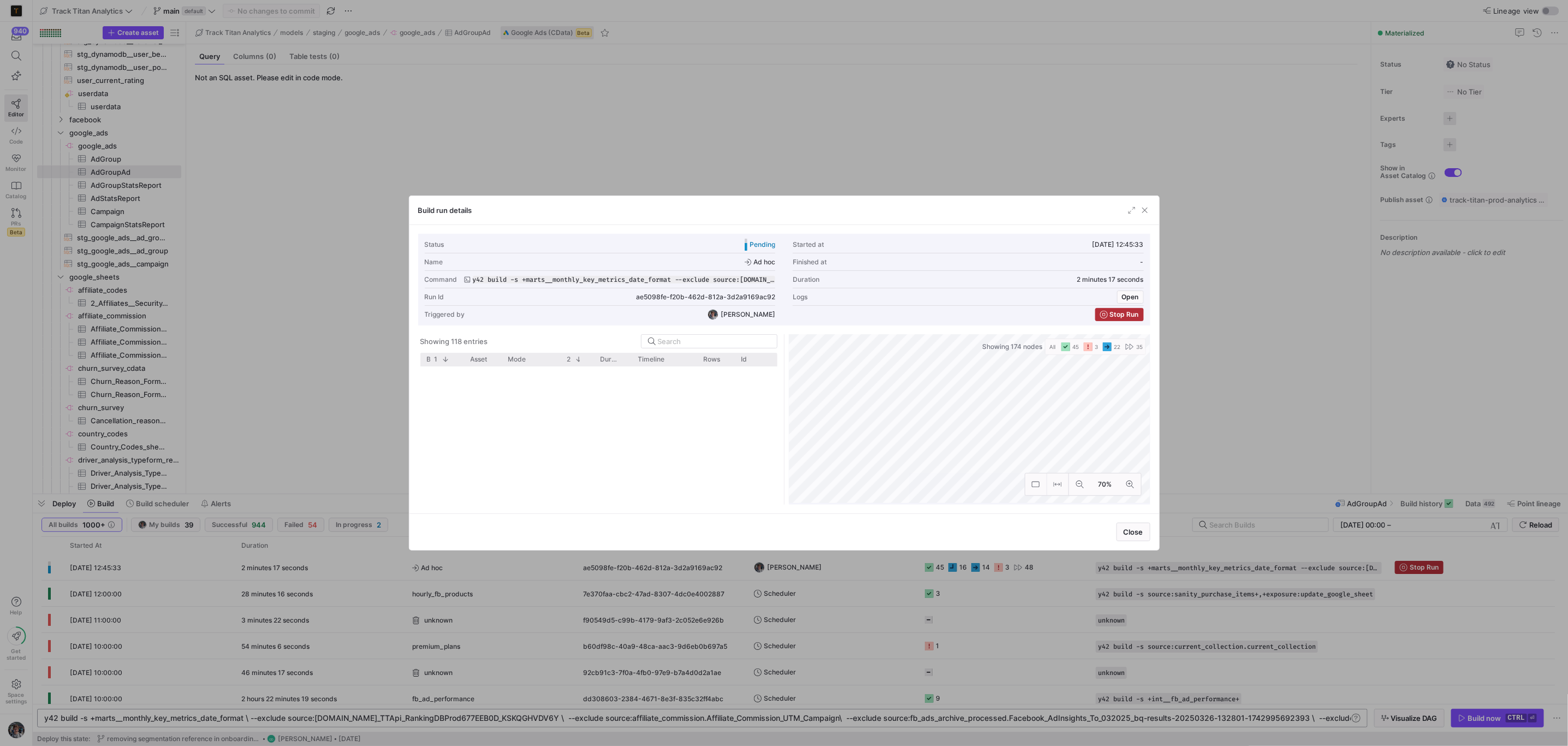
click at [449, 361] on span at bounding box center [446, 359] width 8 height 8
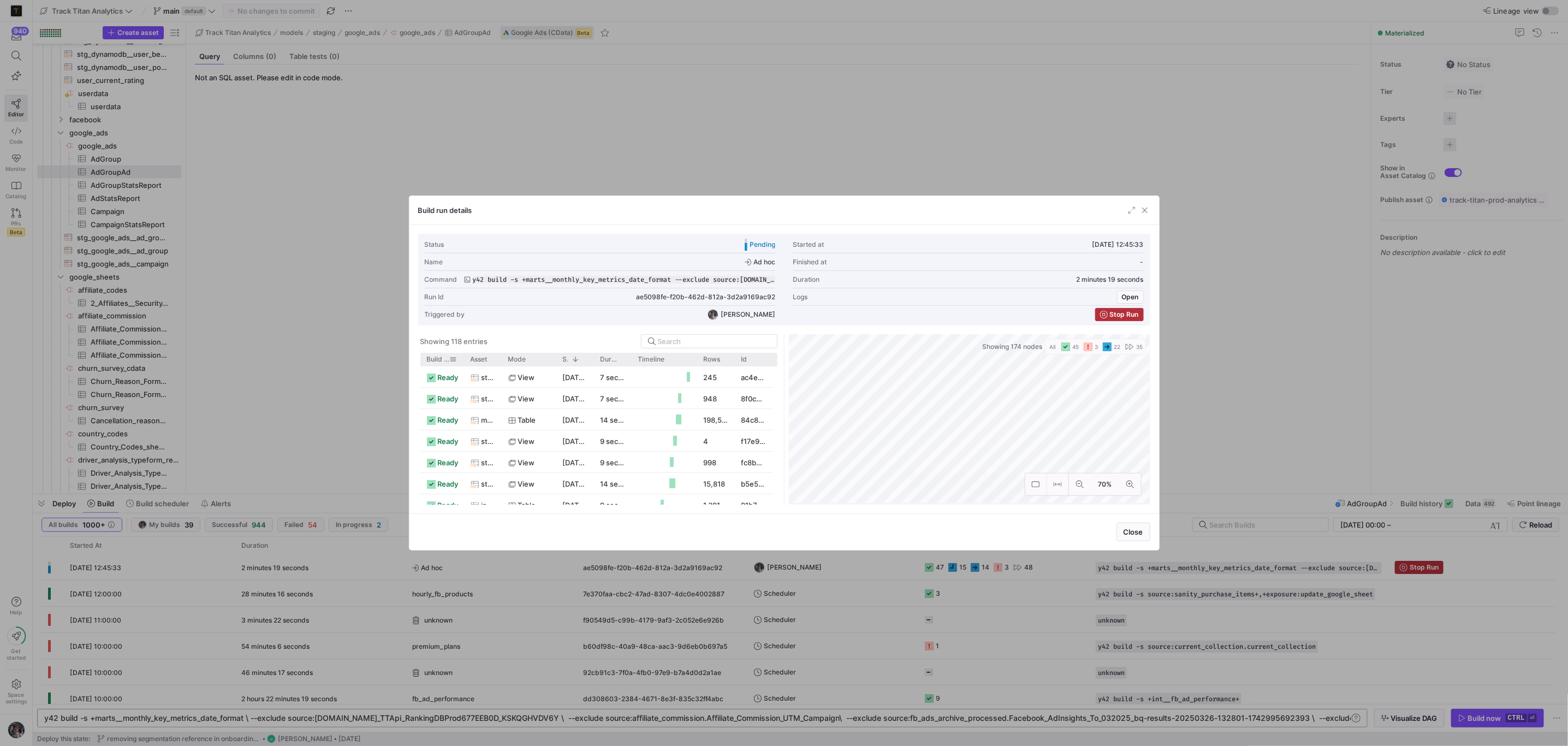
click at [434, 355] on div "Build status" at bounding box center [442, 359] width 31 height 13
click at [442, 359] on span "Build status" at bounding box center [438, 359] width 23 height 8
click at [497, 360] on div "Asset" at bounding box center [483, 359] width 38 height 13
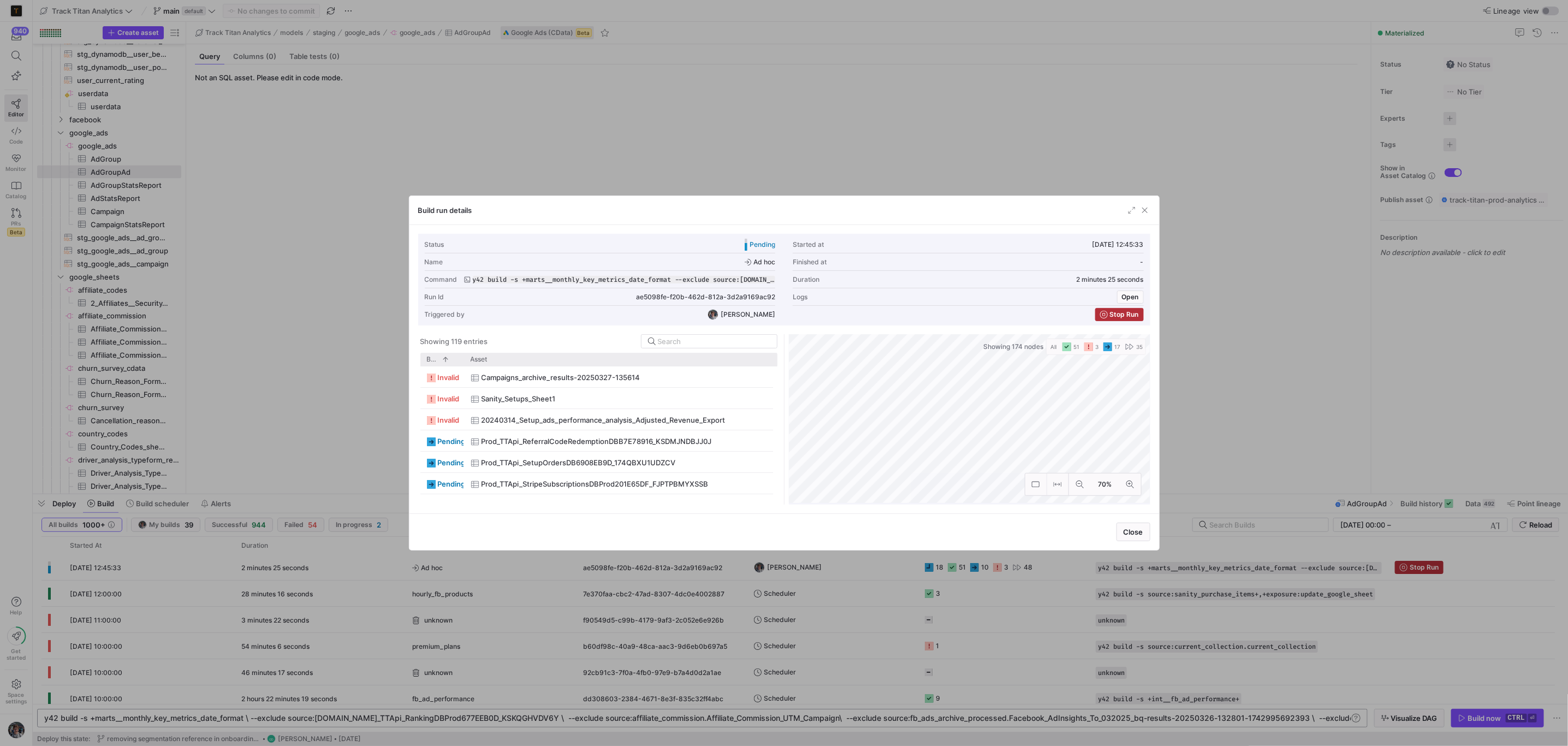
click at [827, 355] on as-split "Showing 119 entries Drag here to set row groups Drag here to set column labels …" at bounding box center [784, 419] width 732 height 170
click at [587, 382] on span "Campaigns_archive_results-20250327-135614" at bounding box center [561, 377] width 159 height 21
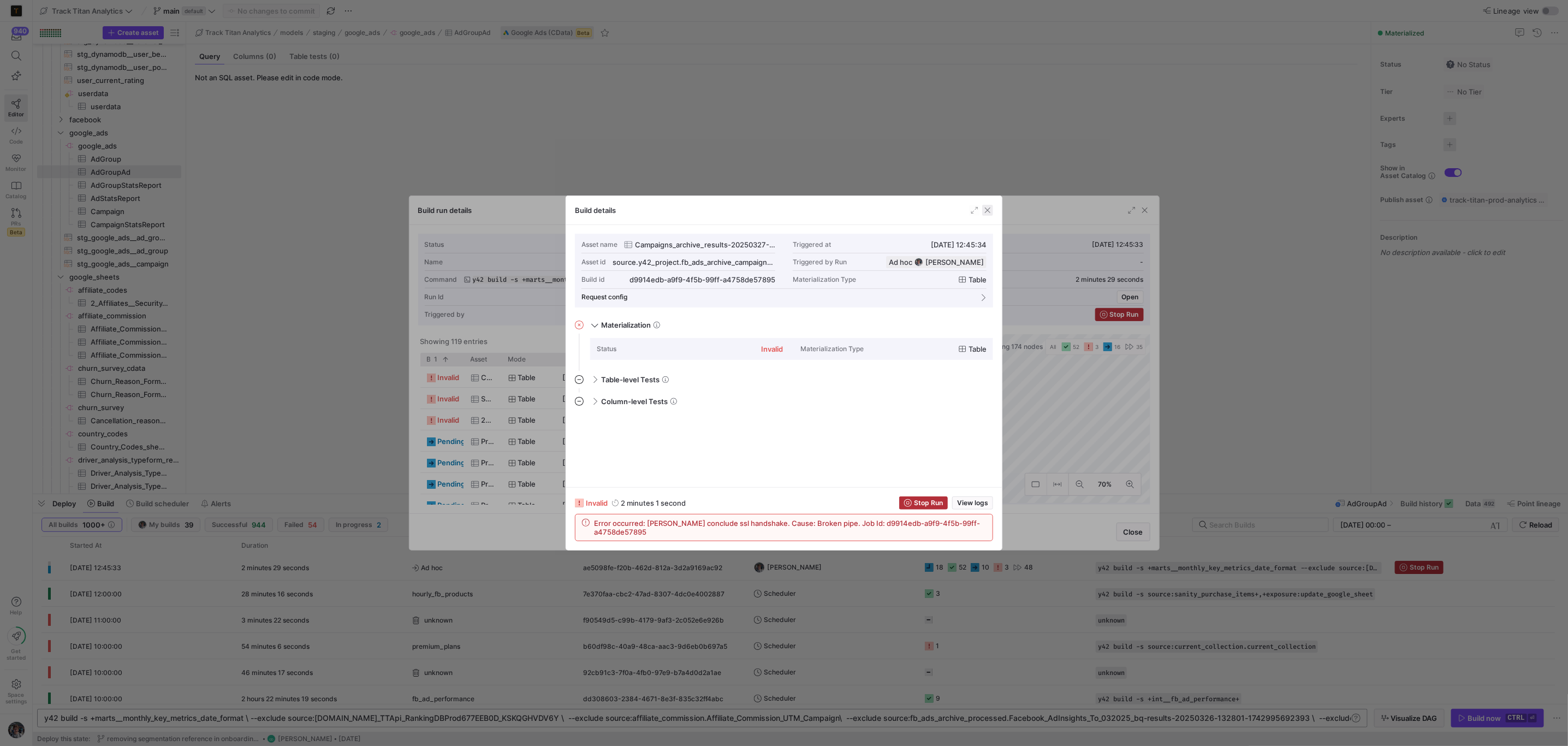
click at [991, 211] on span "button" at bounding box center [988, 210] width 11 height 11
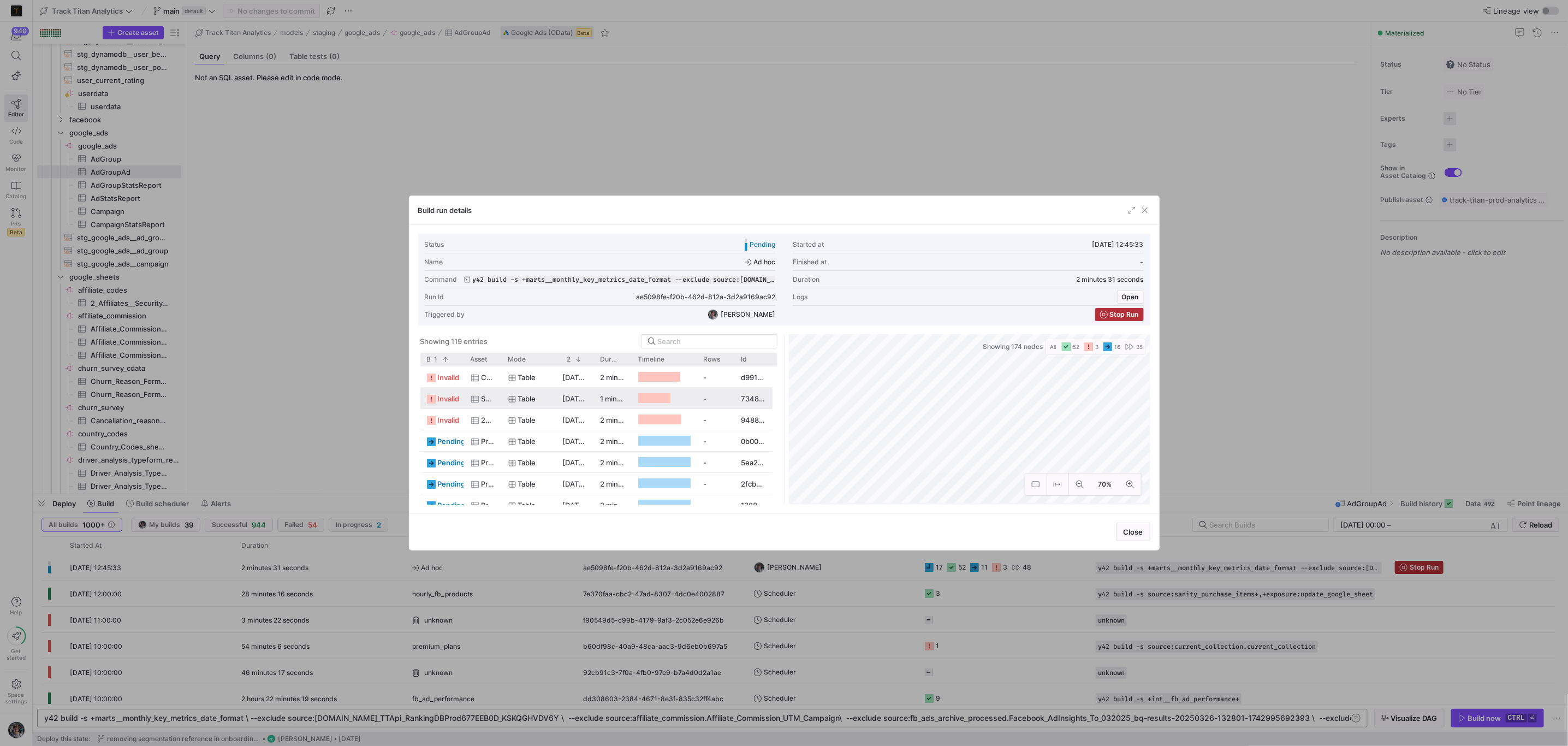
click at [522, 400] on span "Table" at bounding box center [527, 399] width 18 height 21
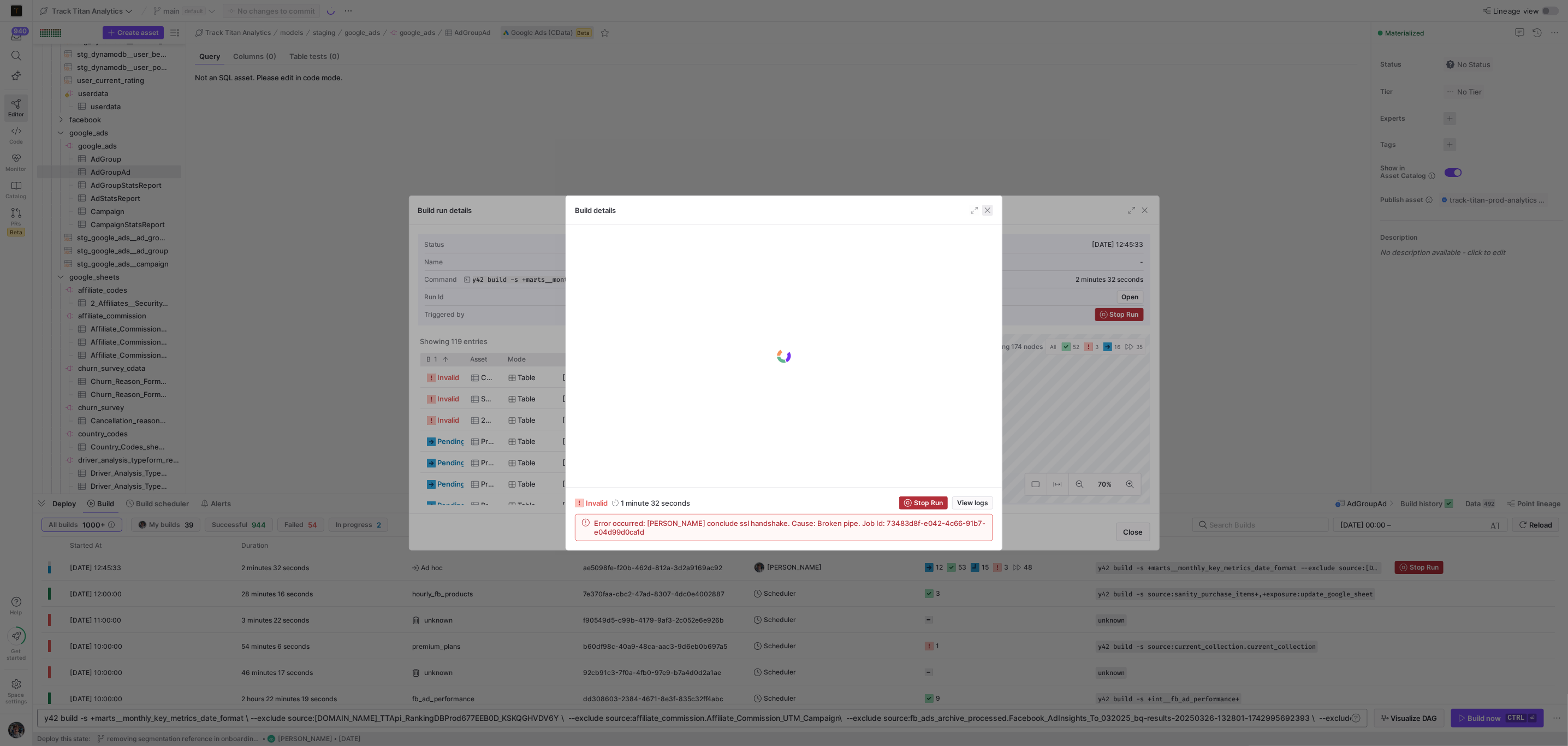
click at [989, 209] on span "button" at bounding box center [988, 210] width 11 height 11
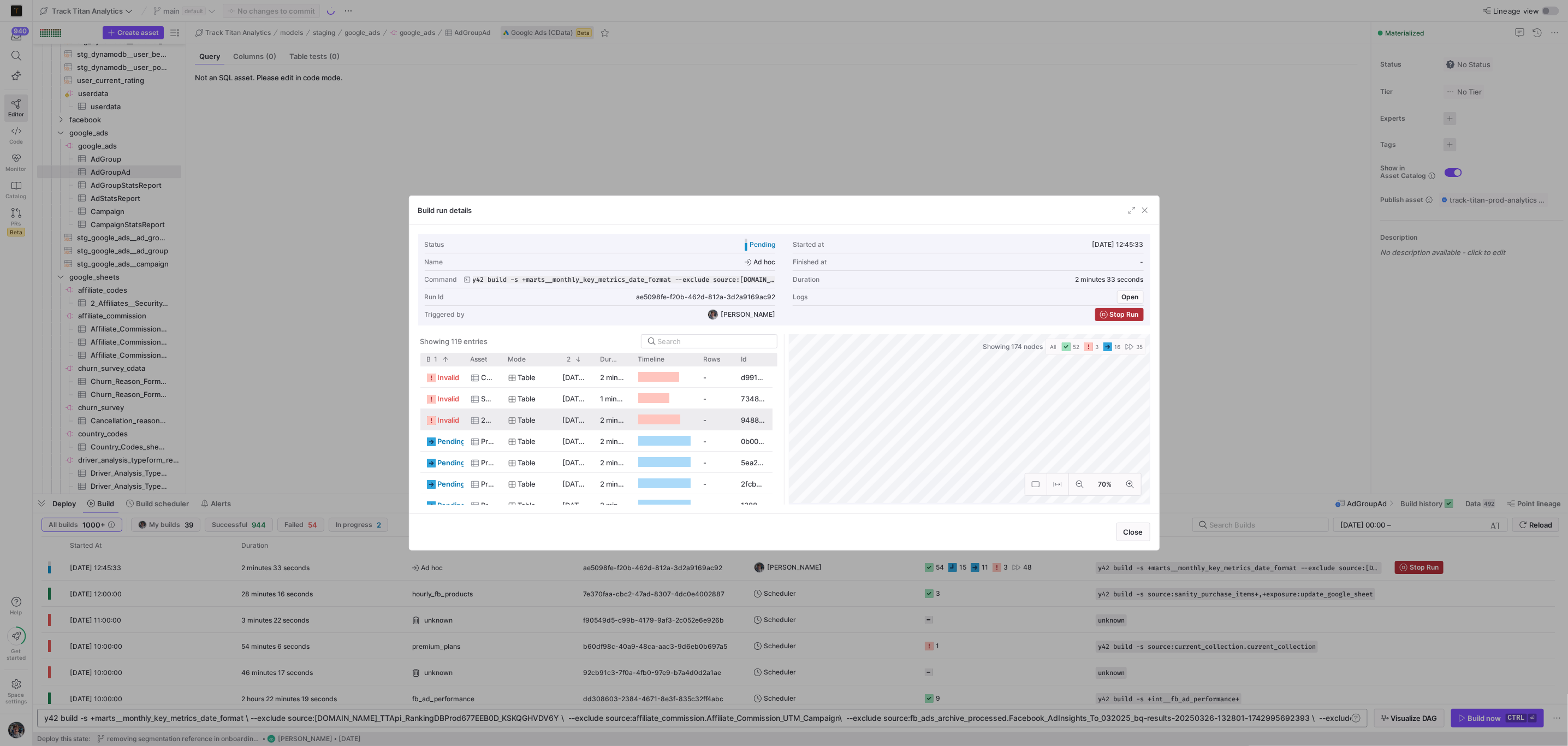
click at [578, 426] on div "[DATE] 12:45:34" at bounding box center [575, 419] width 38 height 21
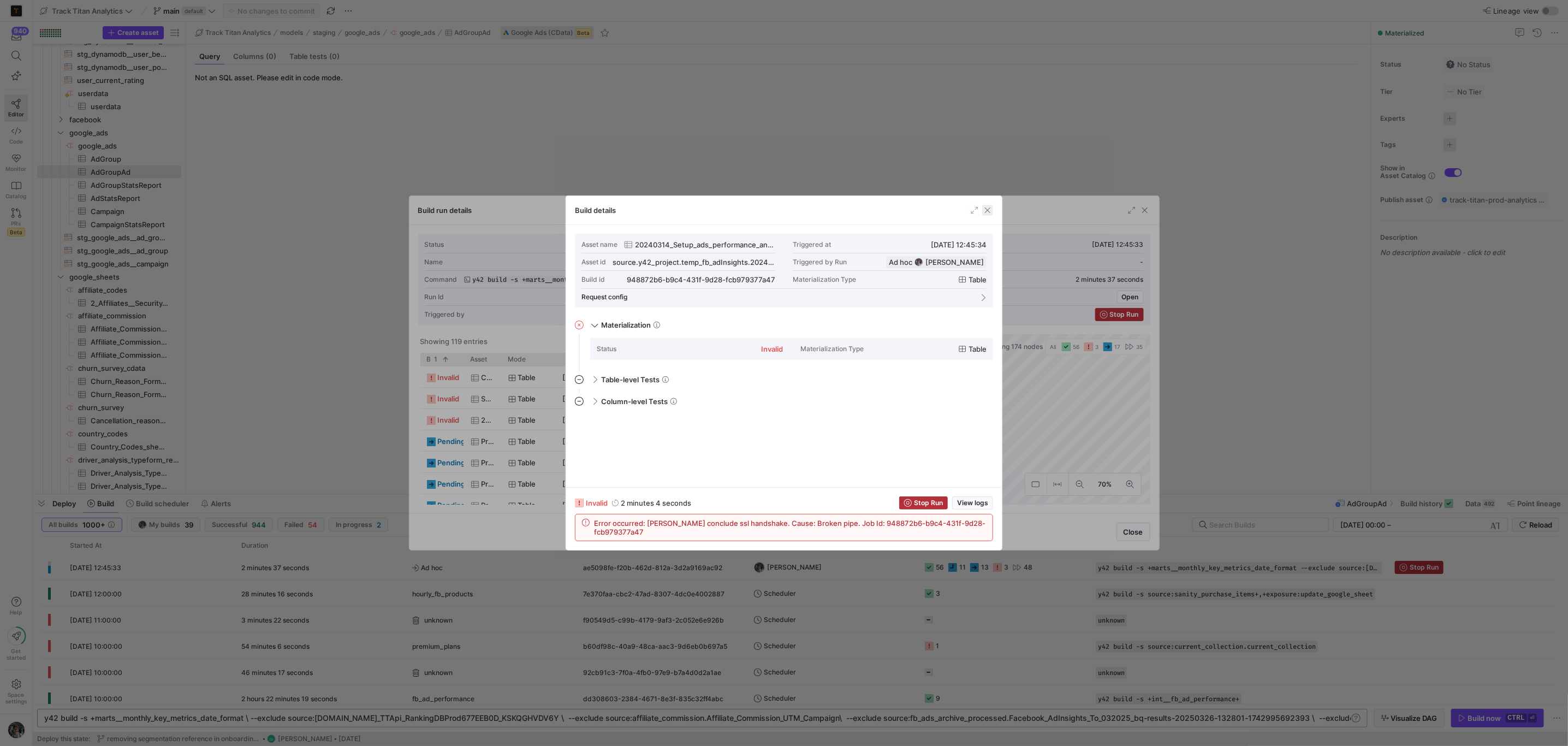
click at [985, 209] on span "button" at bounding box center [988, 210] width 11 height 11
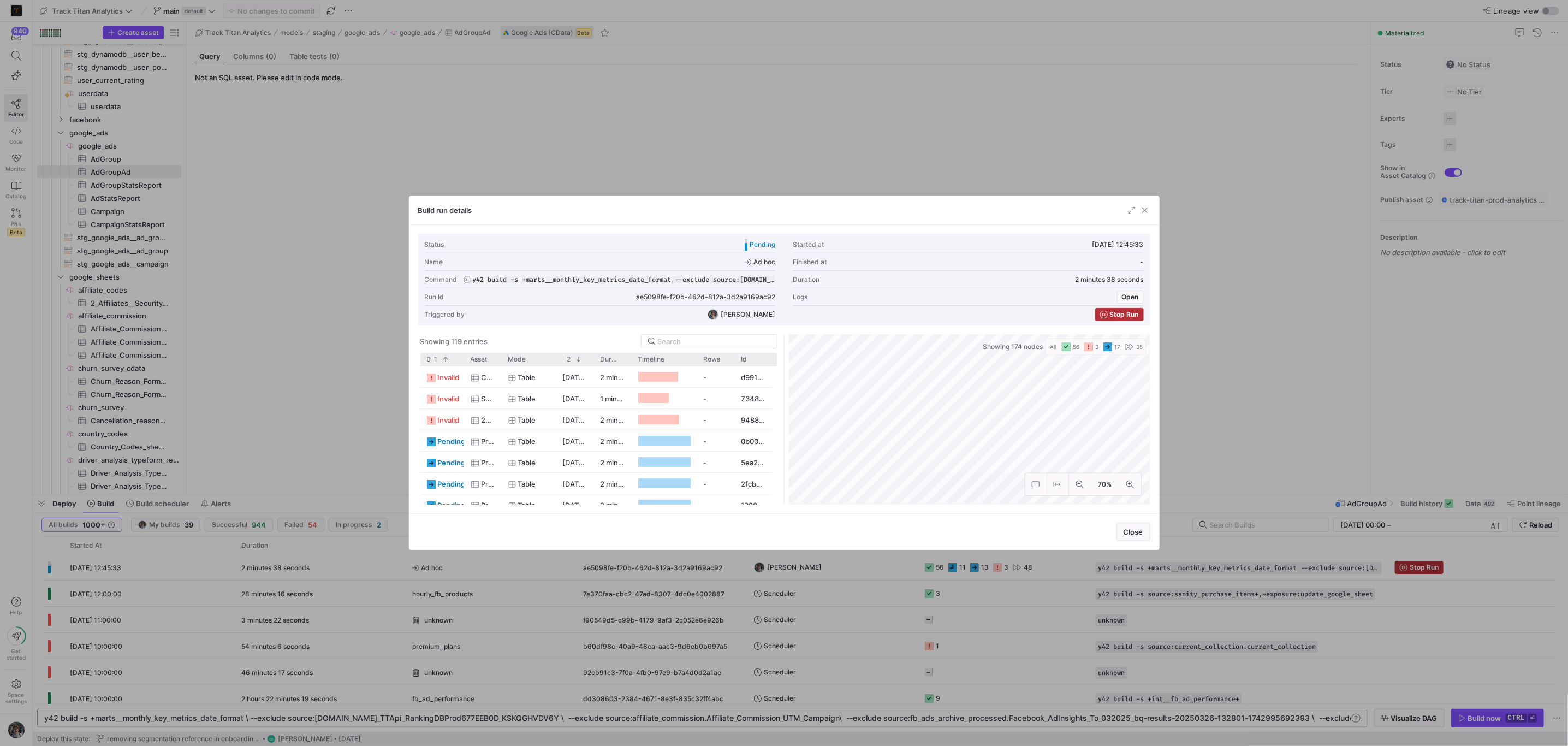
drag, startPoint x: 1121, startPoint y: 321, endPoint x: 1118, endPoint y: 315, distance: 6.7
click at [1119, 318] on button "Stop Run" at bounding box center [1119, 314] width 49 height 13
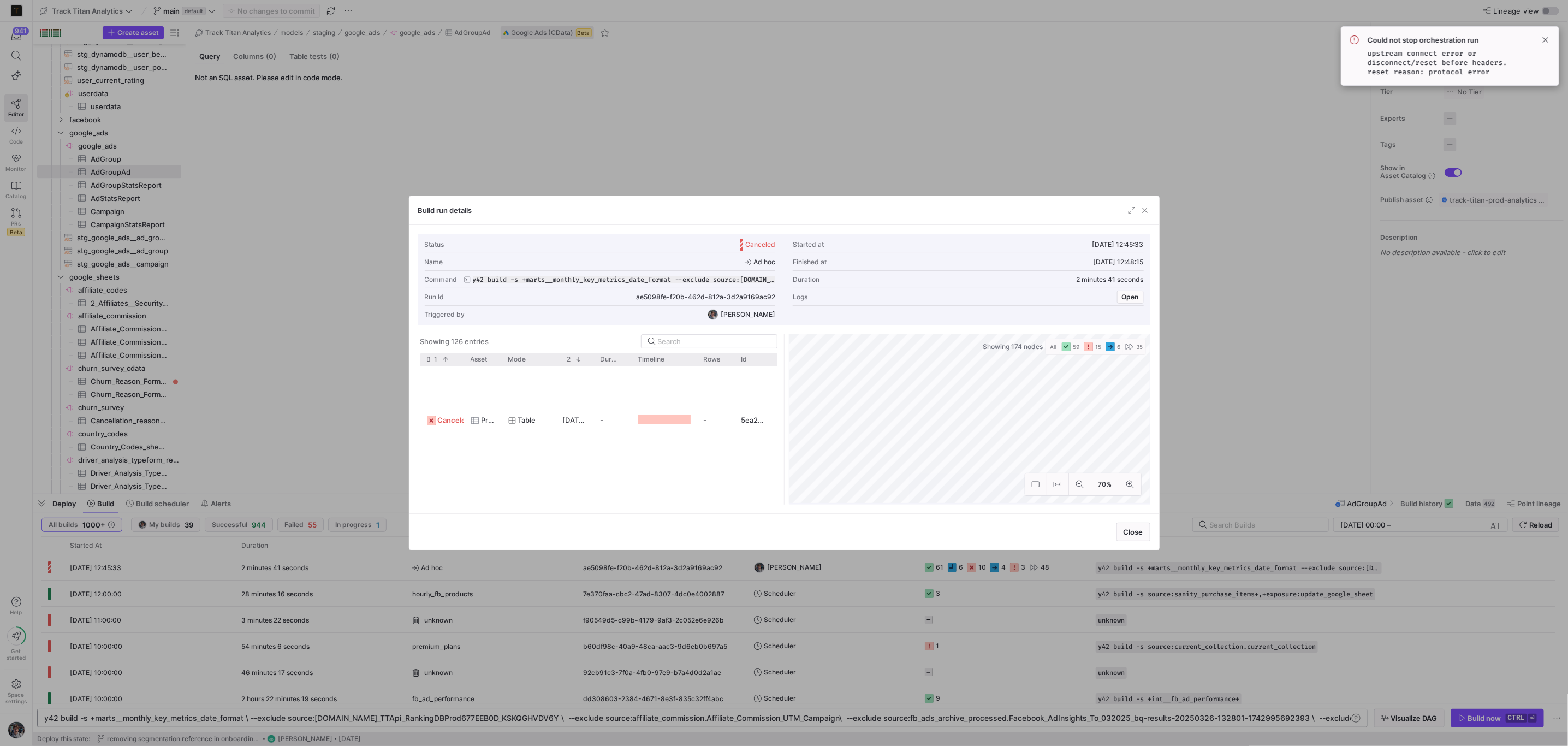
scroll to position [491, 0]
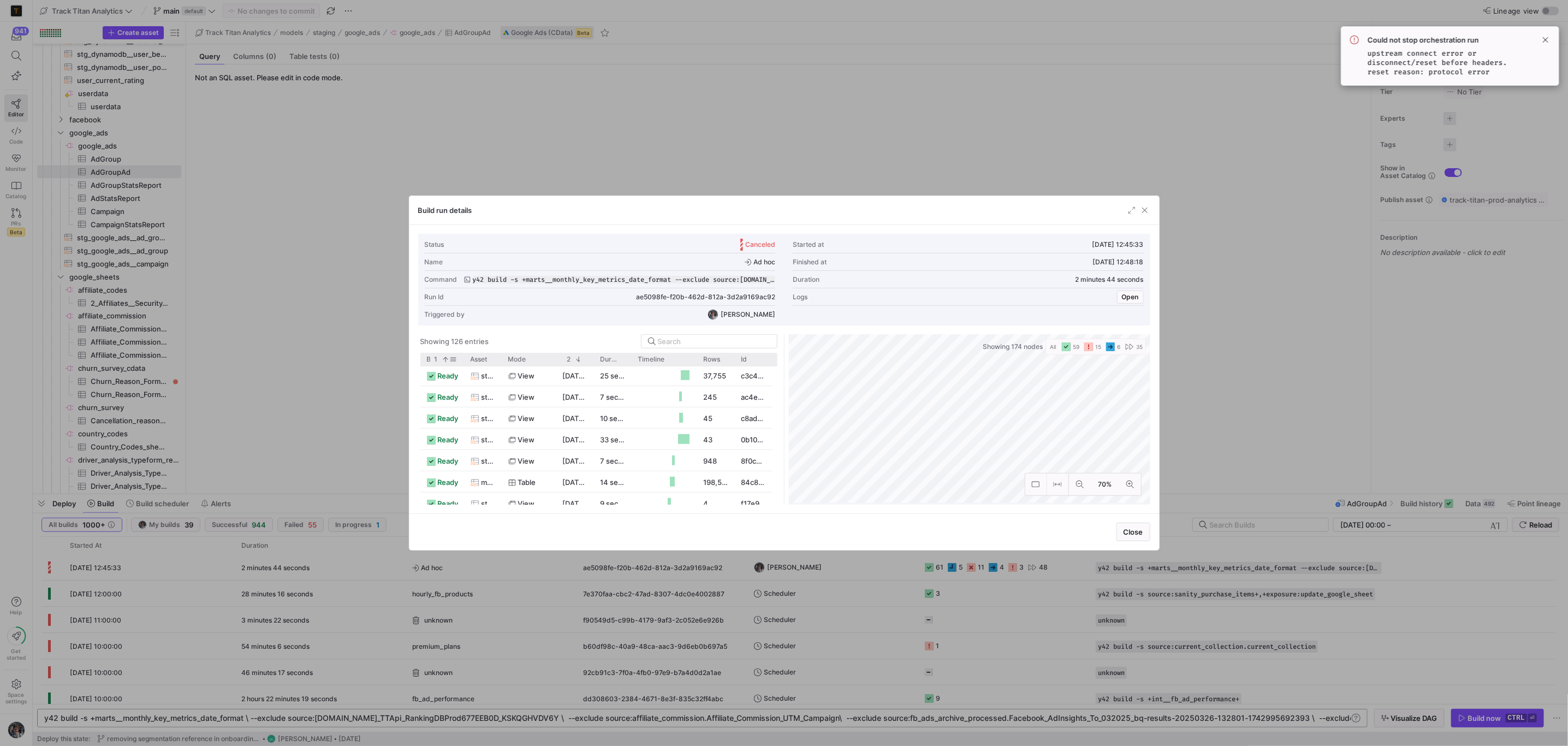
drag, startPoint x: 447, startPoint y: 361, endPoint x: 454, endPoint y: 364, distance: 7.6
click at [446, 361] on span at bounding box center [446, 359] width 8 height 8
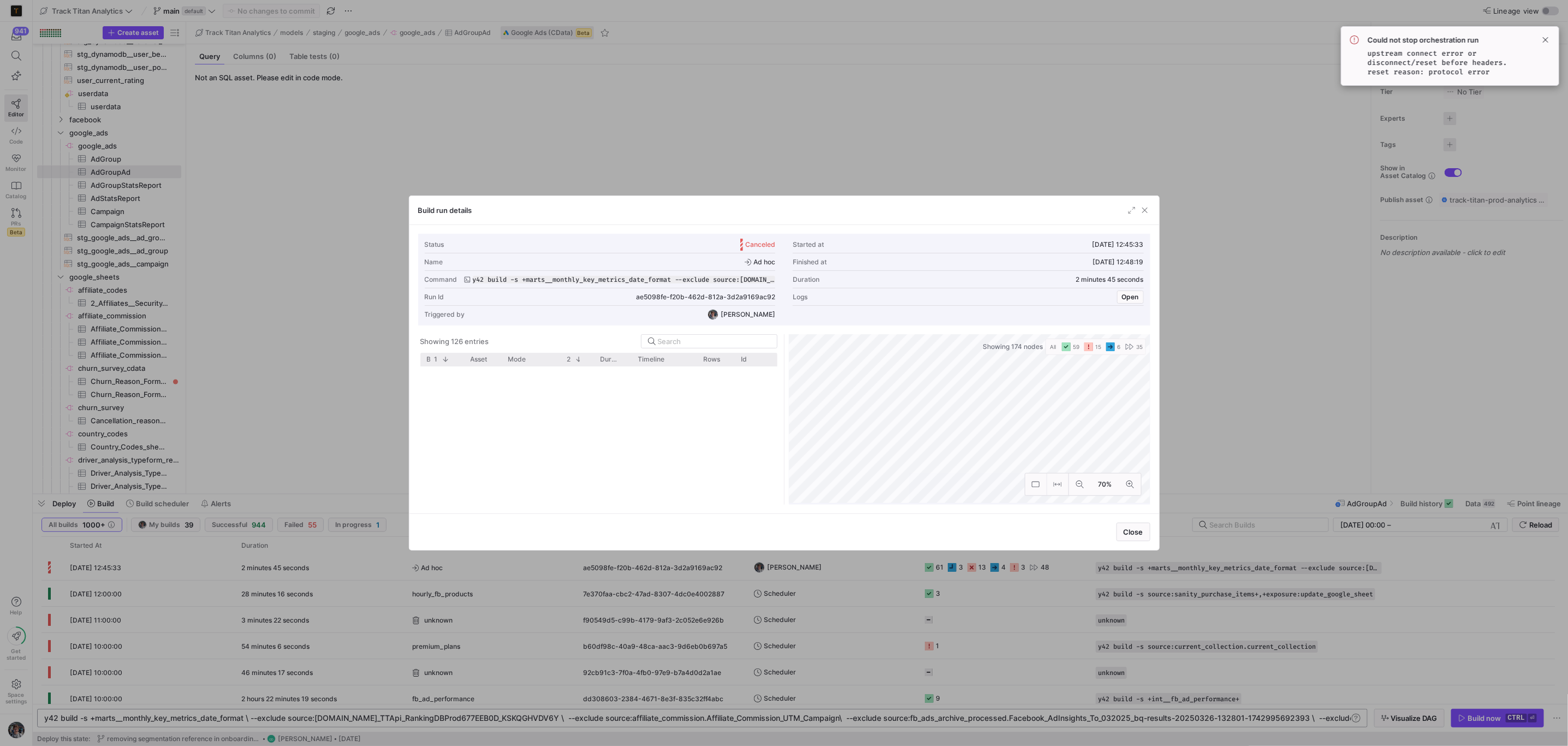
scroll to position [0, 0]
click at [441, 353] on y42-list-view "Showing 126 entries Drag here to set row groups Drag here to set column labels …" at bounding box center [599, 419] width 361 height 170
click at [444, 358] on span at bounding box center [446, 359] width 8 height 8
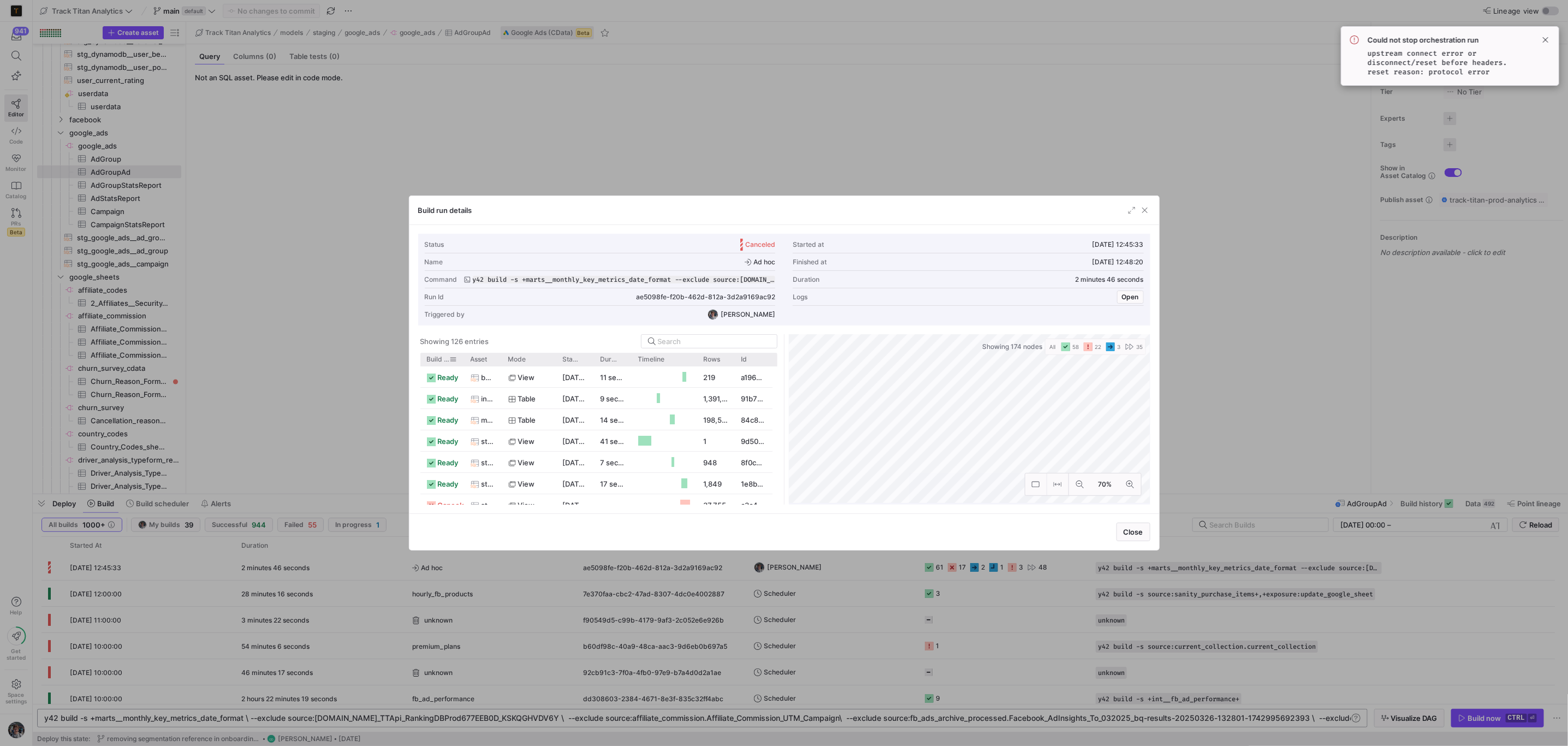
click at [444, 358] on span "Build status" at bounding box center [438, 359] width 23 height 8
click at [1134, 215] on span "button" at bounding box center [1132, 210] width 11 height 11
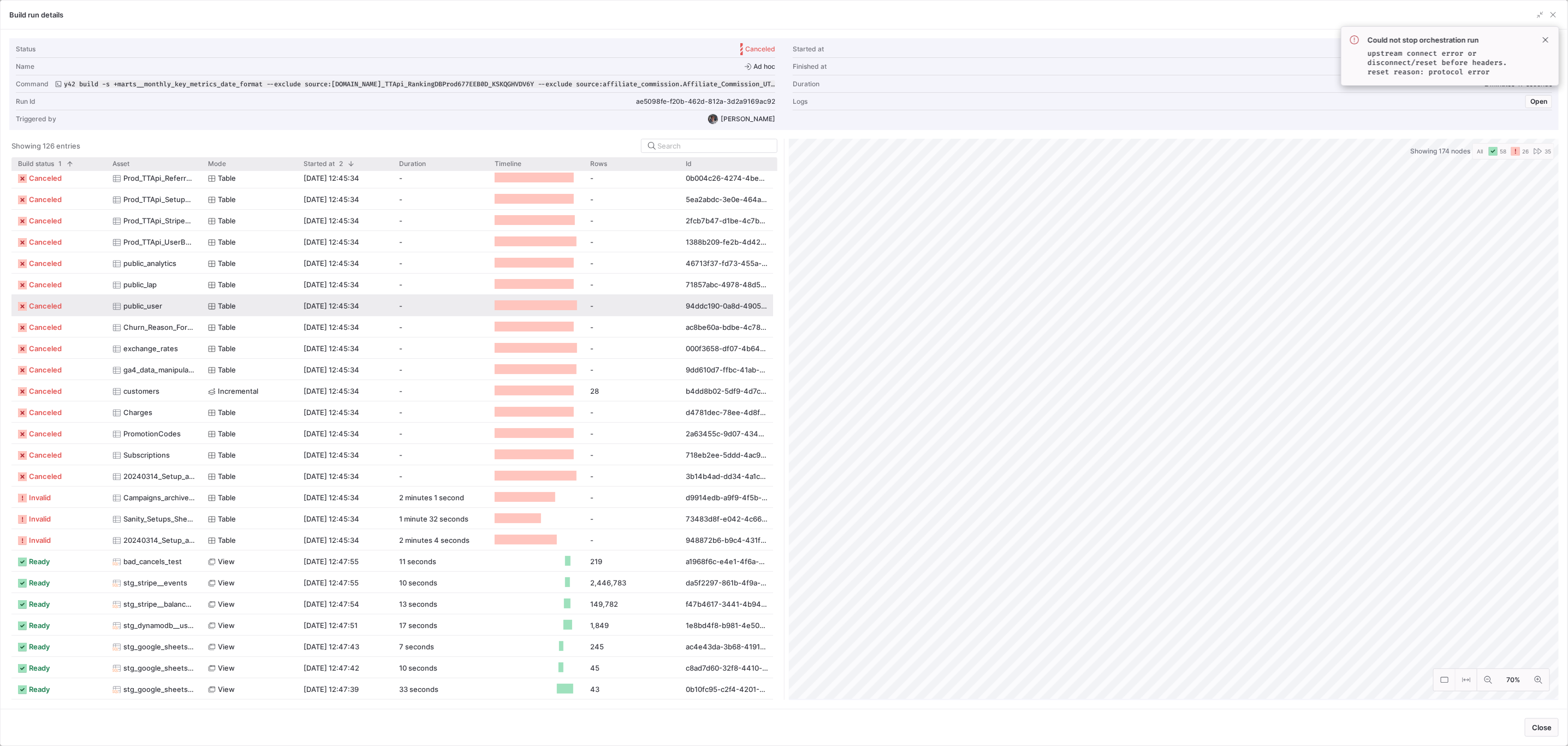
scroll to position [0, 0]
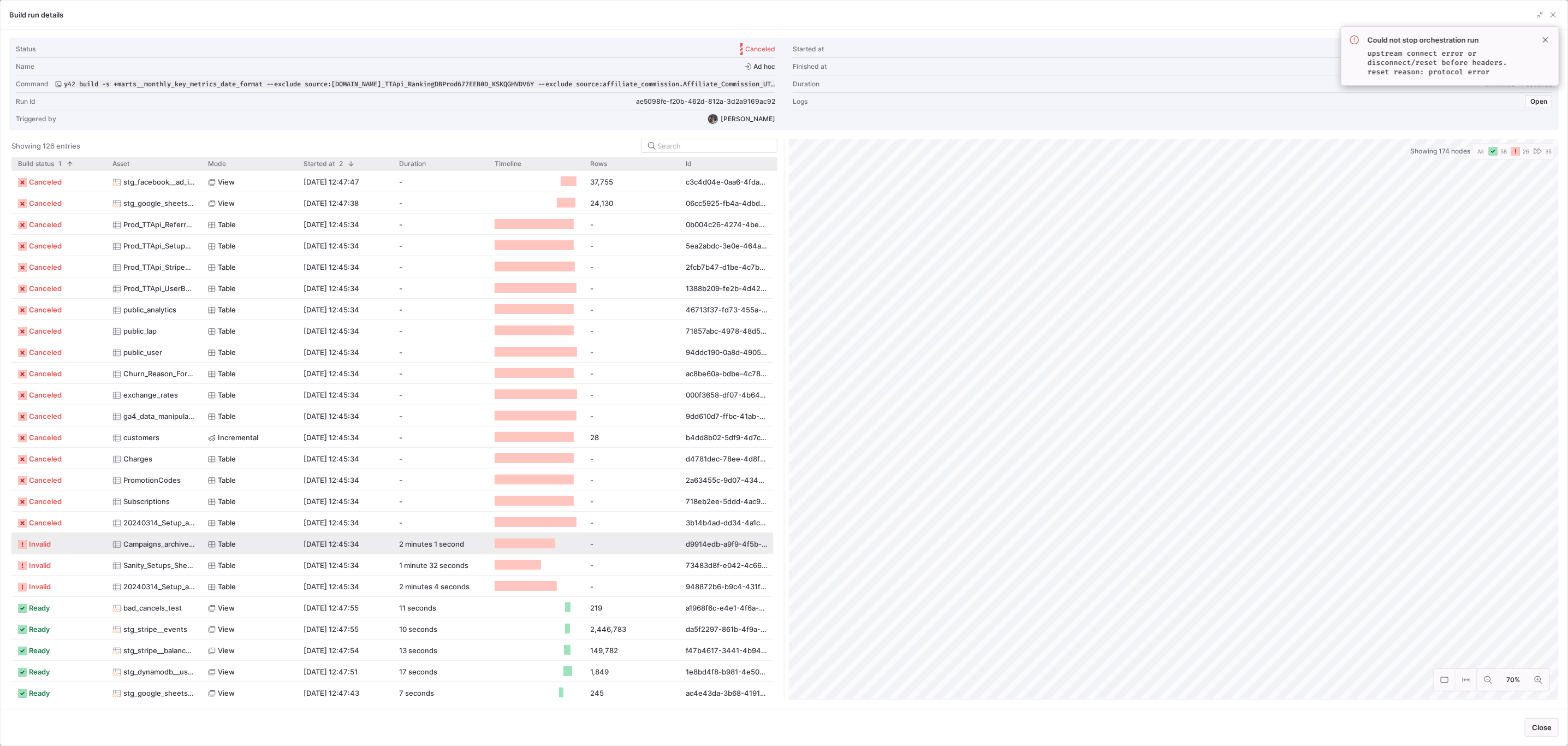
click at [73, 546] on y42-job-status-with-label "invalid" at bounding box center [59, 544] width 81 height 21
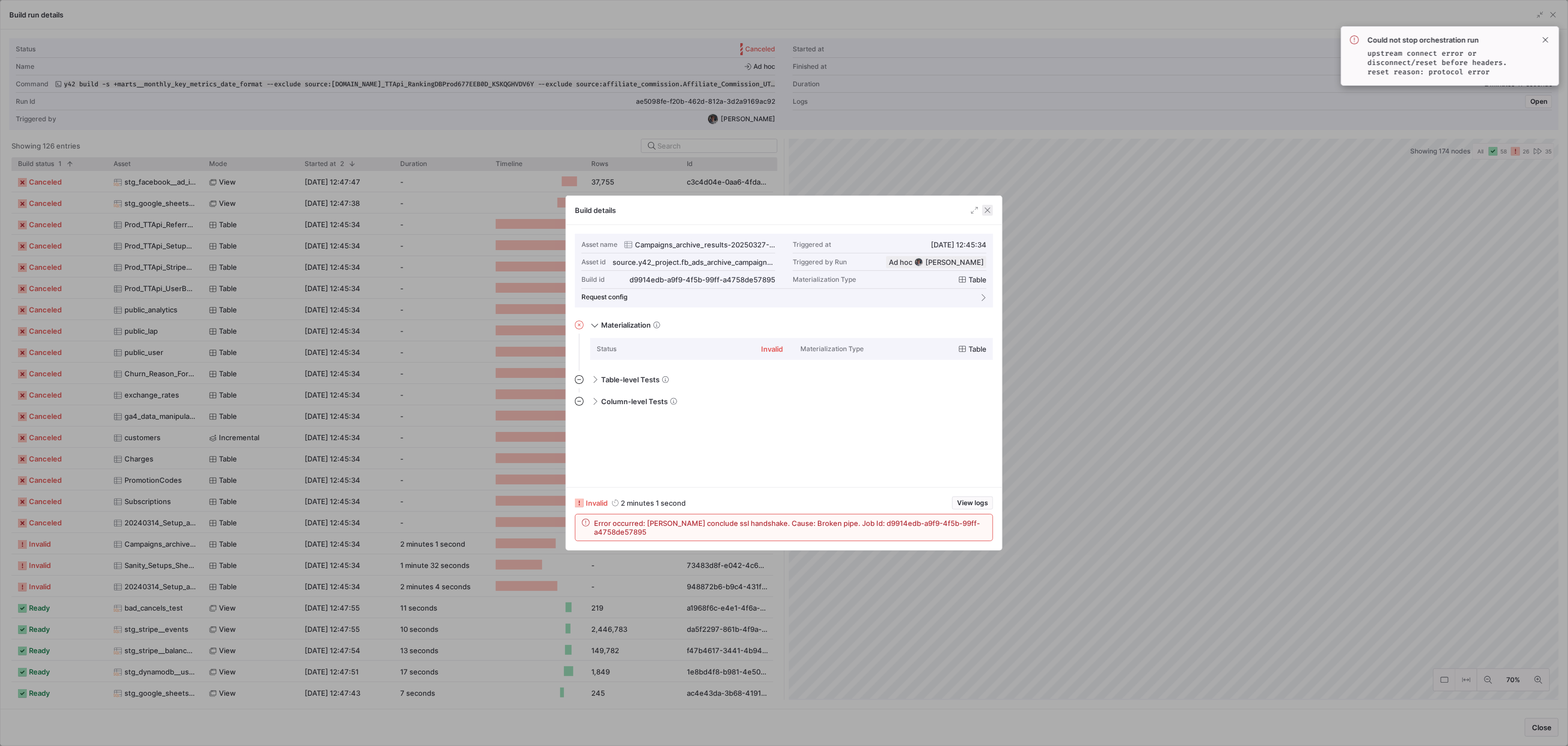
click at [988, 213] on span "button" at bounding box center [988, 210] width 11 height 11
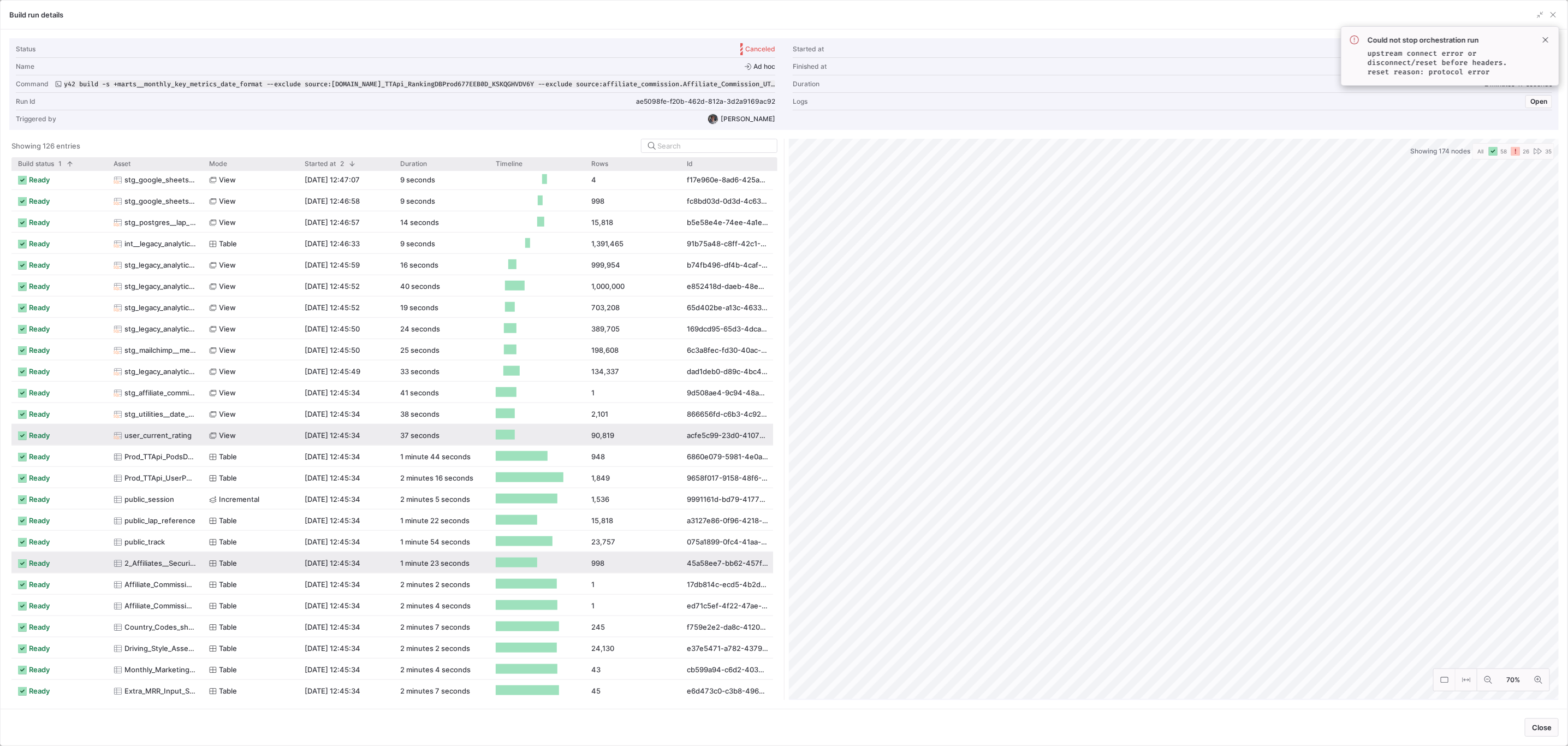
scroll to position [620, 0]
click at [127, 564] on span "2_Affiliates__Security_code_allocation_NEW_PARTNER_DISCOUNT_Affiliate_Codes" at bounding box center [160, 563] width 71 height 21
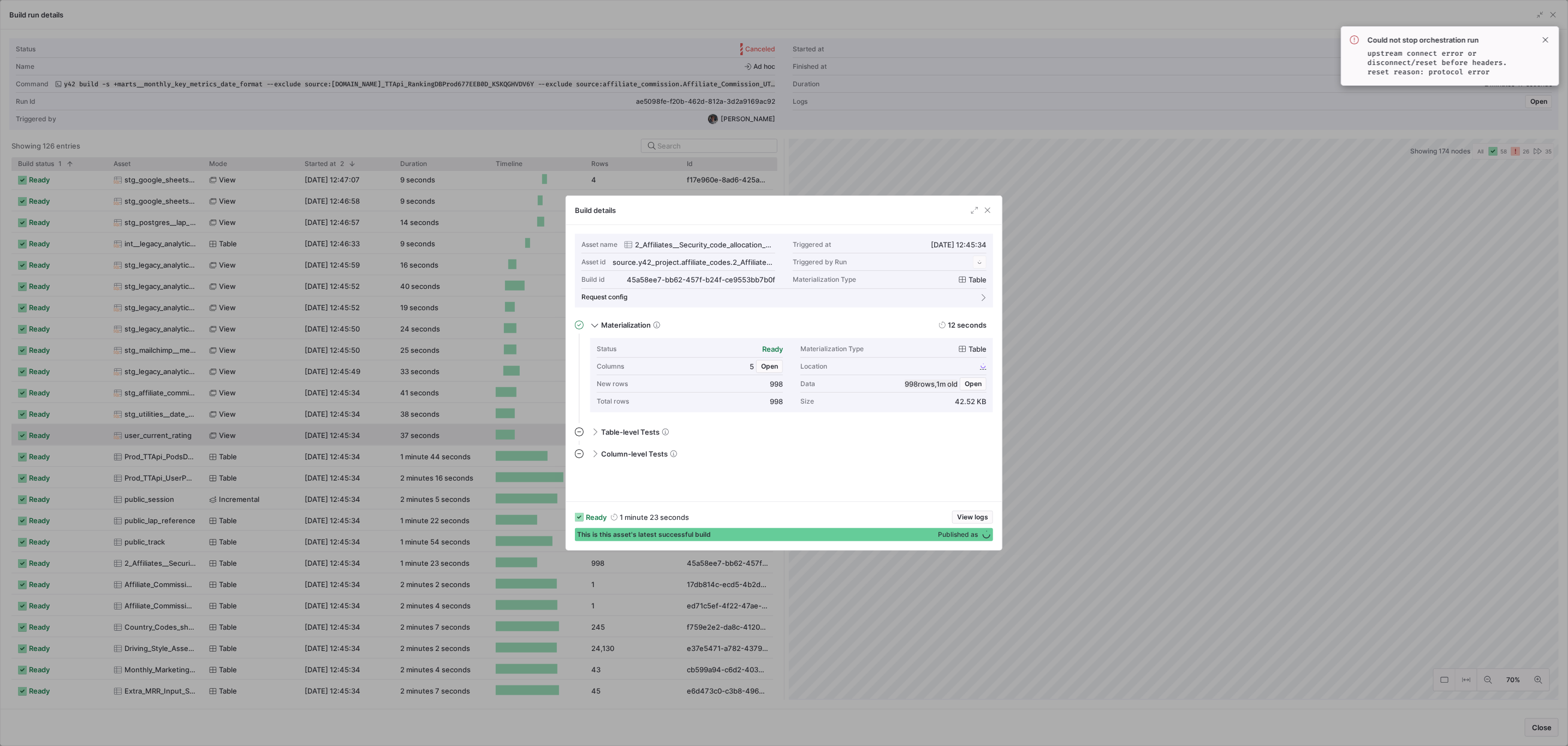
drag, startPoint x: 985, startPoint y: 215, endPoint x: 136, endPoint y: 219, distance: 849.0
click at [985, 214] on span "button" at bounding box center [988, 210] width 11 height 11
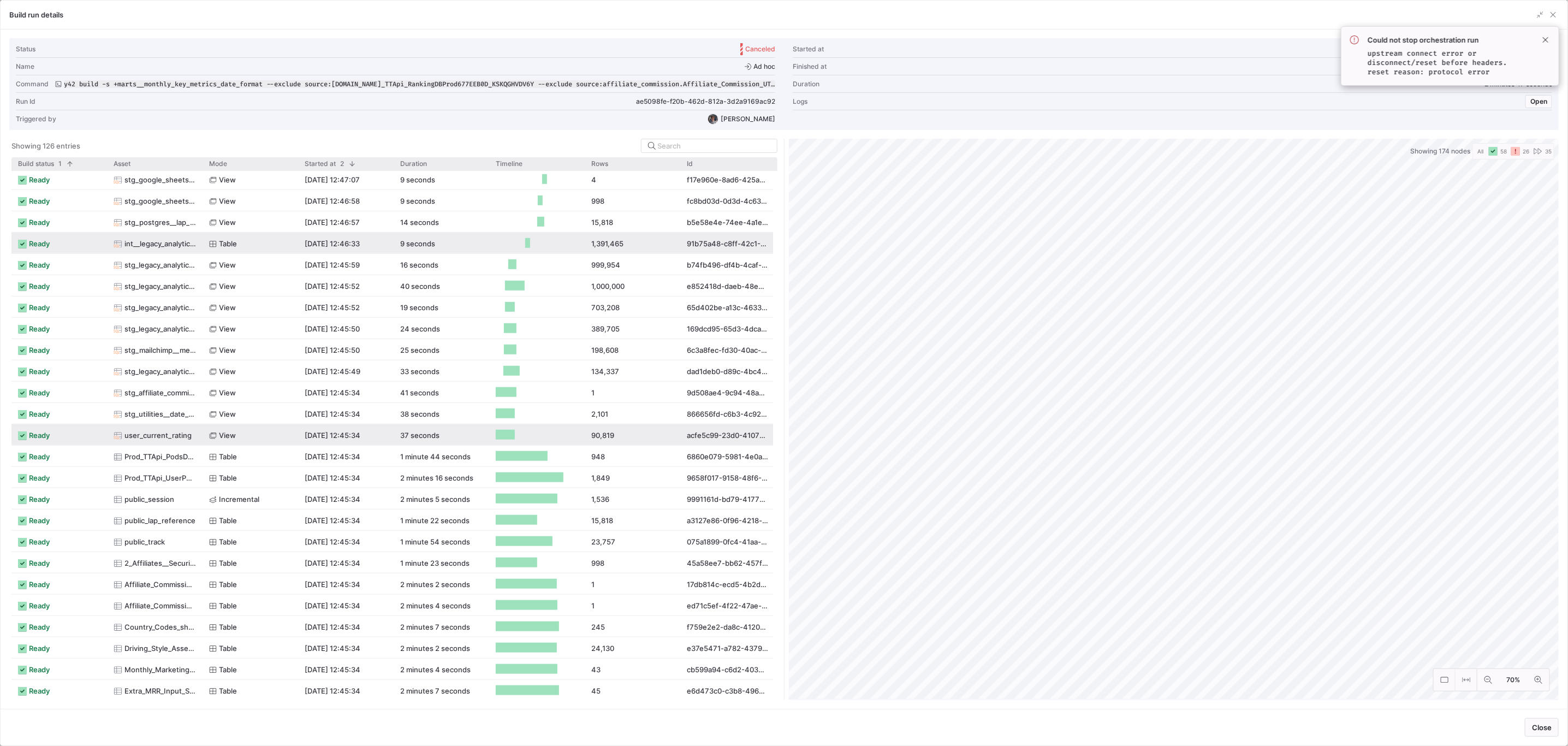
scroll to position [0, 0]
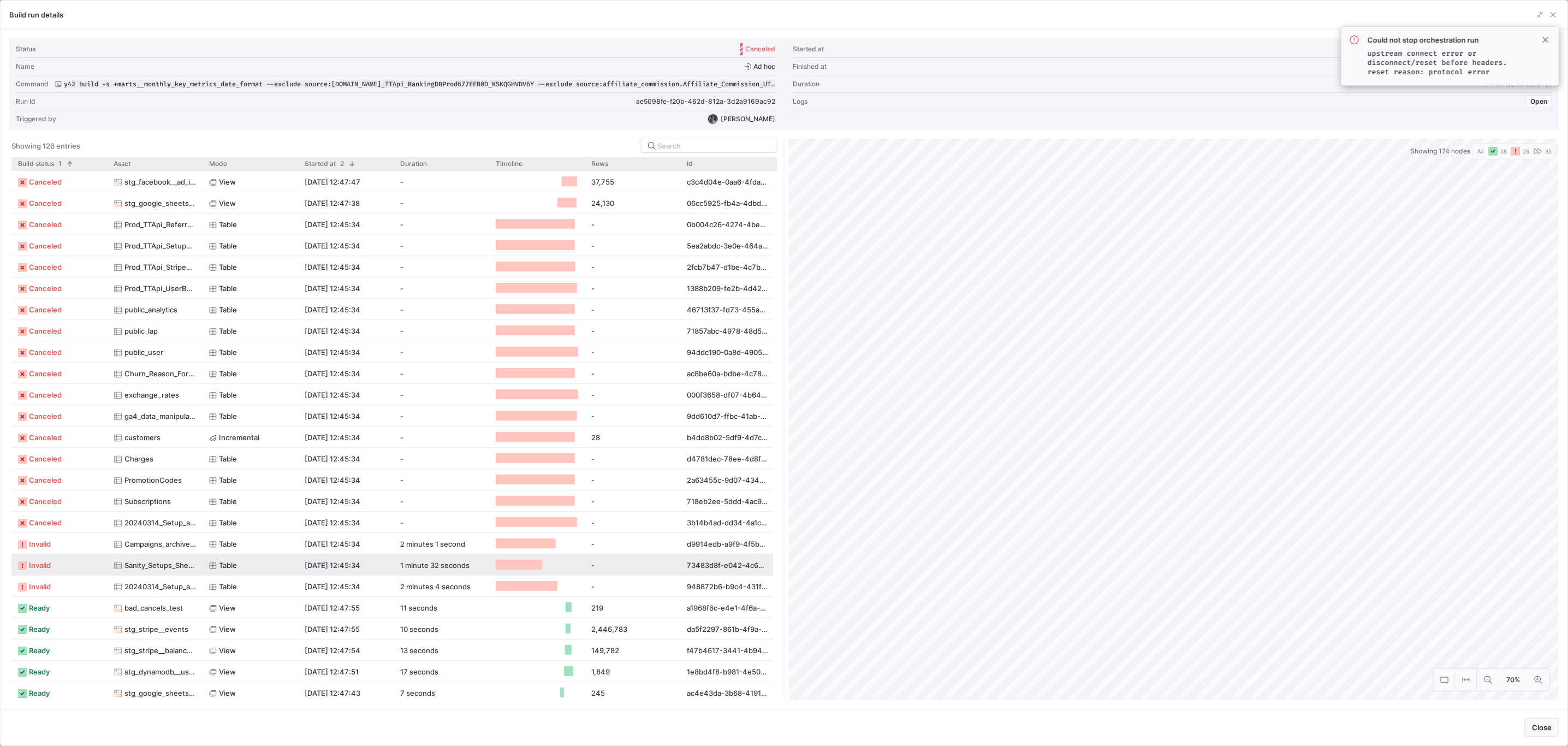
click at [73, 568] on y42-job-status-with-label "invalid" at bounding box center [59, 565] width 82 height 21
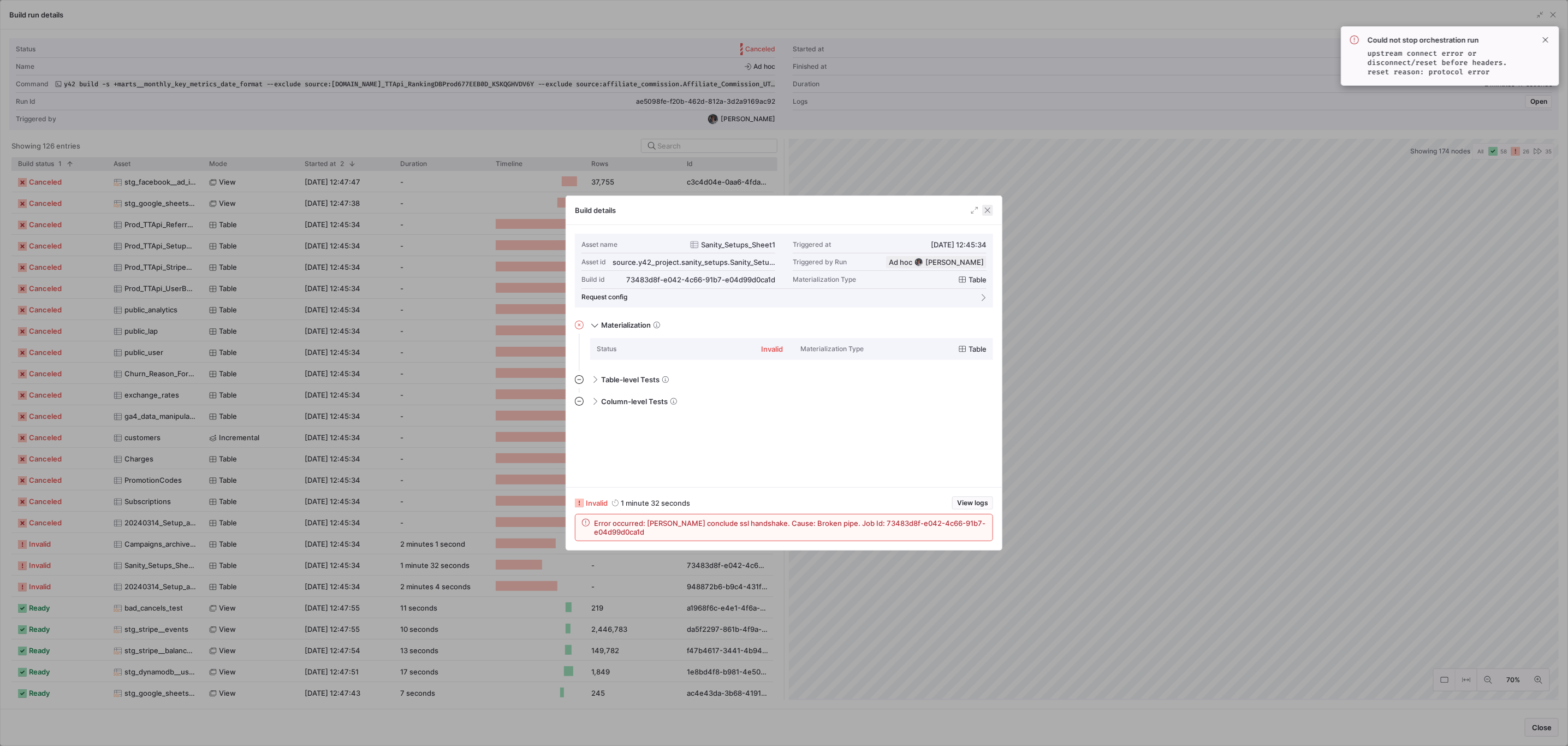
click at [988, 214] on span "button" at bounding box center [988, 210] width 11 height 11
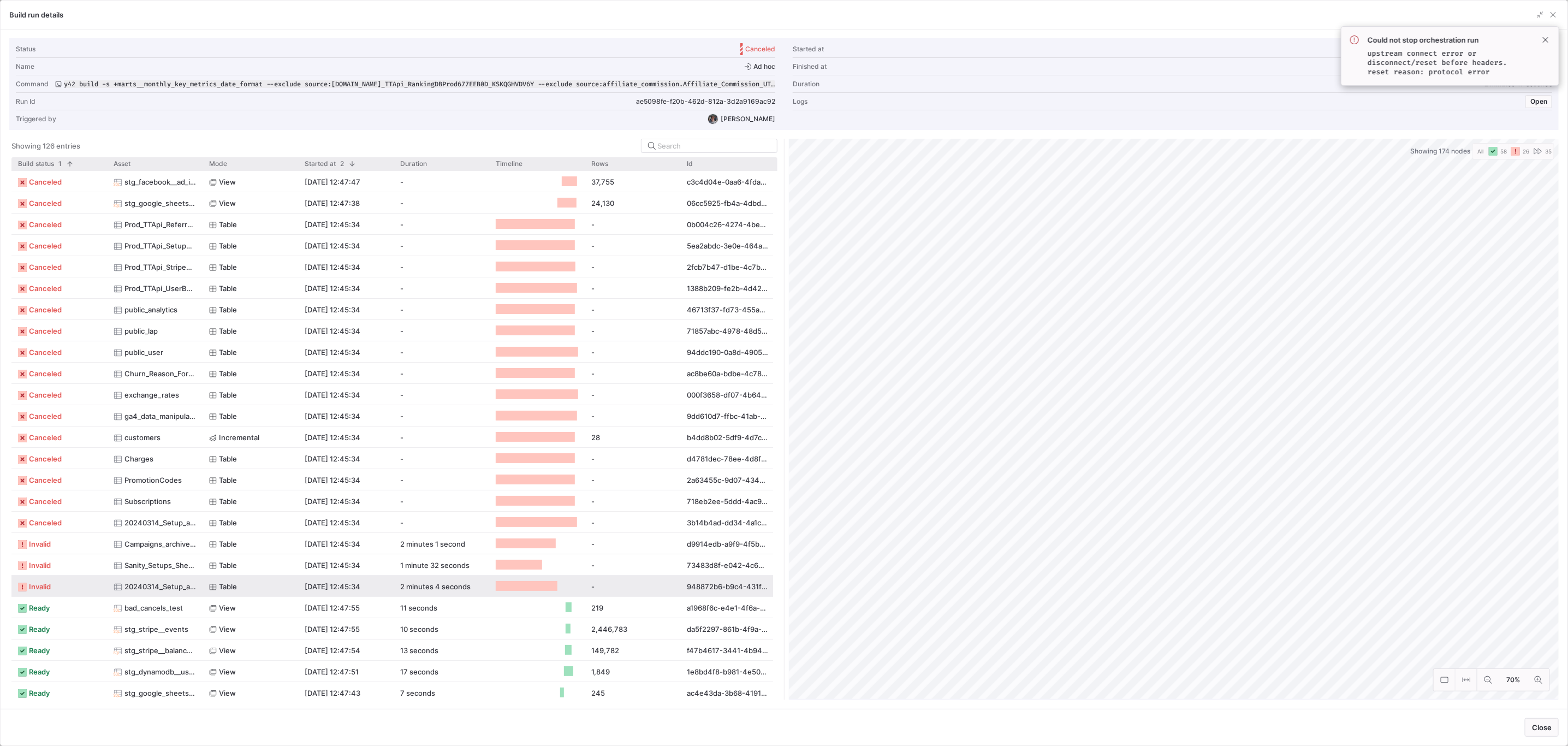
click at [49, 585] on span "invalid" at bounding box center [40, 587] width 22 height 21
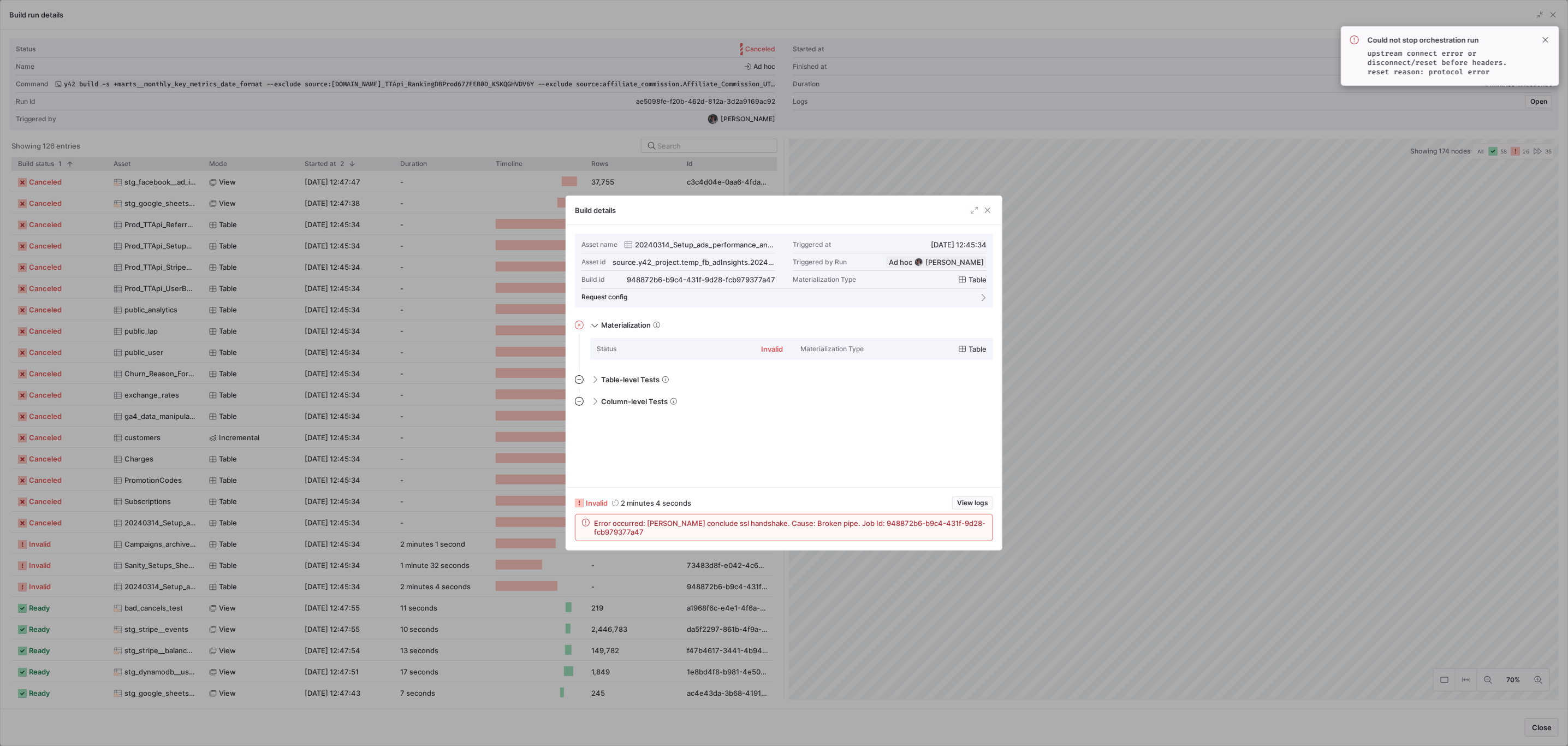
click at [745, 242] on span "20240314_Setup_ads_performance_analysis_Adjusted_Revenue_Export" at bounding box center [705, 245] width 140 height 9
copy span "20240314_Setup_ads_performance_analysis_Adjusted_Revenue_Export"
click at [985, 202] on div "Build details" at bounding box center [784, 210] width 436 height 29
click at [983, 211] on span "button" at bounding box center [988, 210] width 11 height 11
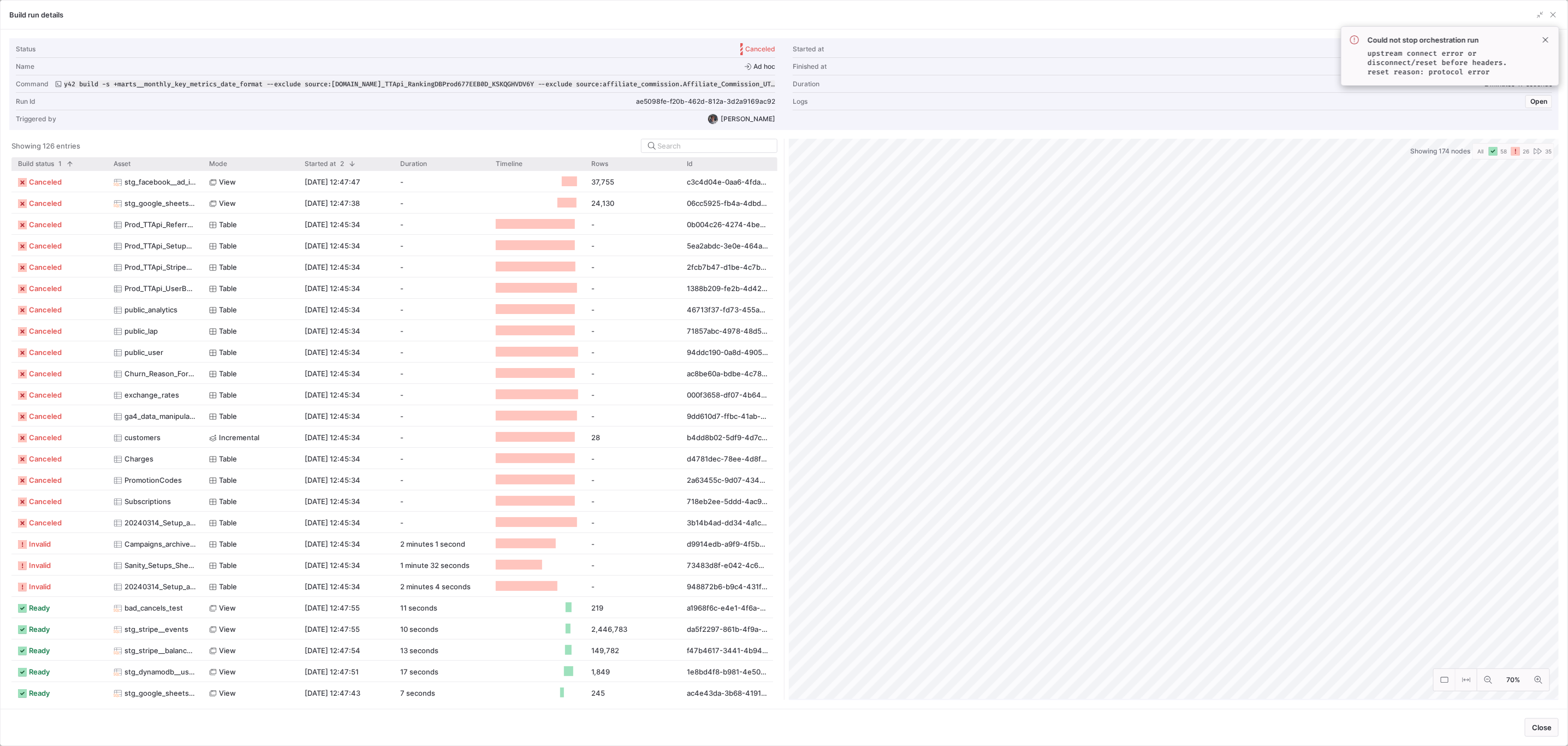
click at [1543, 41] on span at bounding box center [1545, 40] width 13 height 13
click at [1553, 13] on span "button" at bounding box center [1553, 15] width 11 height 11
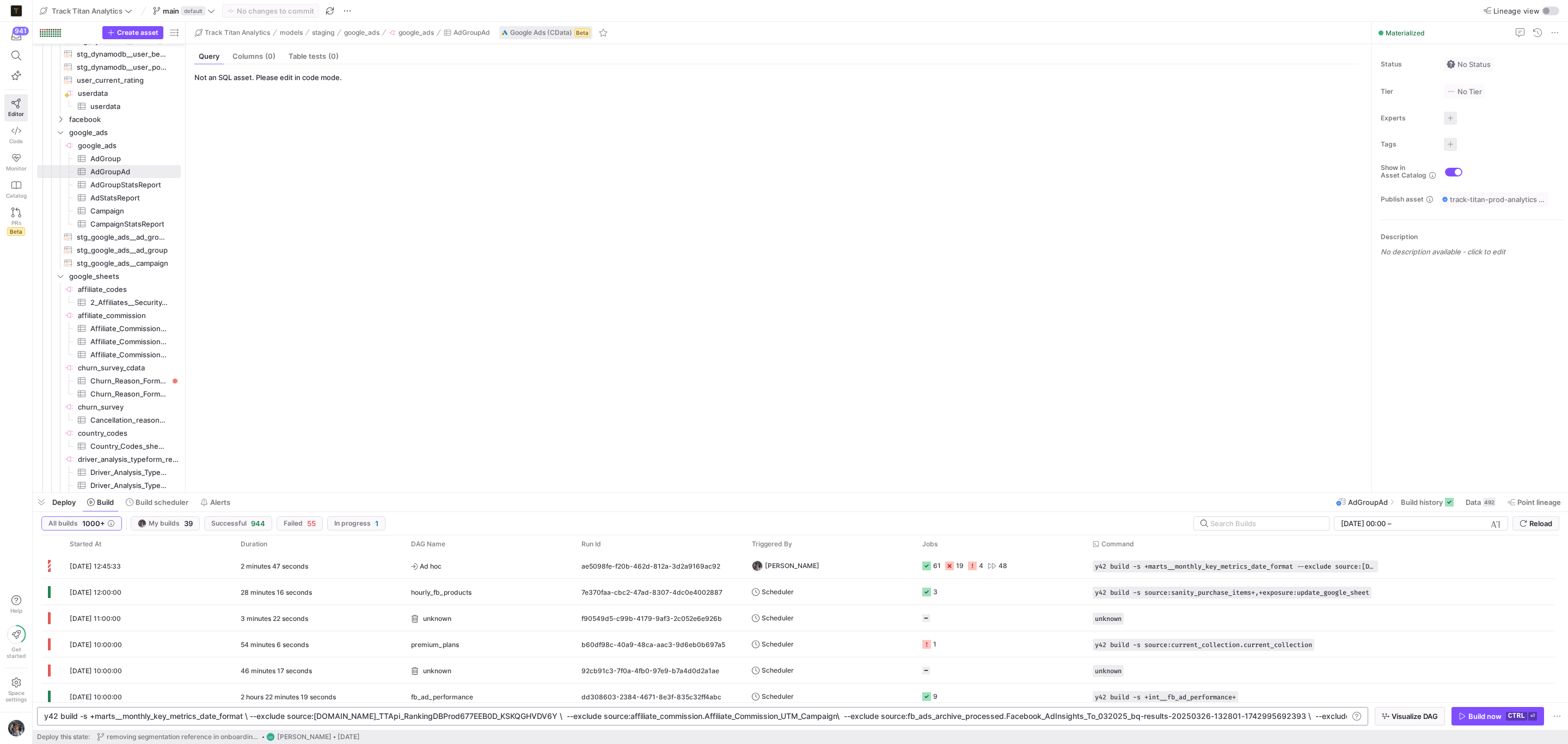
click at [0, 54] on div "941 Editor Code Monitor Catalog PRs Beta" at bounding box center [16, 133] width 32 height 223
click at [13, 54] on icon at bounding box center [16, 55] width 10 height 10
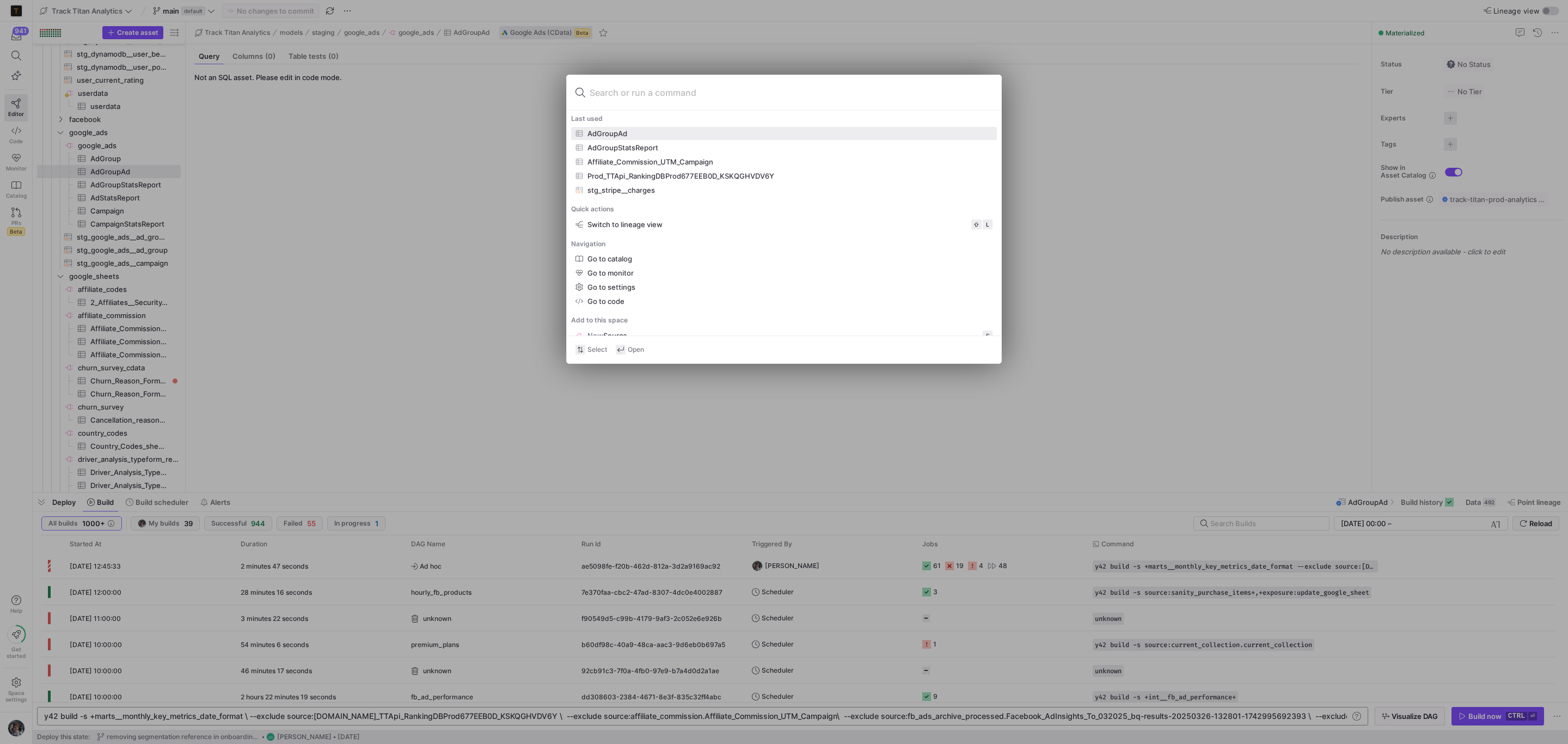
type input "20240314_Setup_ads_performance_analysis_Adjusted_Revenue_Export"
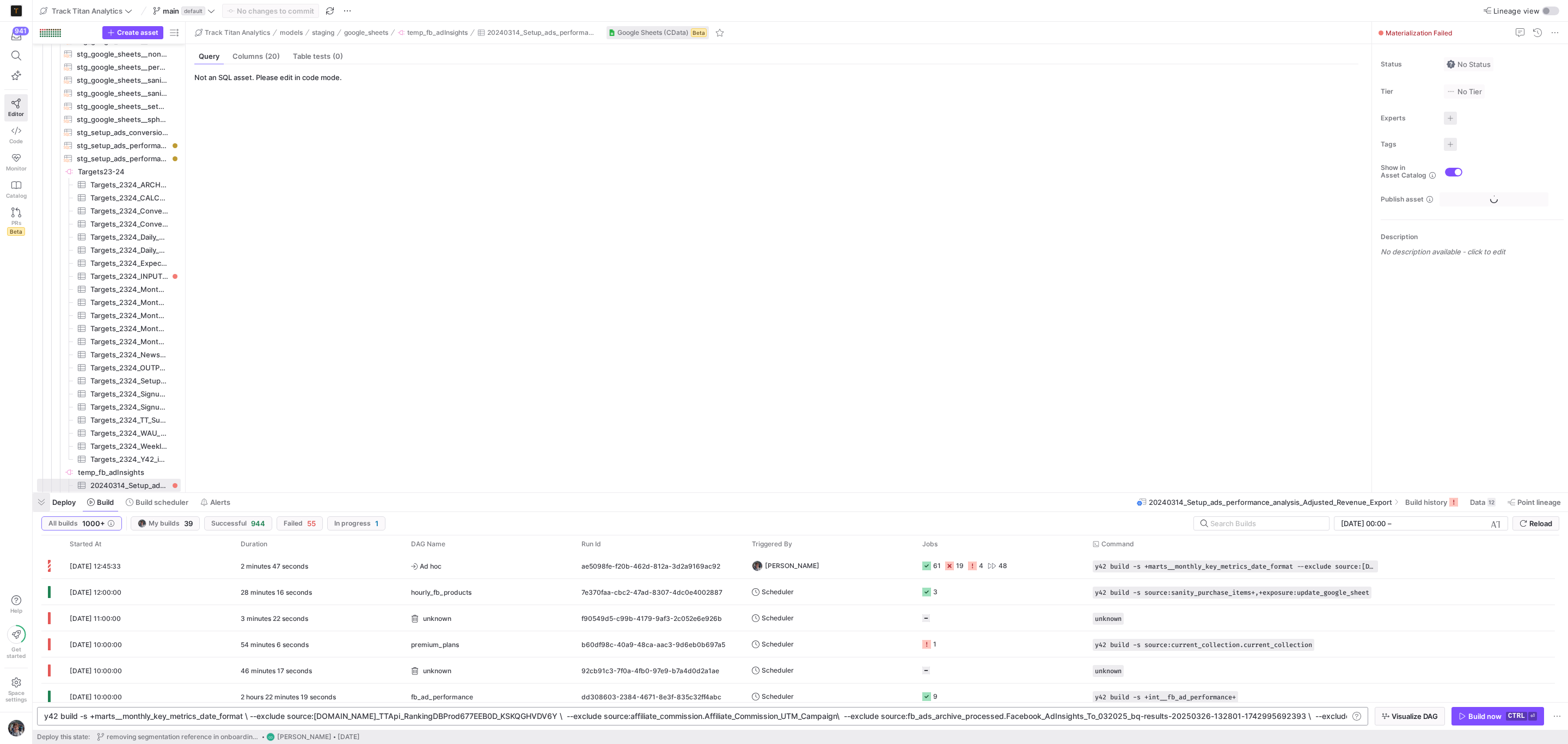
click at [38, 507] on span "button" at bounding box center [41, 502] width 18 height 18
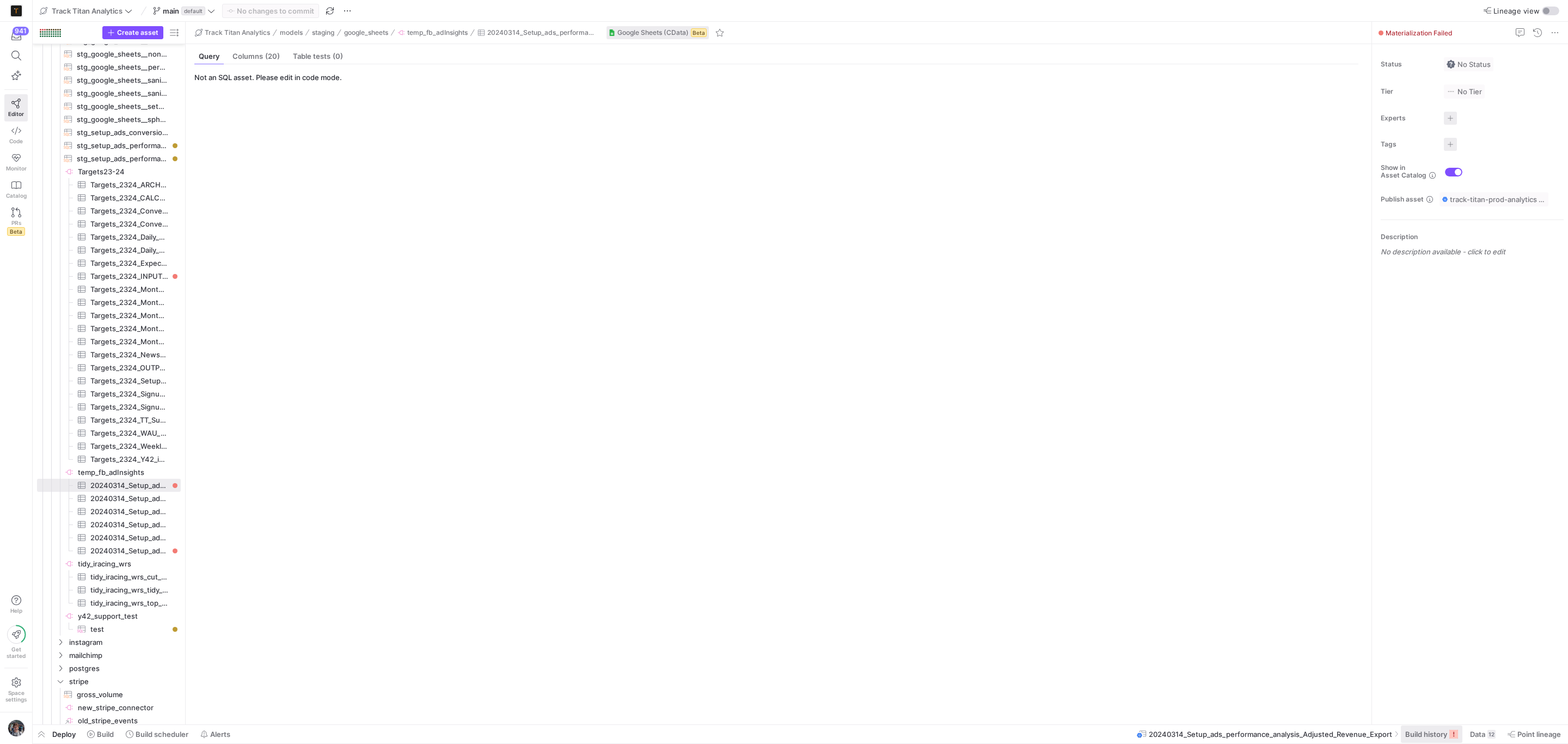
click at [1433, 730] on span "Build history" at bounding box center [1426, 734] width 42 height 9
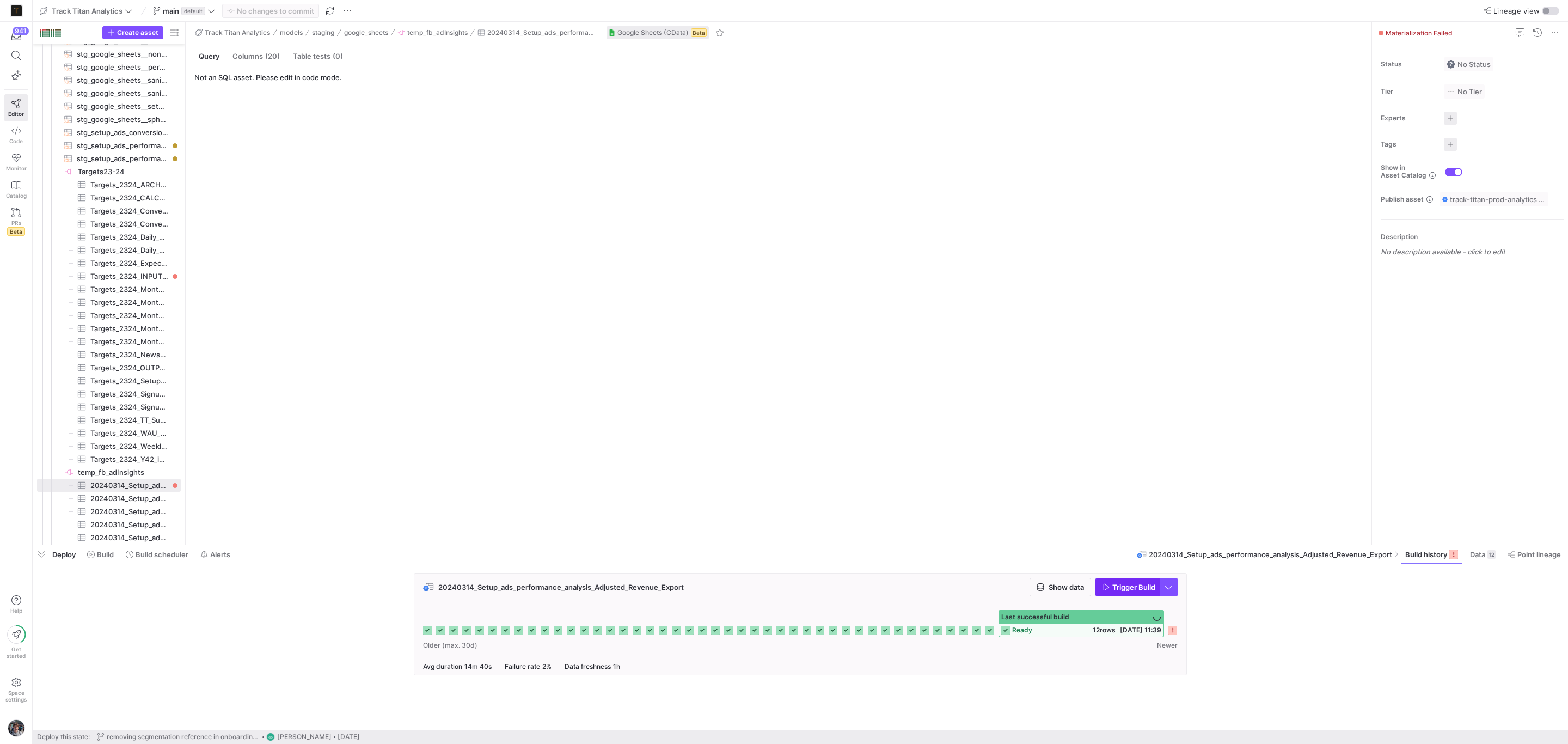
click at [1126, 584] on span "Trigger Build" at bounding box center [1133, 587] width 43 height 9
click at [38, 558] on span "button" at bounding box center [41, 554] width 18 height 18
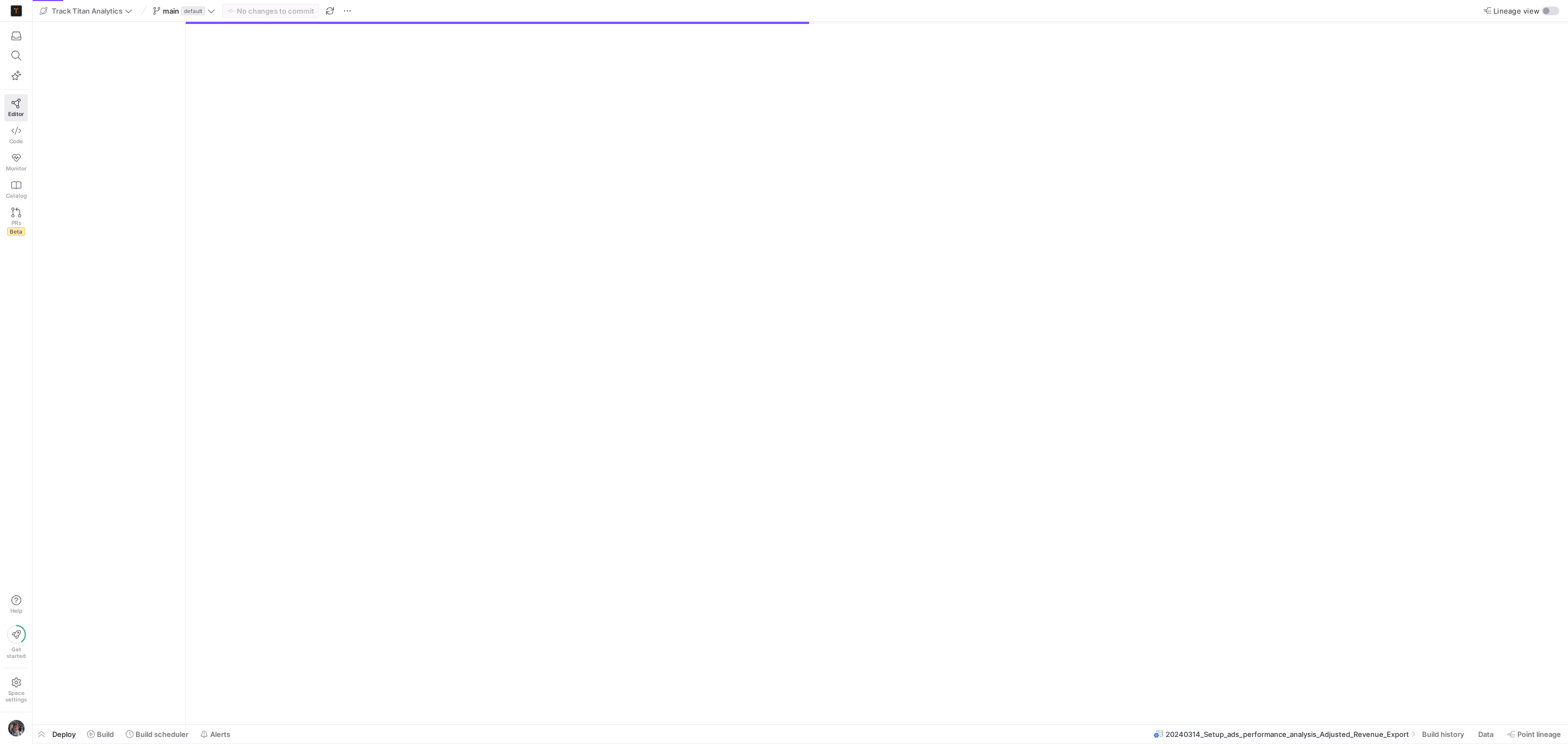
scroll to position [1229, 0]
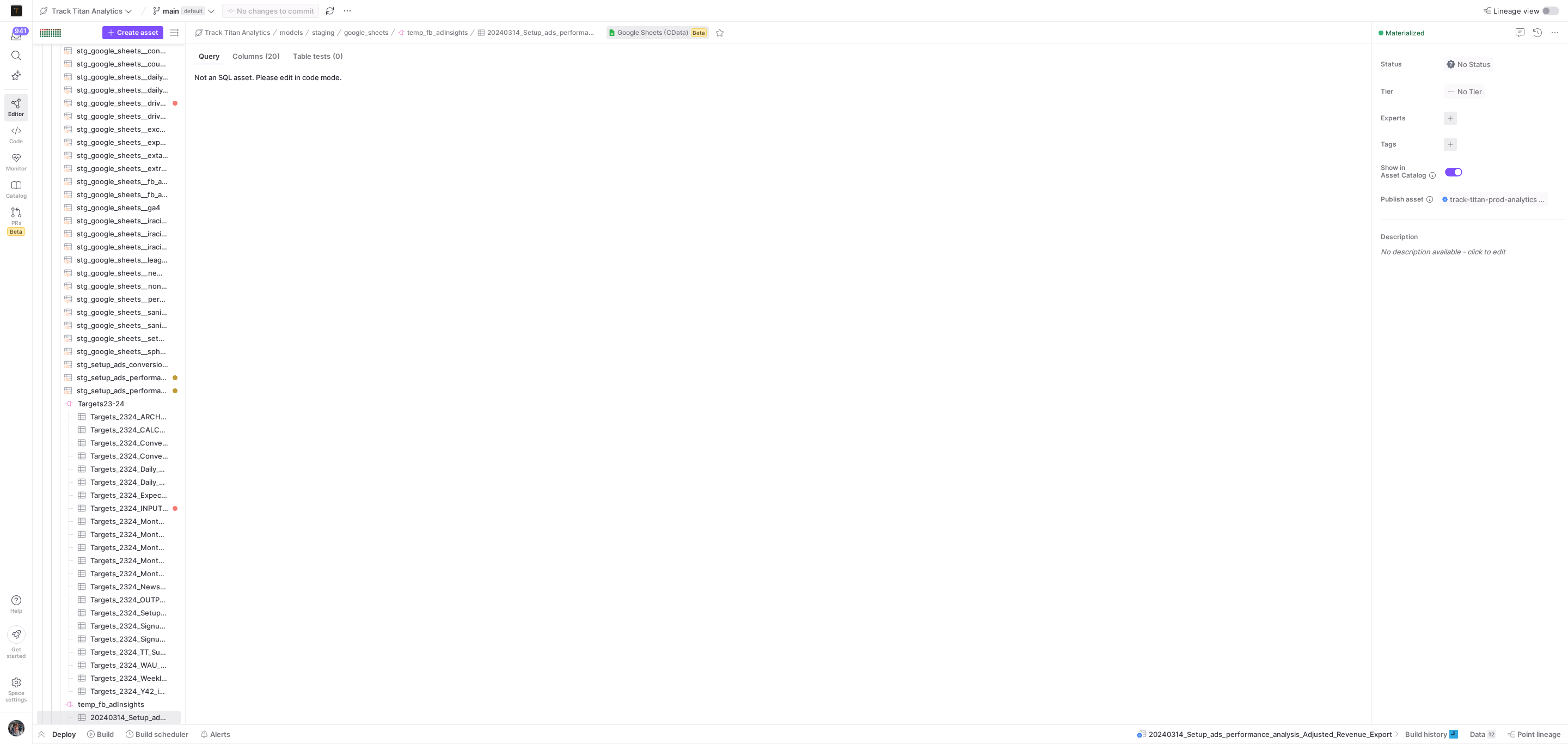
click at [1406, 743] on y42-bottom-drawer-toolbar "Deploy Build Build scheduler Alerts 20240314_Setup_ads_performance_analysis_Adj…" at bounding box center [800, 734] width 1535 height 19
click at [1410, 732] on span "Build history" at bounding box center [1426, 734] width 42 height 9
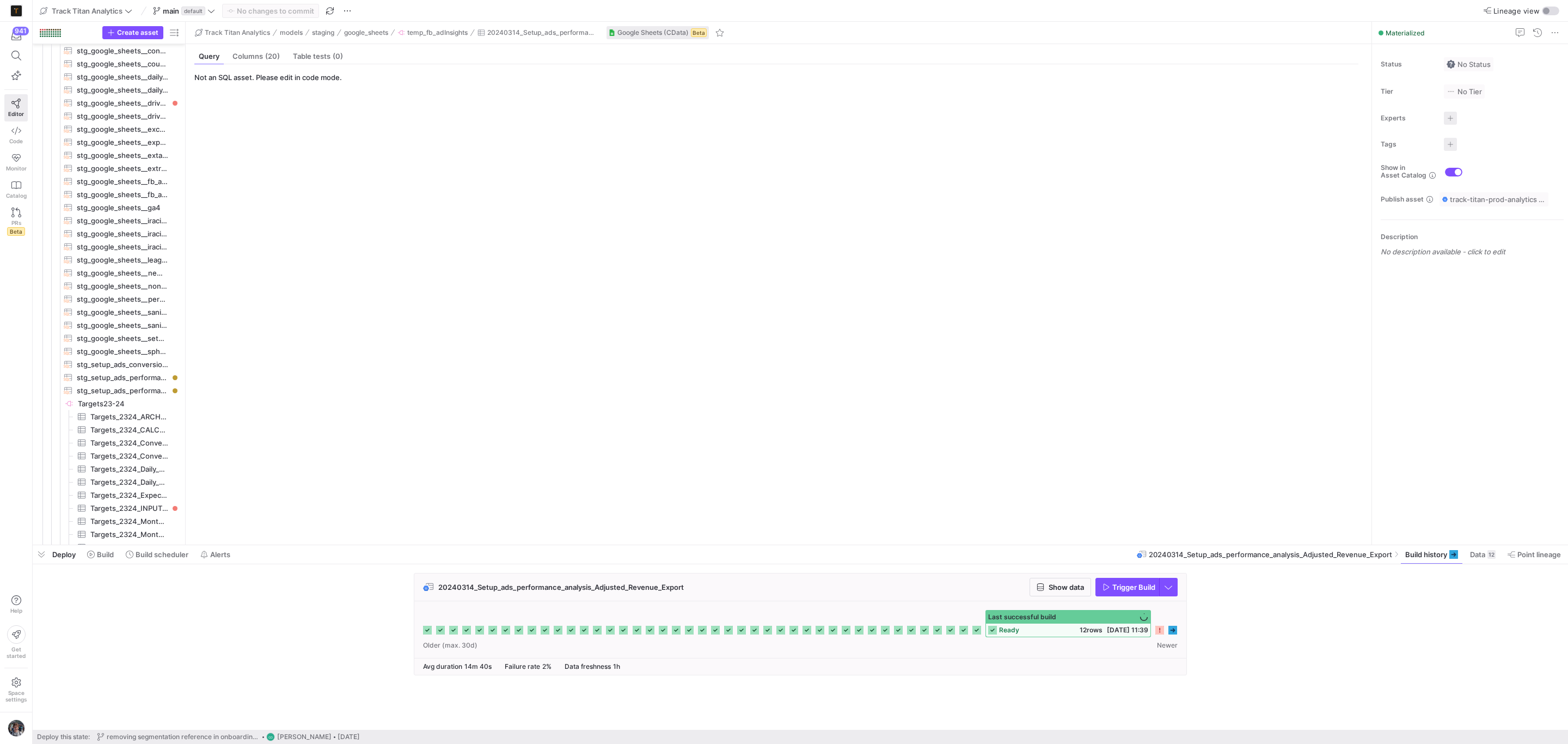
click at [1173, 634] on icon at bounding box center [1172, 630] width 9 height 9
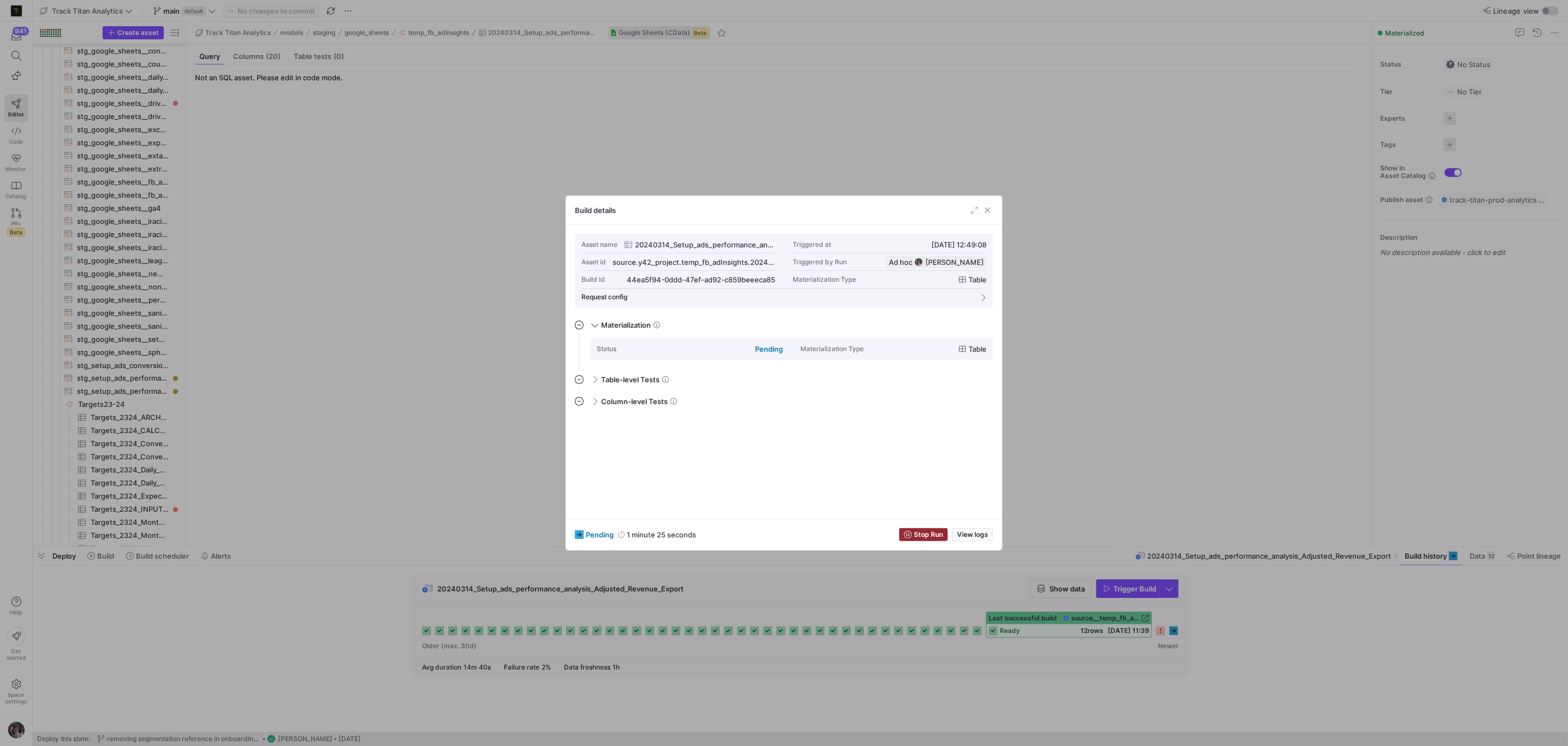
click at [931, 535] on span "Stop Run" at bounding box center [928, 534] width 29 height 8
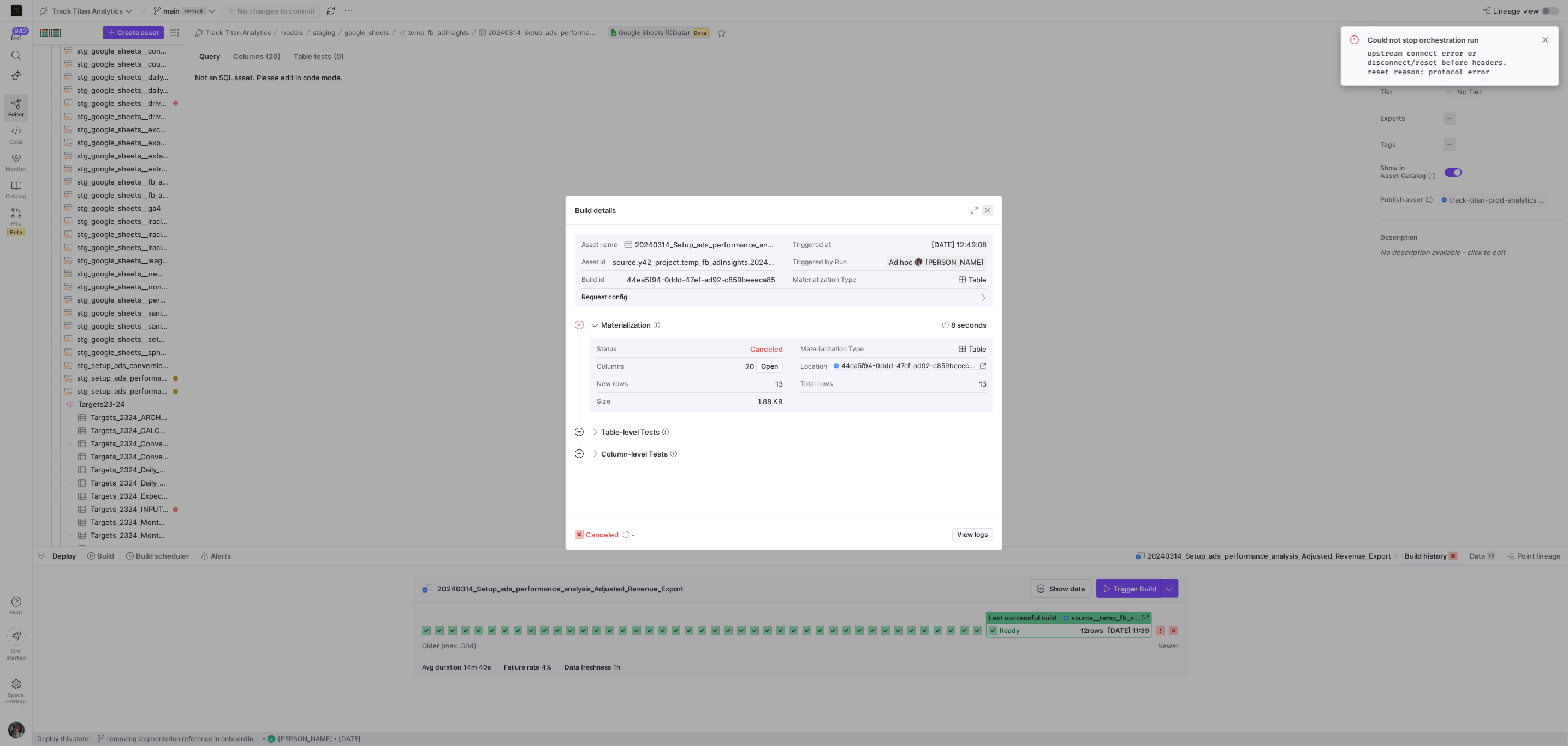
click at [989, 209] on span "button" at bounding box center [988, 210] width 11 height 11
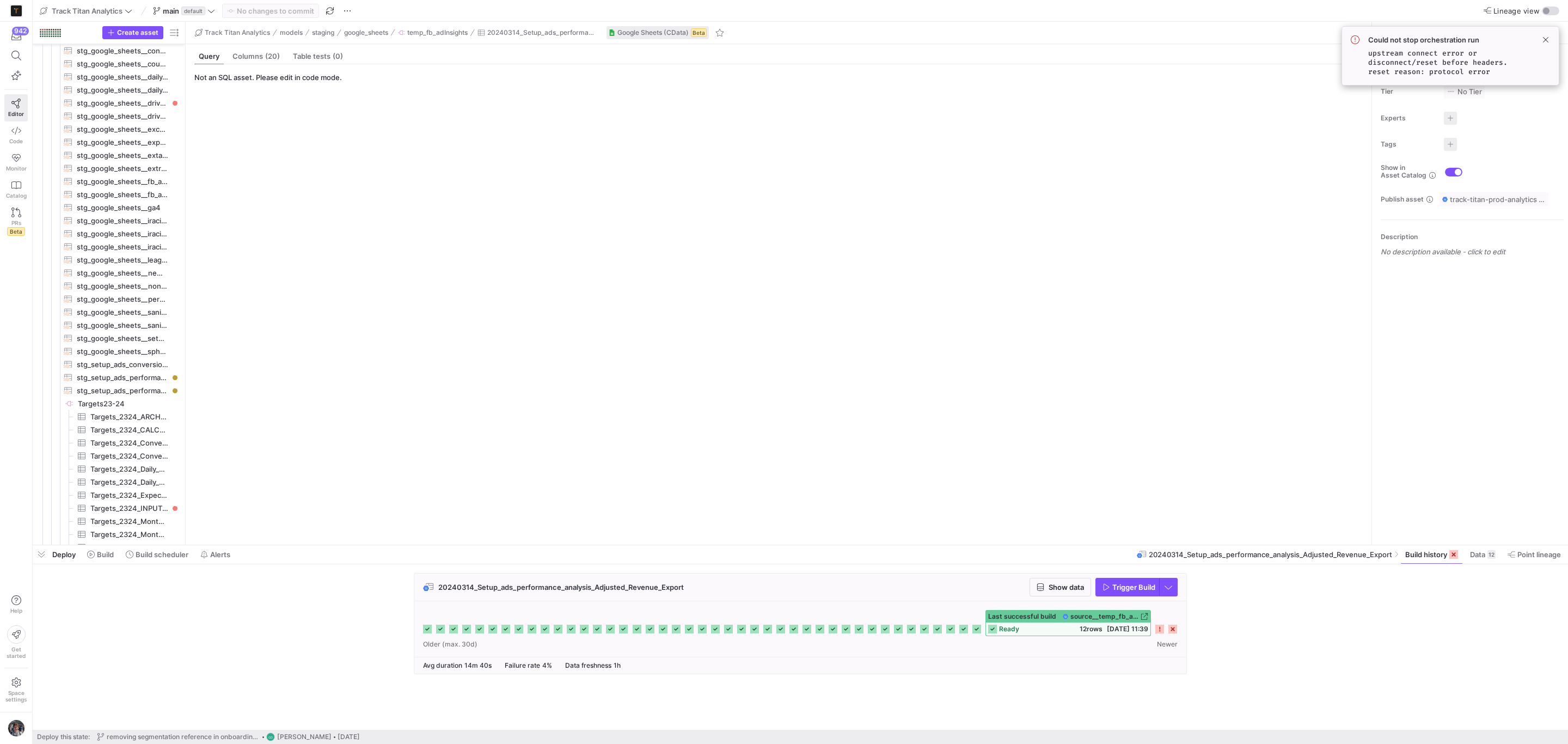
click at [1162, 633] on icon at bounding box center [1160, 629] width 9 height 9
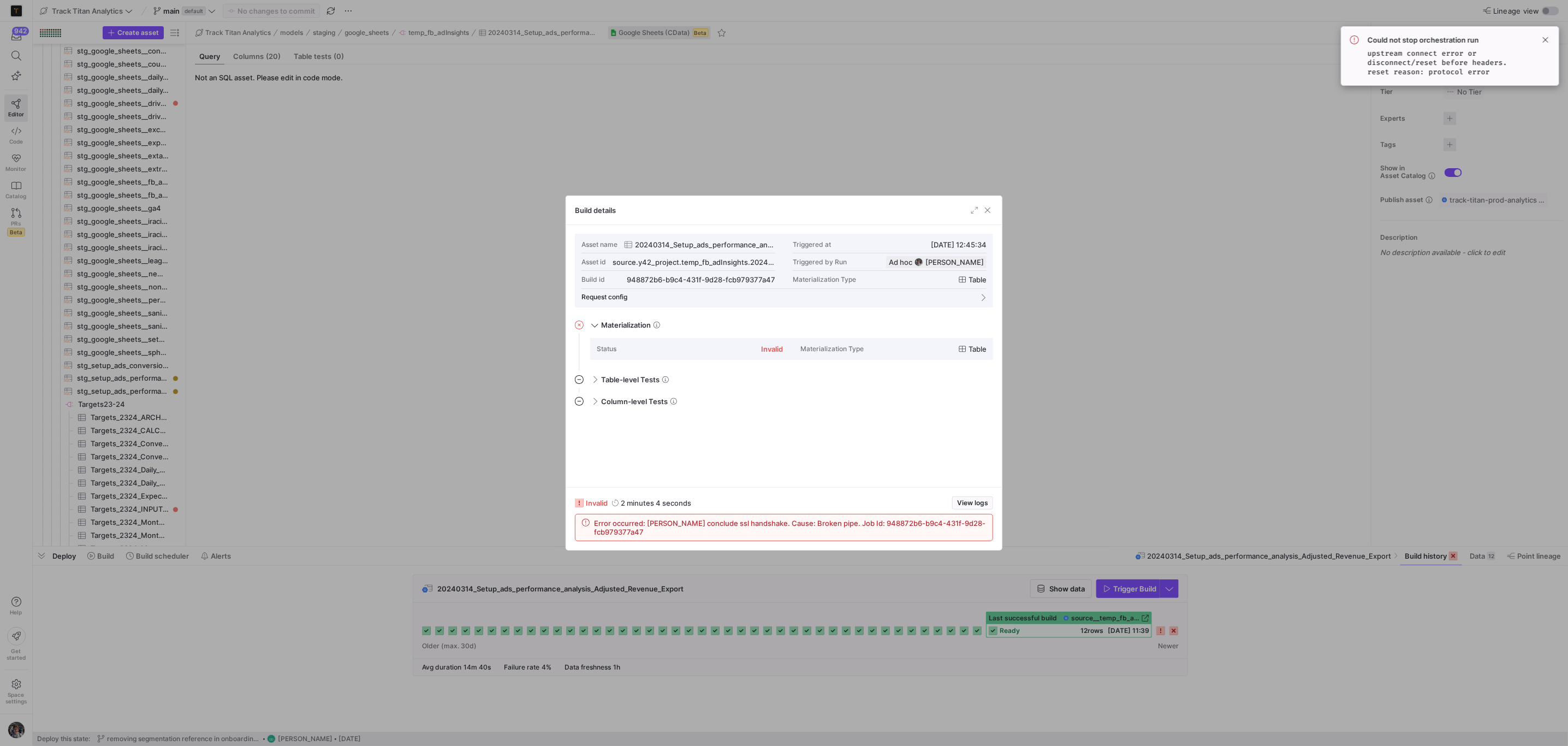
click at [1184, 656] on div at bounding box center [784, 373] width 1568 height 746
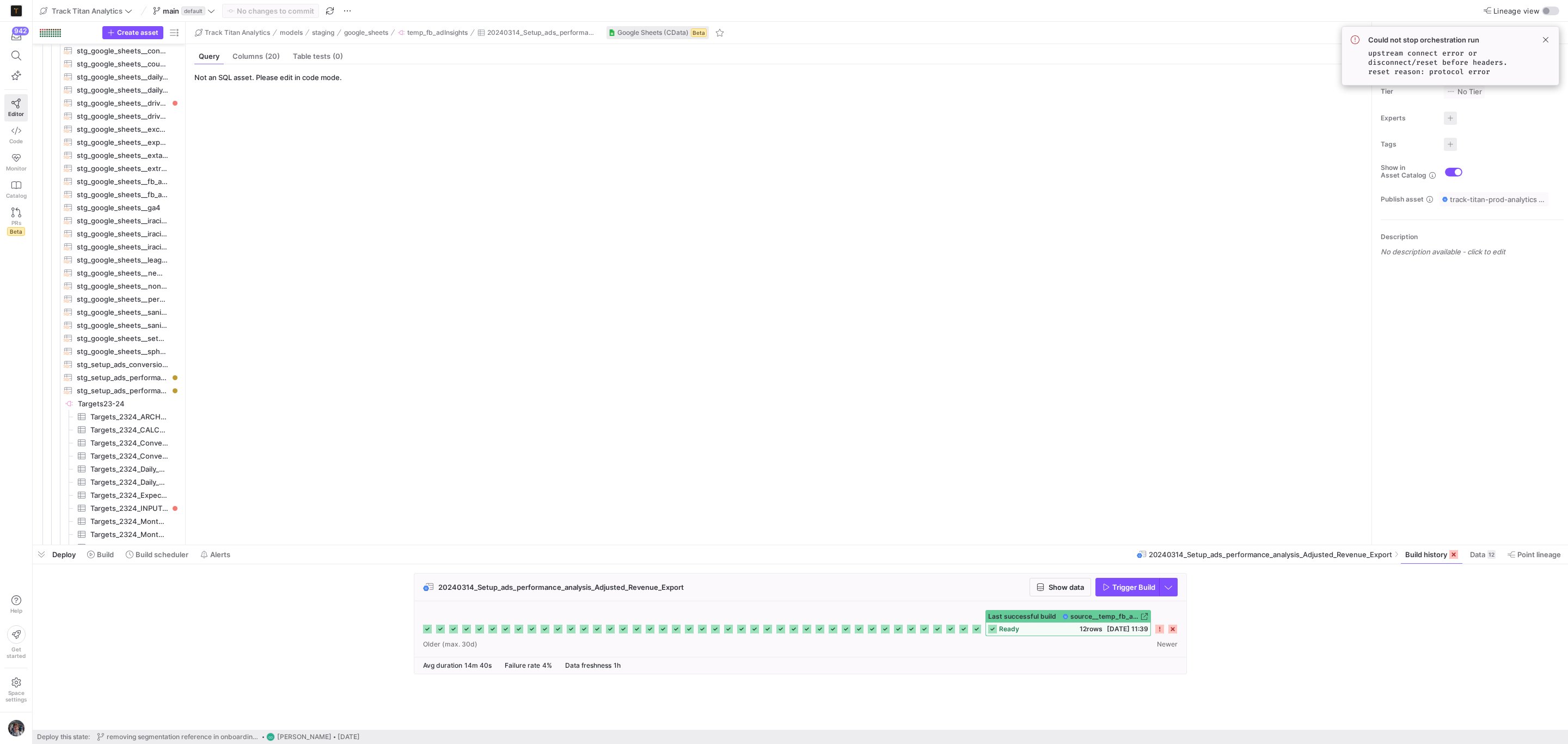
click at [1174, 630] on rect at bounding box center [1172, 629] width 9 height 9
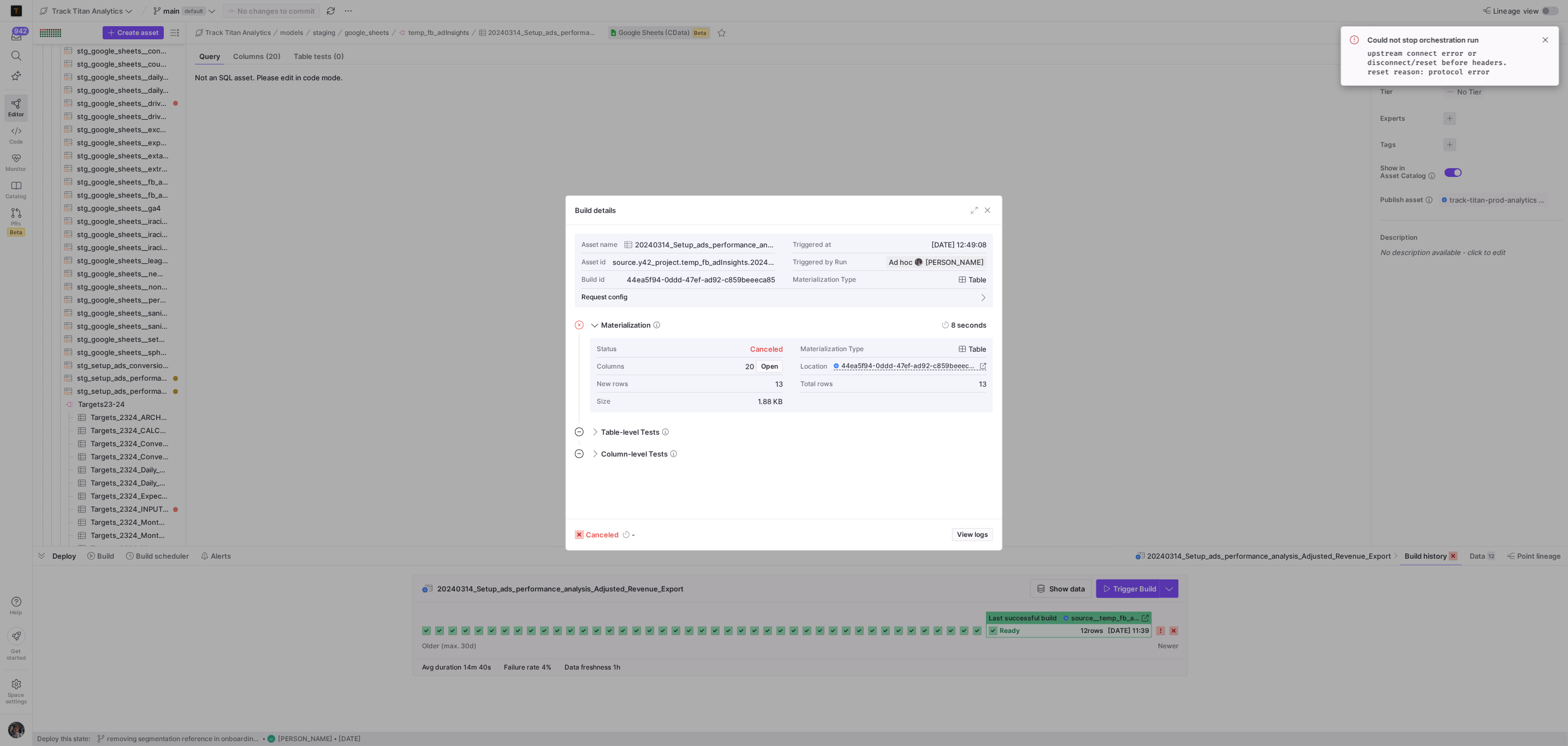
click at [1177, 631] on div at bounding box center [784, 373] width 1568 height 746
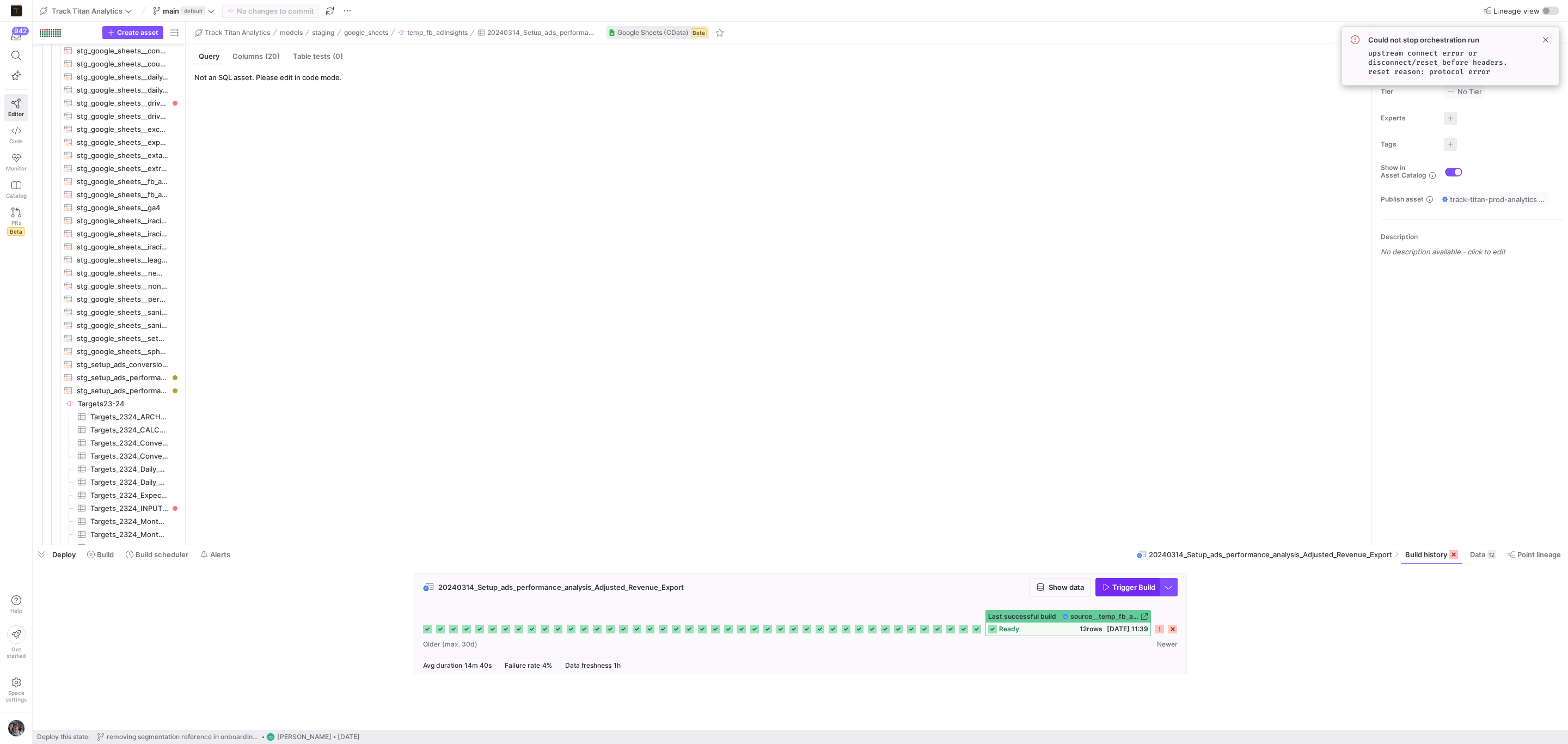
click at [1129, 588] on span "Trigger Build" at bounding box center [1133, 587] width 43 height 9
click at [688, 366] on y42-source-table-entity-query-view "Not an SQL asset. Please edit in code mode." at bounding box center [776, 304] width 1164 height 463
click at [108, 551] on span "Build" at bounding box center [105, 554] width 17 height 9
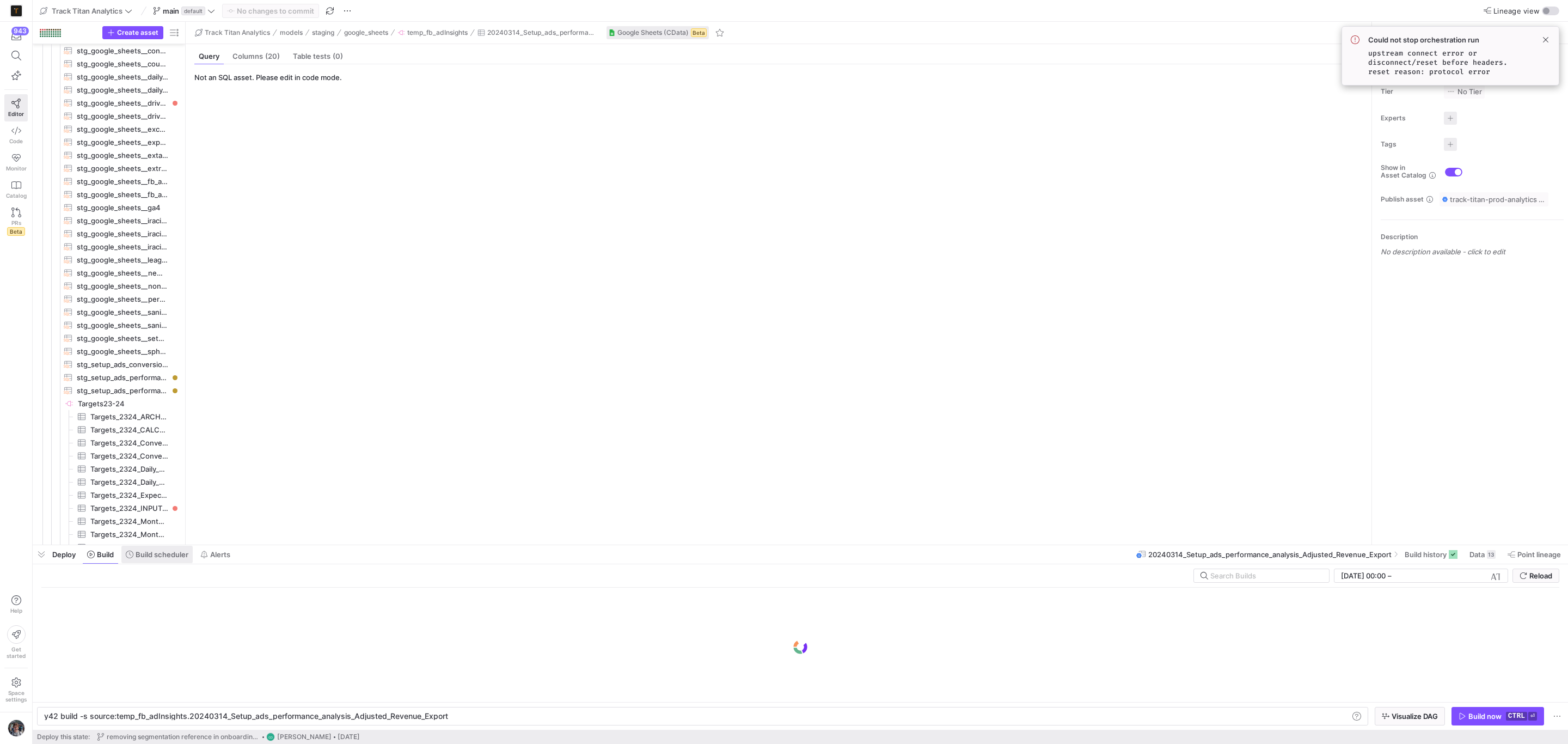
scroll to position [0, 400]
click at [147, 560] on button "Build scheduler" at bounding box center [157, 554] width 72 height 18
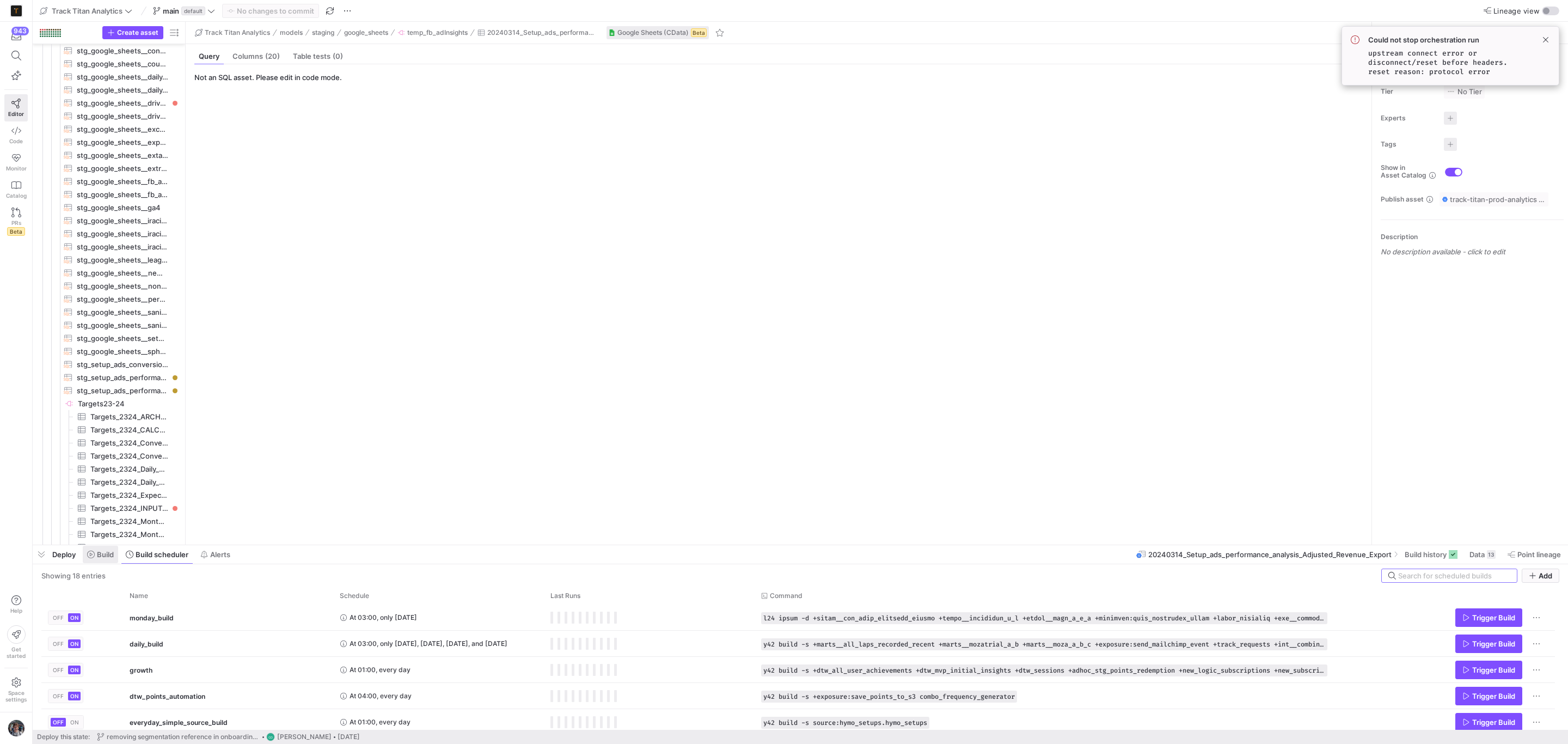
click at [82, 555] on button "Build" at bounding box center [100, 554] width 37 height 18
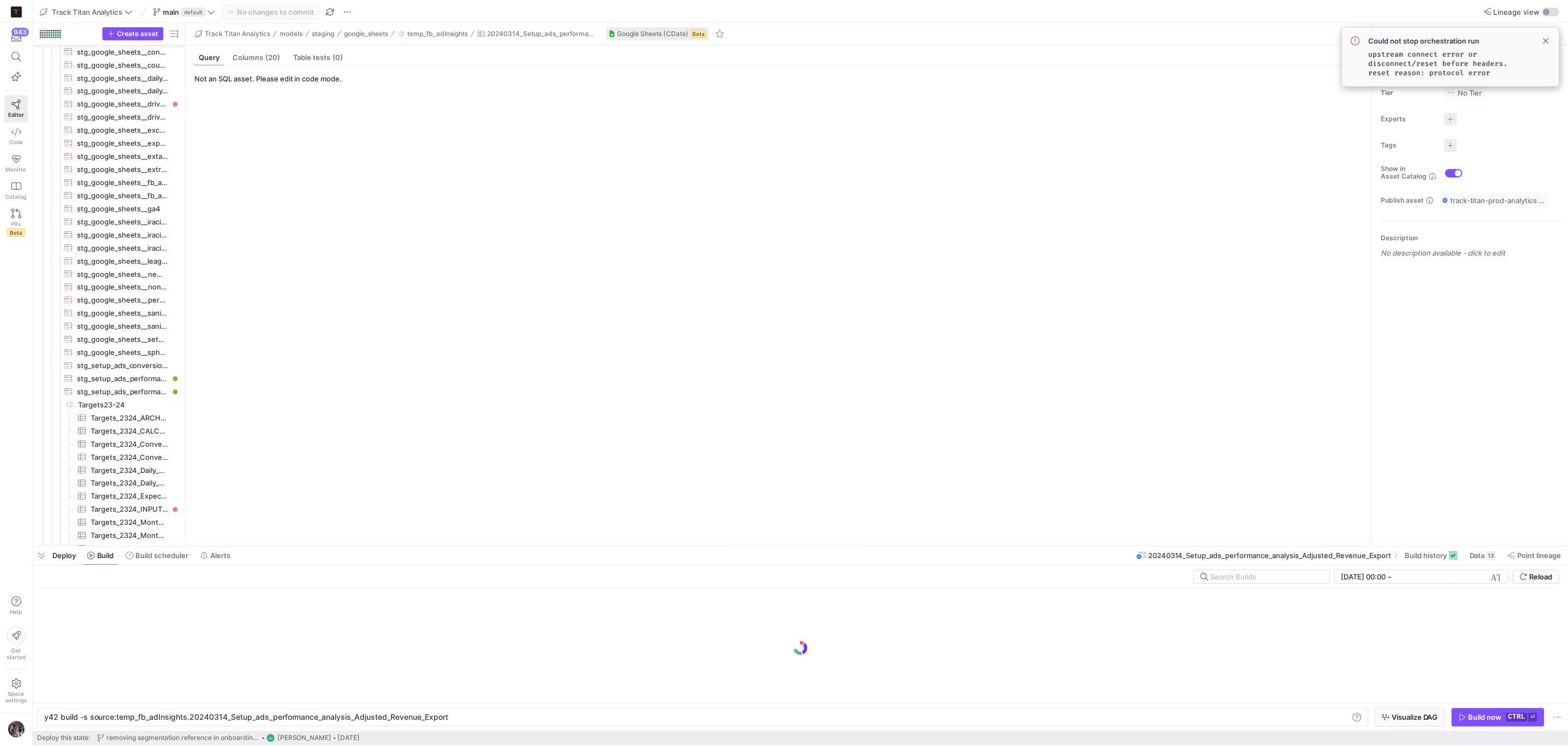
scroll to position [0, 401]
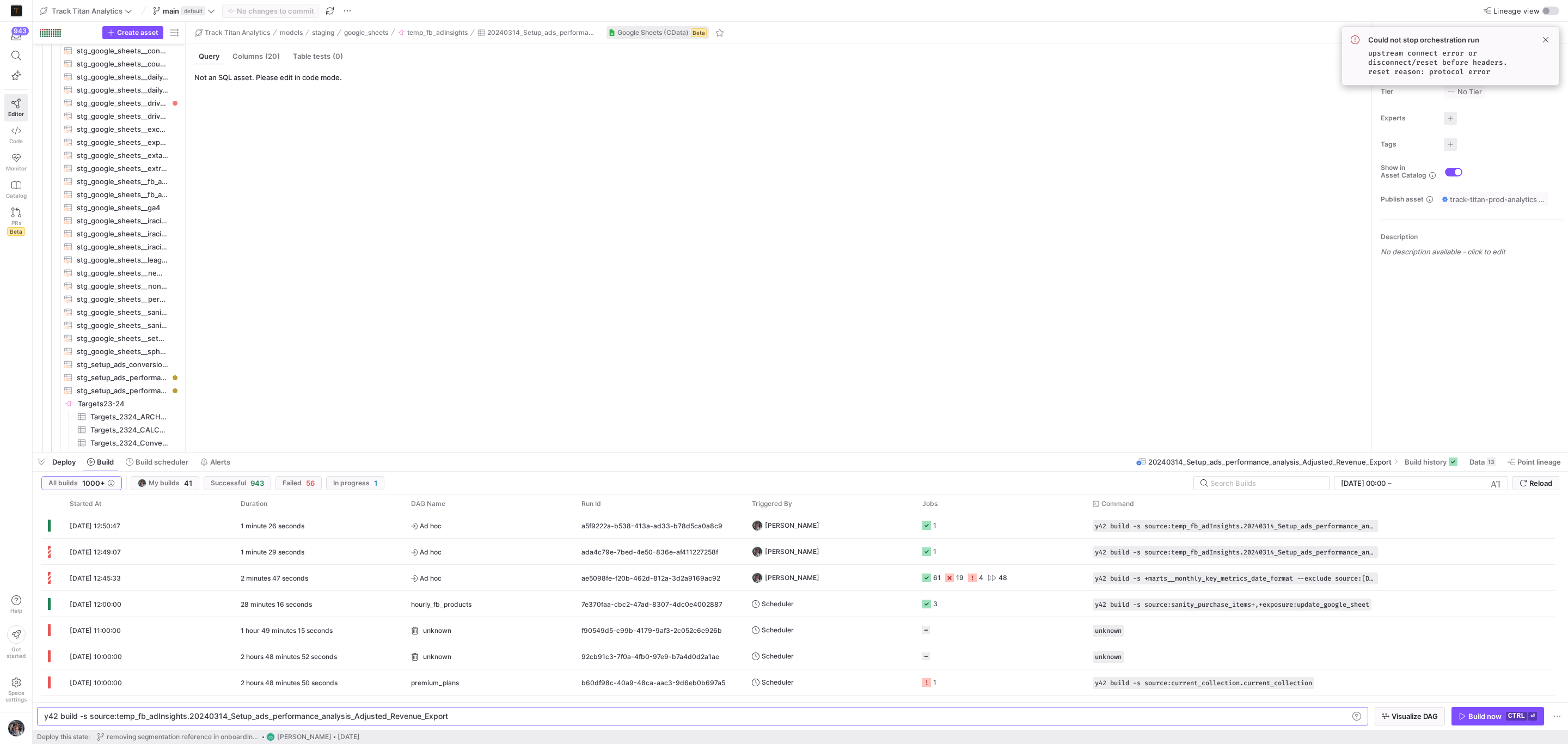
drag, startPoint x: 761, startPoint y: 544, endPoint x: 766, endPoint y: 451, distance: 93.1
click at [766, 451] on div at bounding box center [800, 452] width 1535 height 4
click at [1045, 578] on y42-job-status-cell-renderer "61 19 4 48" at bounding box center [1001, 577] width 157 height 24
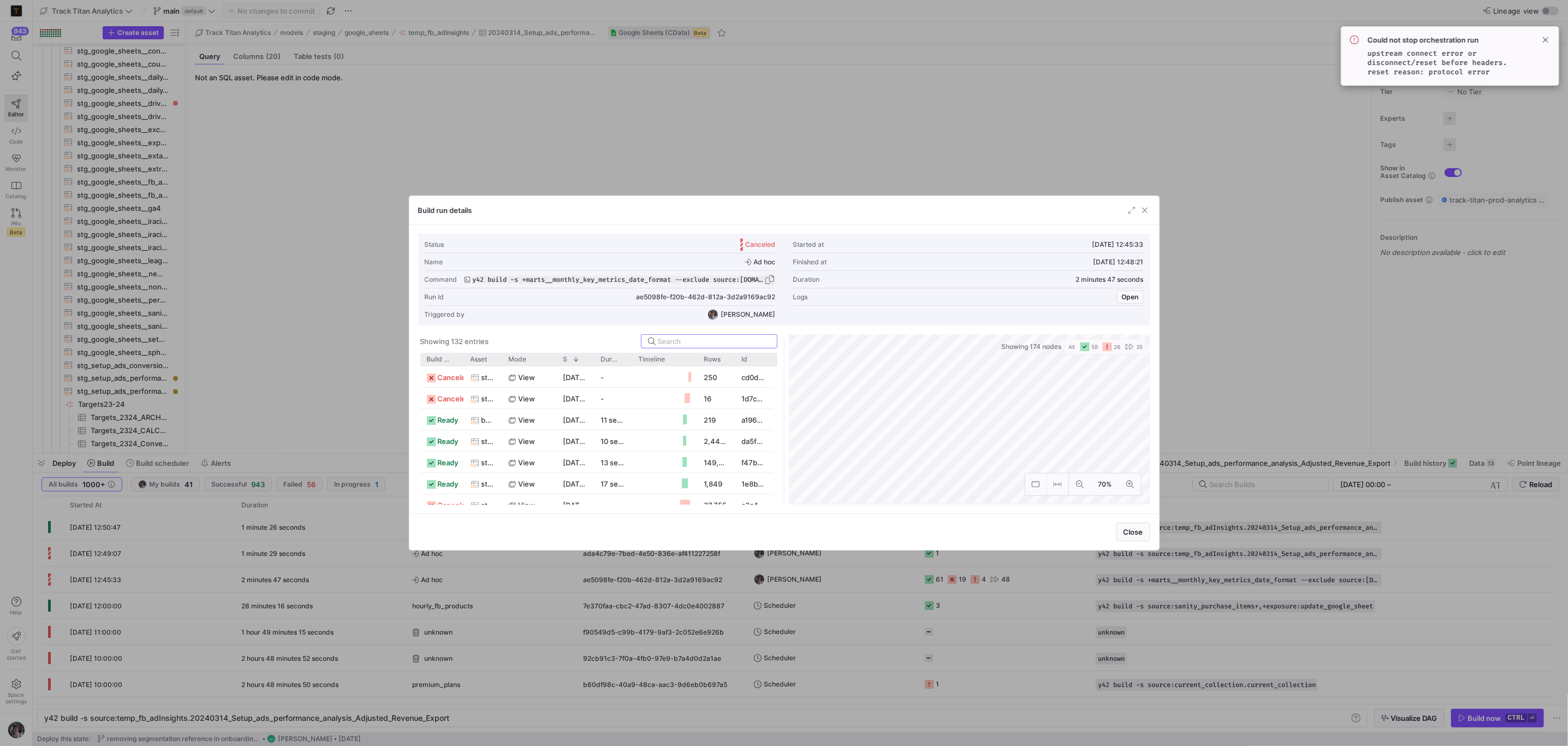
click at [767, 281] on span "button" at bounding box center [770, 280] width 11 height 11
click at [1141, 211] on span "button" at bounding box center [1145, 210] width 11 height 11
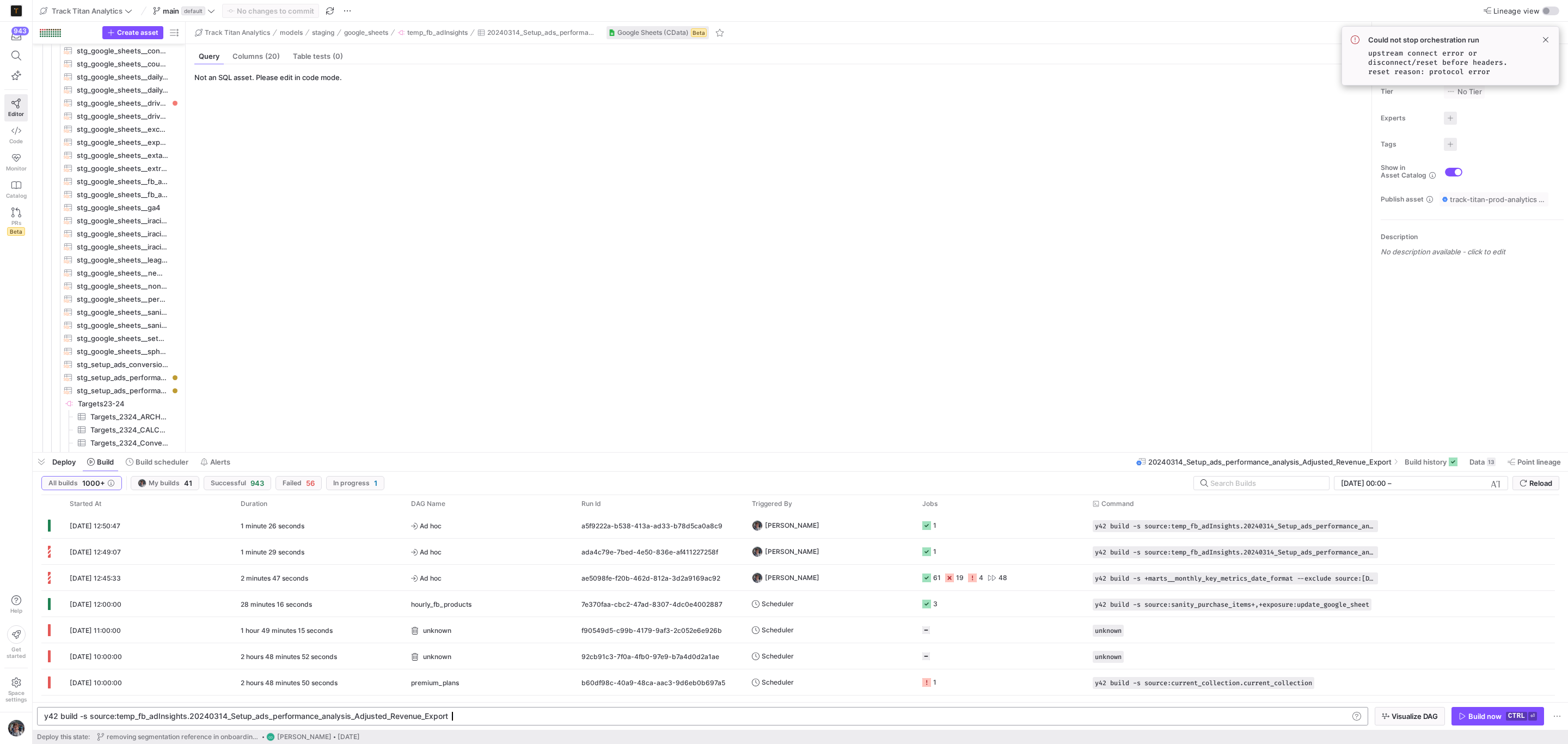
drag, startPoint x: 477, startPoint y: 715, endPoint x: 0, endPoint y: 745, distance: 477.9
click at [44, 720] on div "y42 build -s source:temp_fb_adInsights.20240314_Se tup_ads_performance_analysis…" at bounding box center [695, 716] width 1303 height 9
click at [91, 712] on div "y42 build -s source:temp_fb_adInsights.20240314_Se tup_ads_performance_analysis…" at bounding box center [695, 716] width 1303 height 9
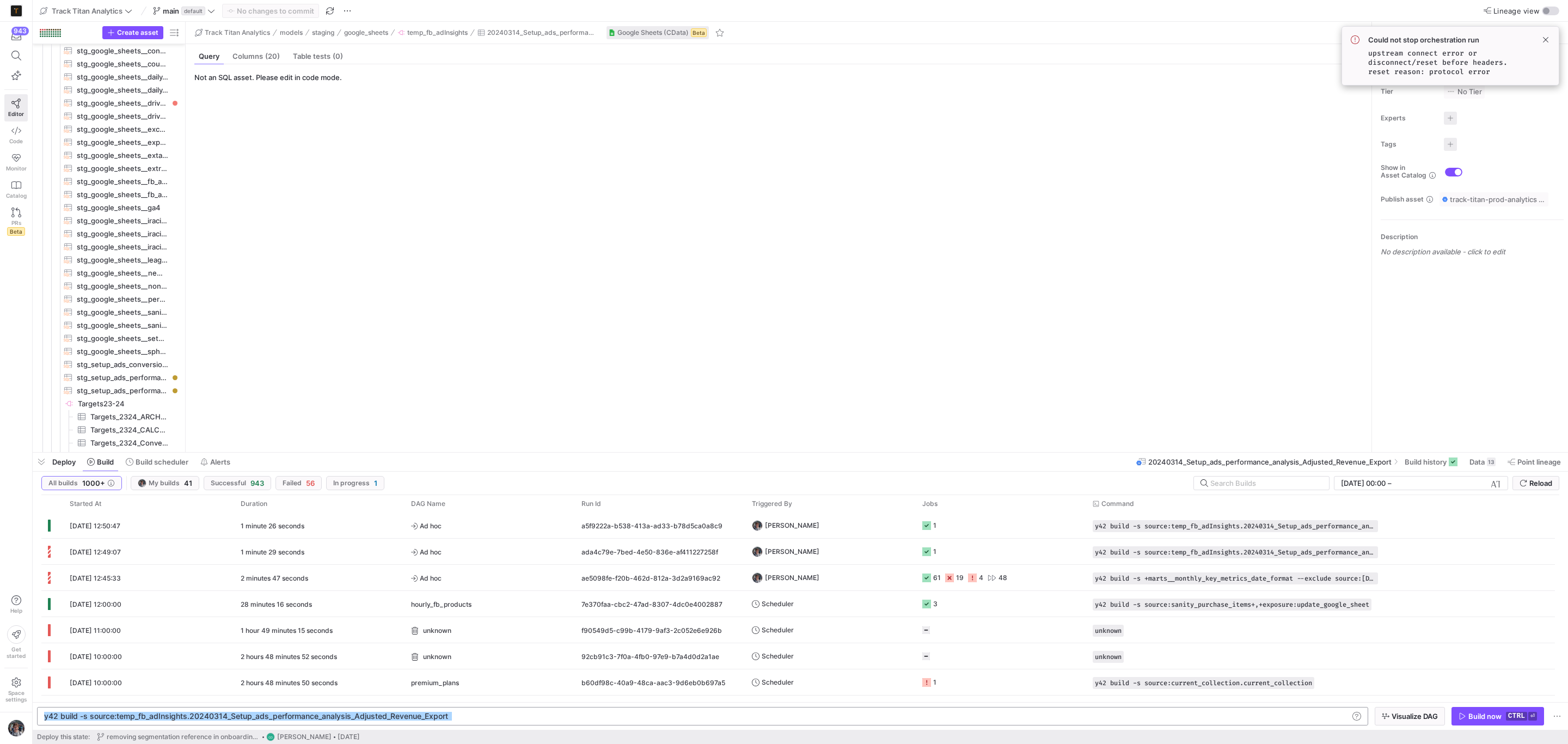
type textarea "y42 build -s +marts__monthly_key_metrics_date_format --exclude source:[DOMAIN_N…"
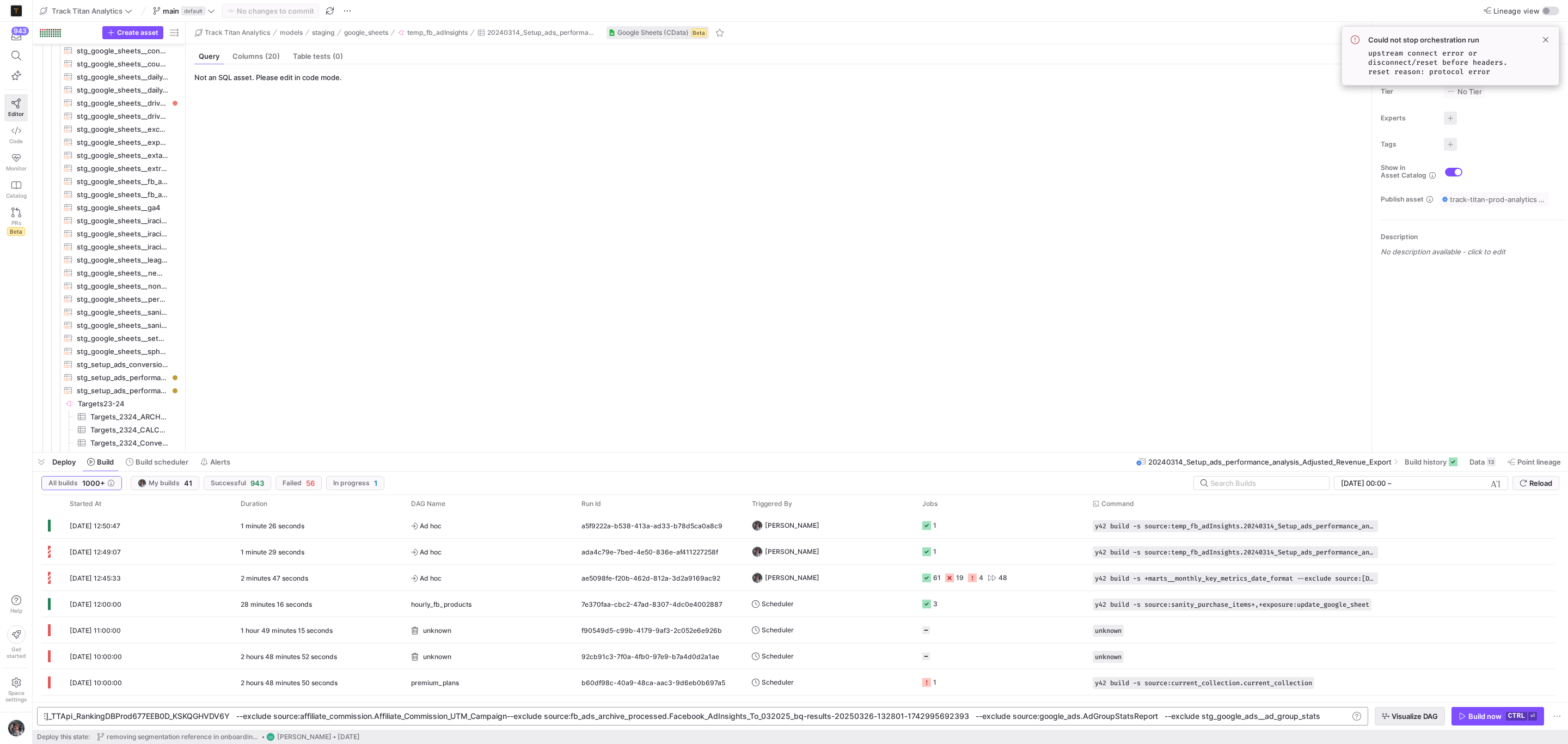
click at [1412, 715] on span "Visualize DAG" at bounding box center [1415, 716] width 46 height 9
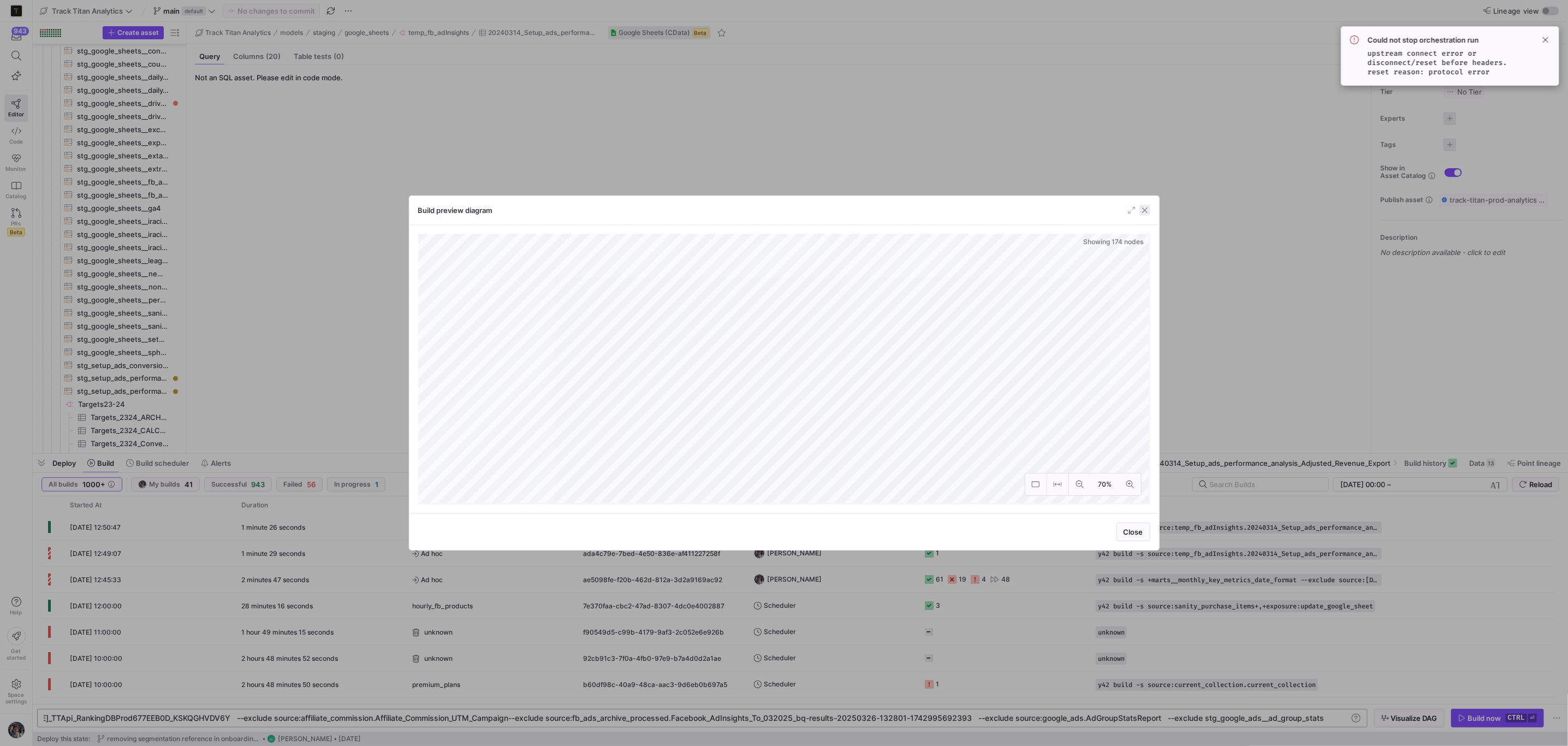
click at [1142, 212] on span "button" at bounding box center [1145, 210] width 11 height 11
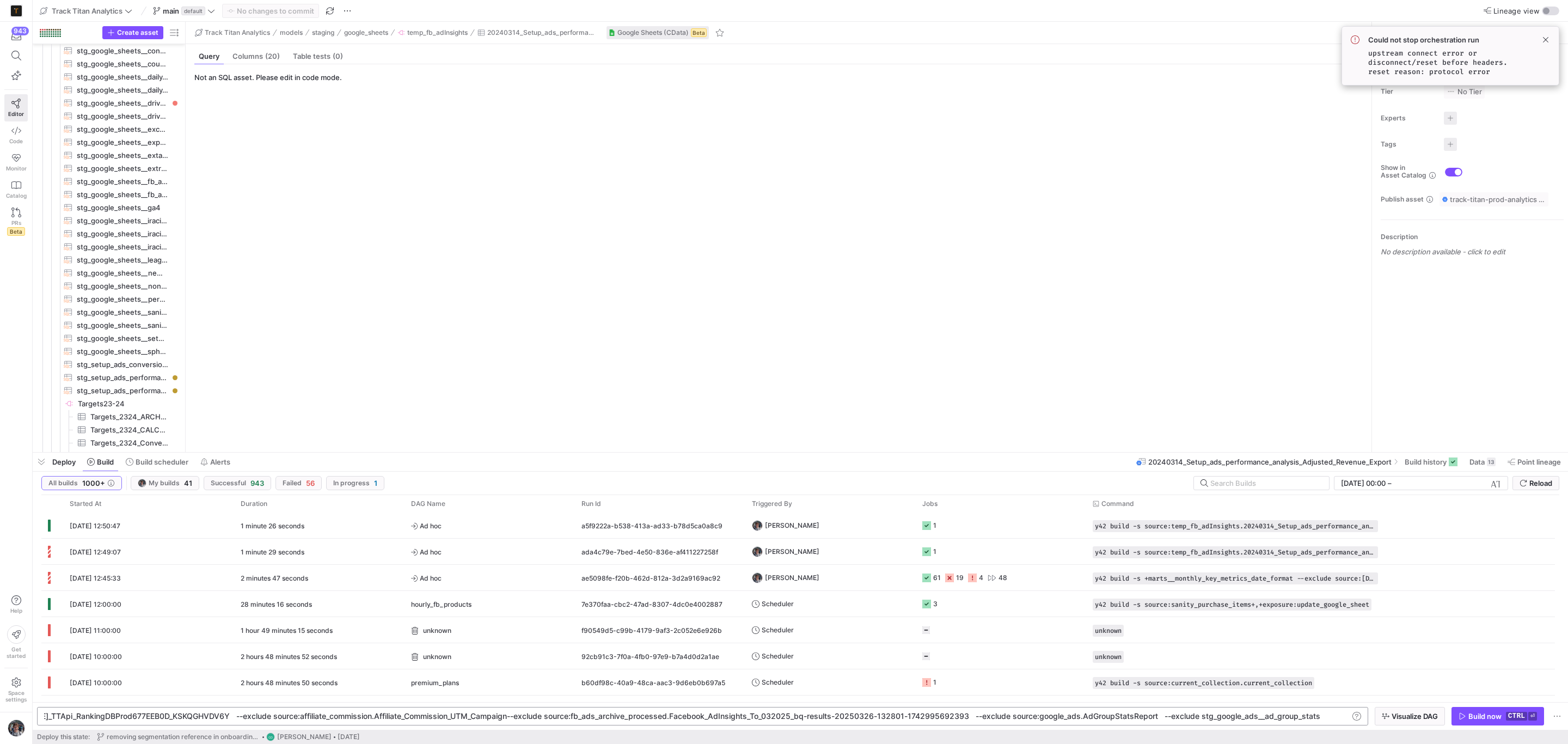
click at [1477, 711] on button "Build now ctrl ⏎" at bounding box center [1498, 716] width 93 height 18
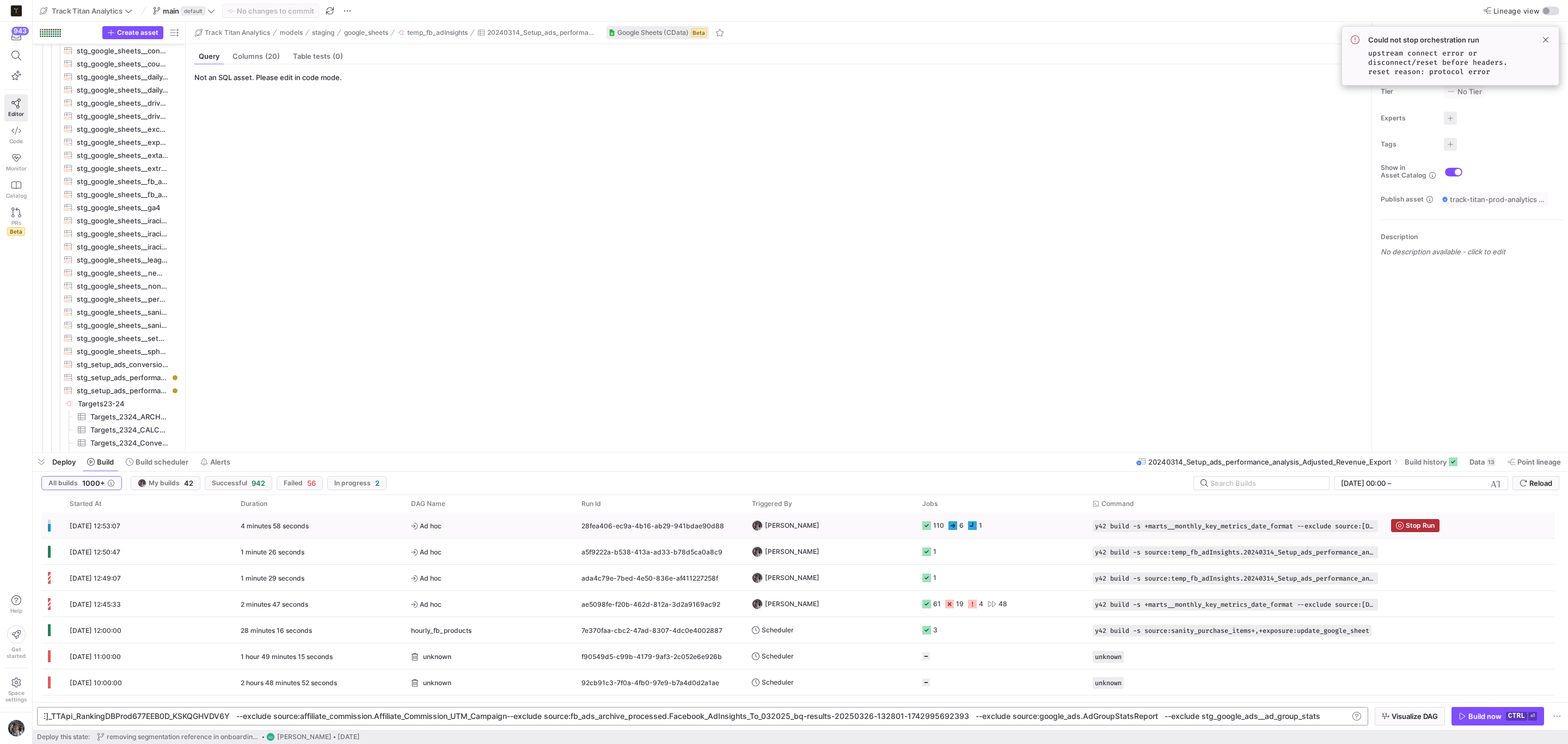
click at [1047, 529] on y42-job-status-cell-renderer "110 6 1" at bounding box center [1001, 525] width 157 height 24
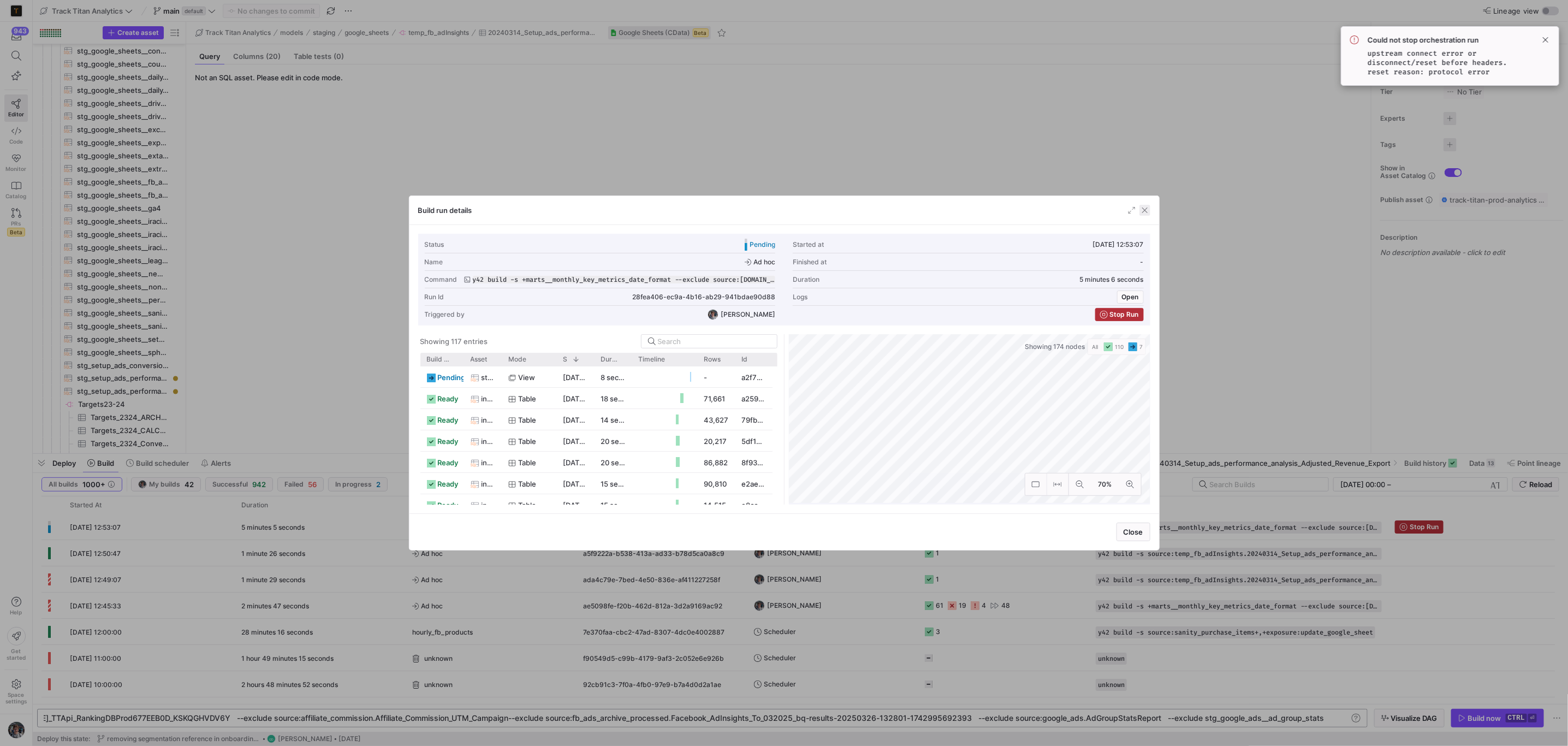
click at [1140, 205] on span "button" at bounding box center [1145, 210] width 11 height 11
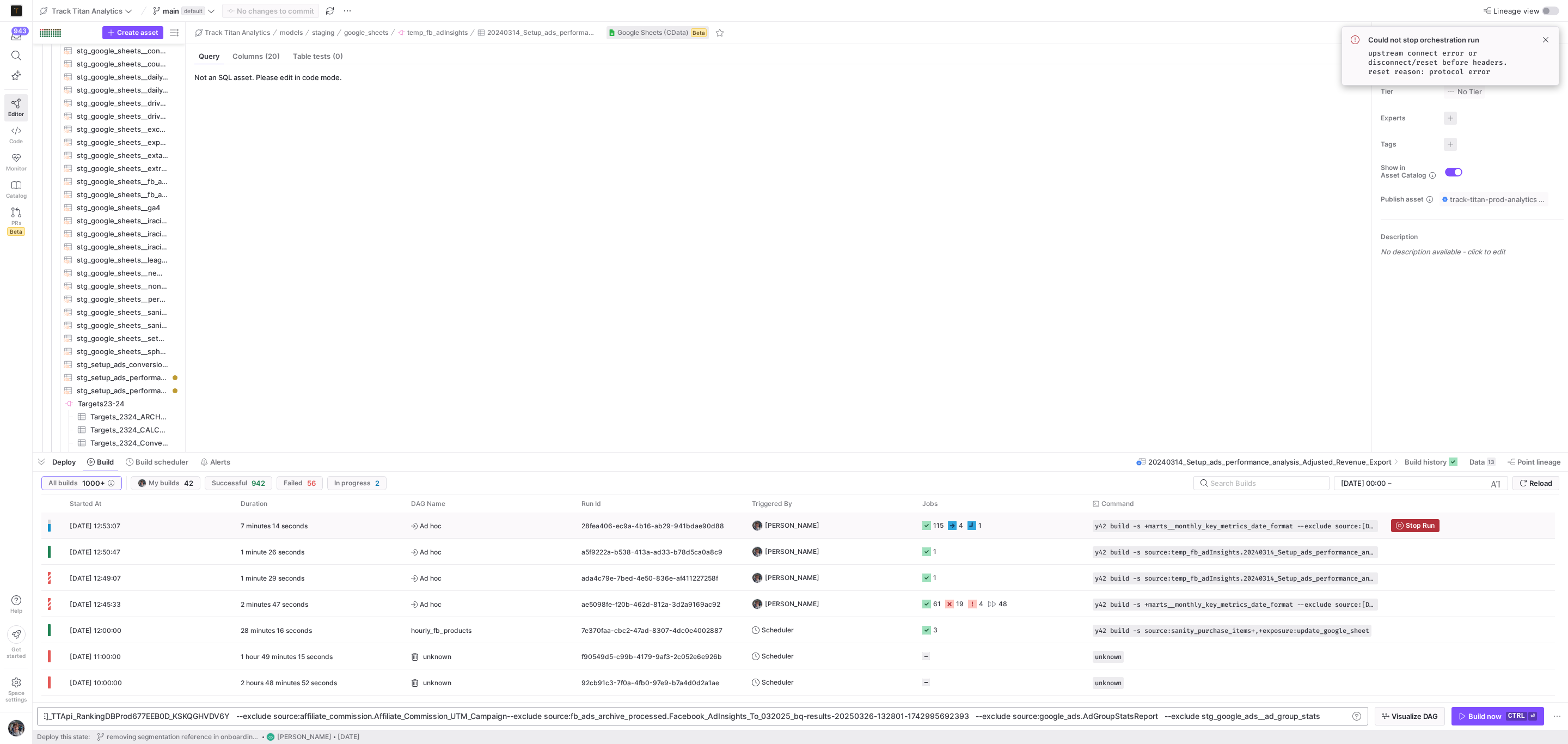
click at [1069, 526] on y42-job-status-cell-renderer "115 4 1" at bounding box center [1001, 525] width 157 height 24
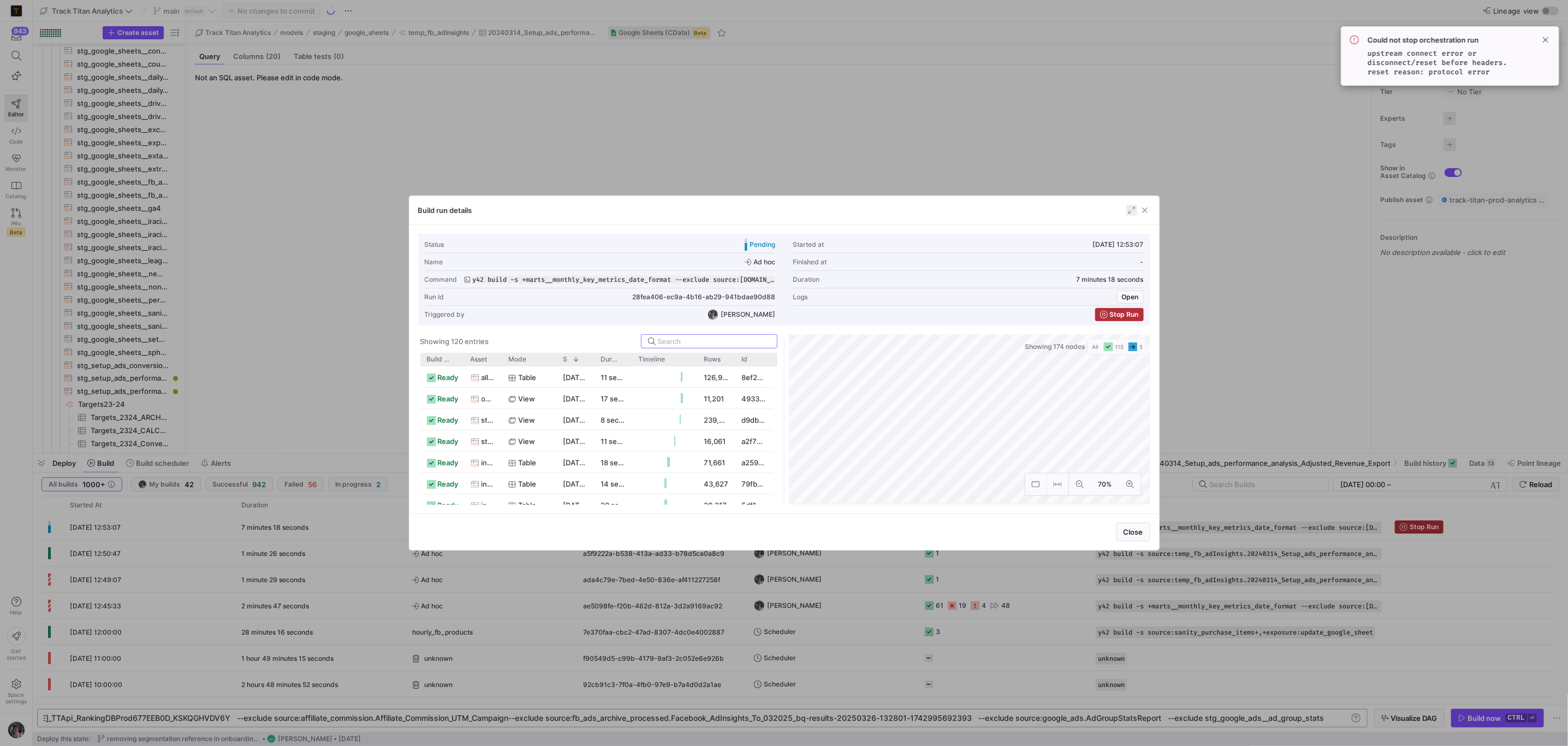
click at [1129, 209] on span "button" at bounding box center [1132, 210] width 11 height 11
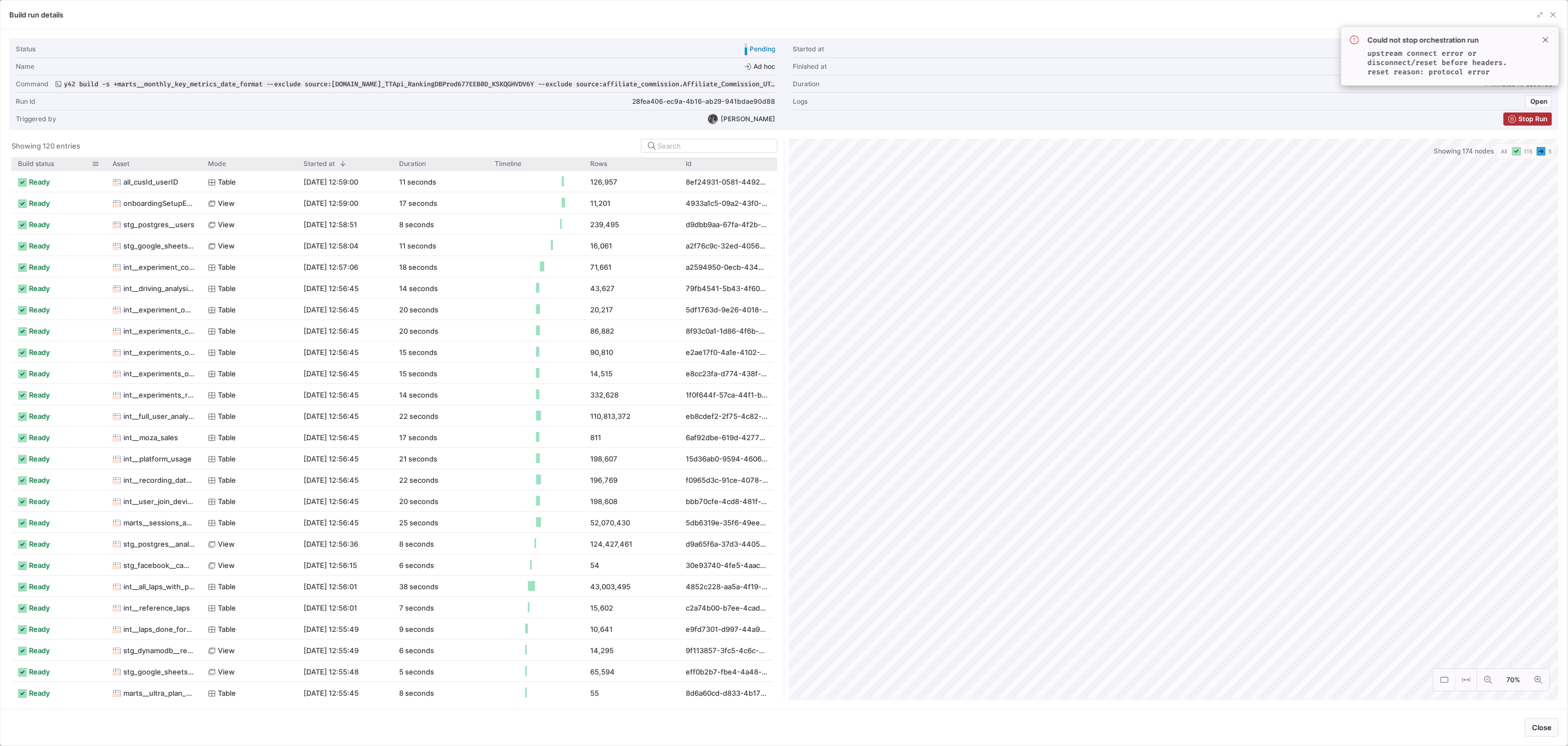
click at [52, 167] on span "Build status" at bounding box center [36, 164] width 36 height 8
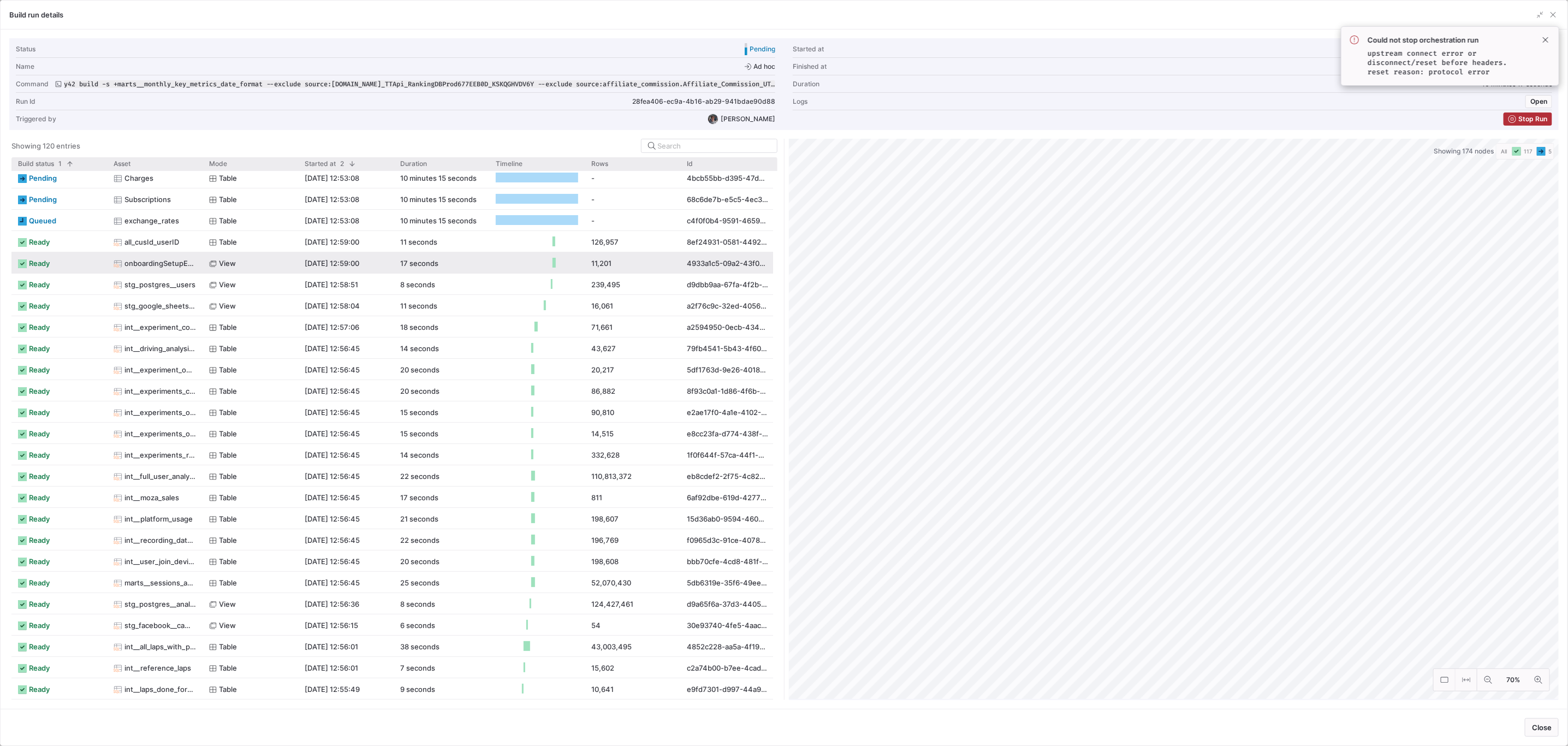
scroll to position [0, 0]
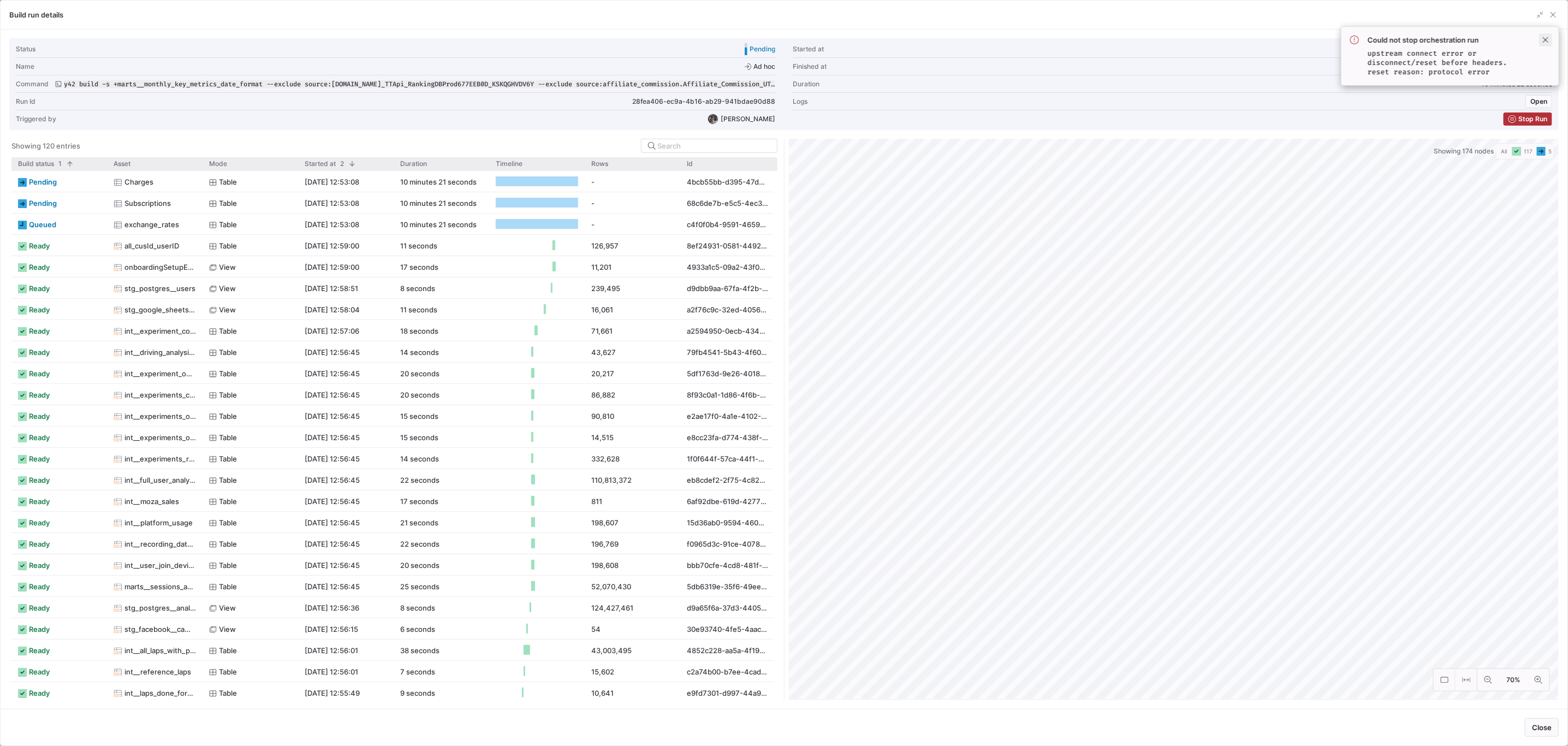
click at [1545, 34] on span at bounding box center [1545, 40] width 13 height 13
click at [1559, 12] on span "button" at bounding box center [1553, 15] width 11 height 11
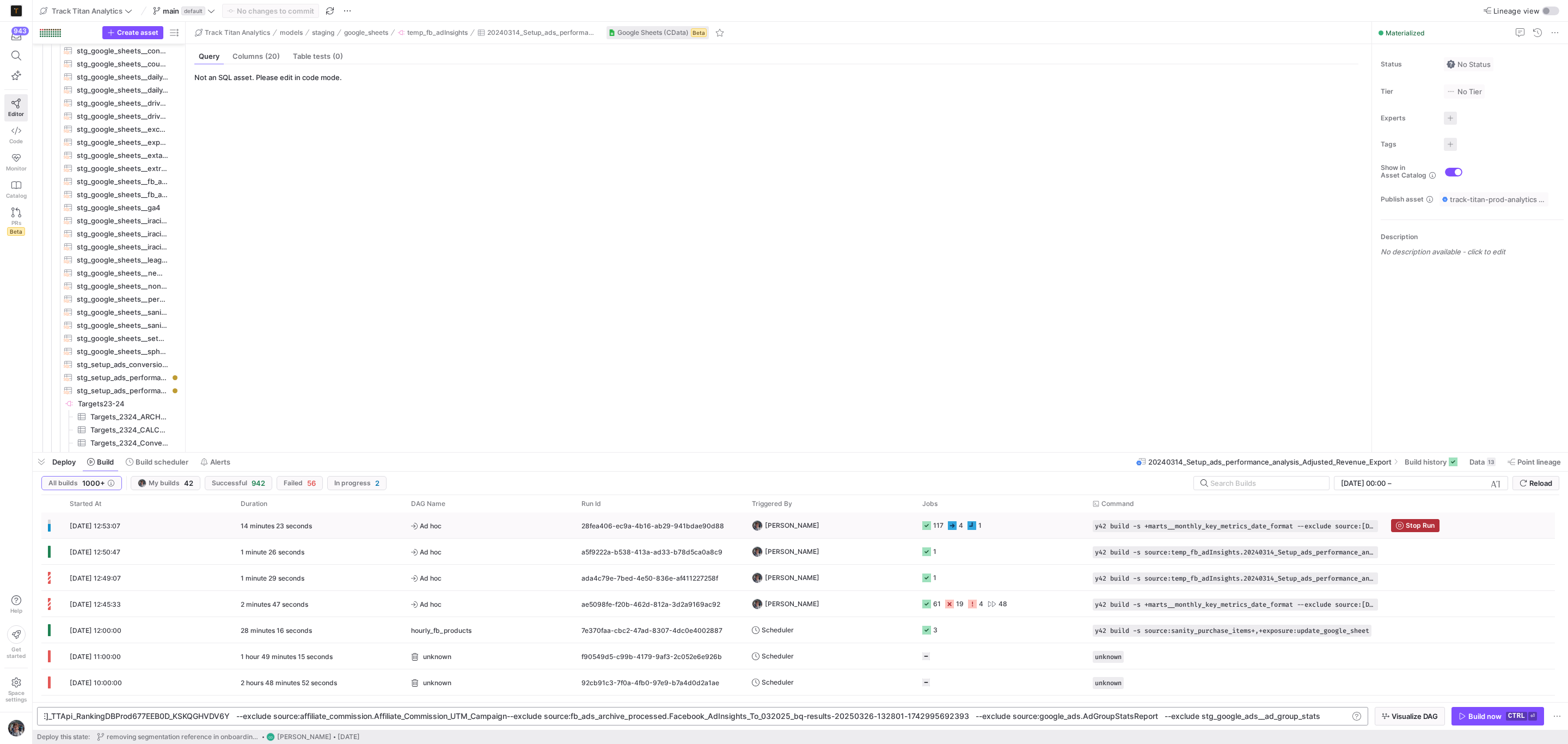
click at [1029, 533] on y42-job-status-cell-renderer "117 4 1" at bounding box center [1001, 525] width 157 height 24
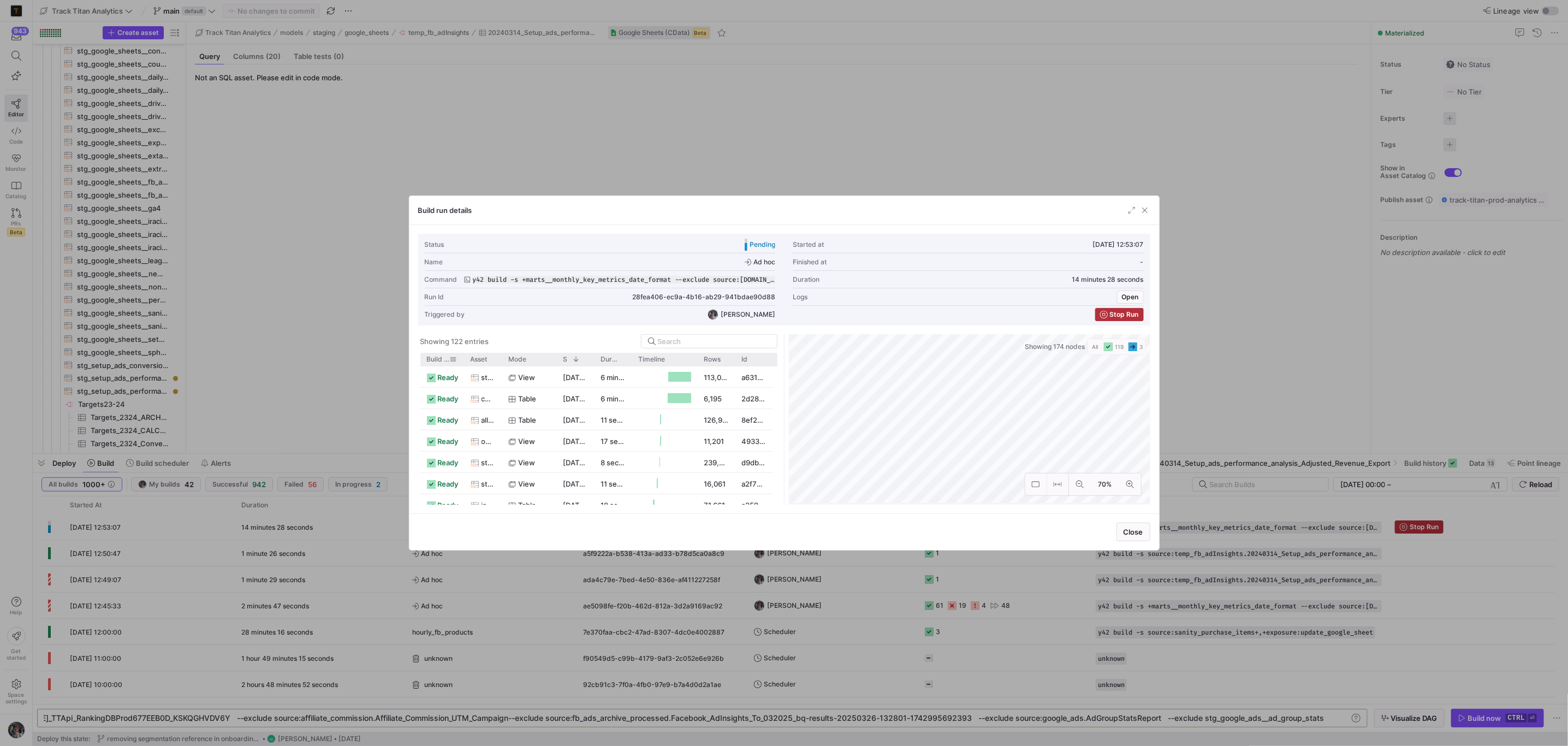
click at [424, 360] on div "Build status" at bounding box center [443, 359] width 44 height 13
click at [433, 357] on span "Build status" at bounding box center [438, 359] width 23 height 8
click at [504, 360] on div "Mode" at bounding box center [529, 359] width 54 height 13
click at [499, 360] on div "Asset" at bounding box center [483, 359] width 38 height 13
click at [500, 360] on div at bounding box center [501, 359] width 4 height 13
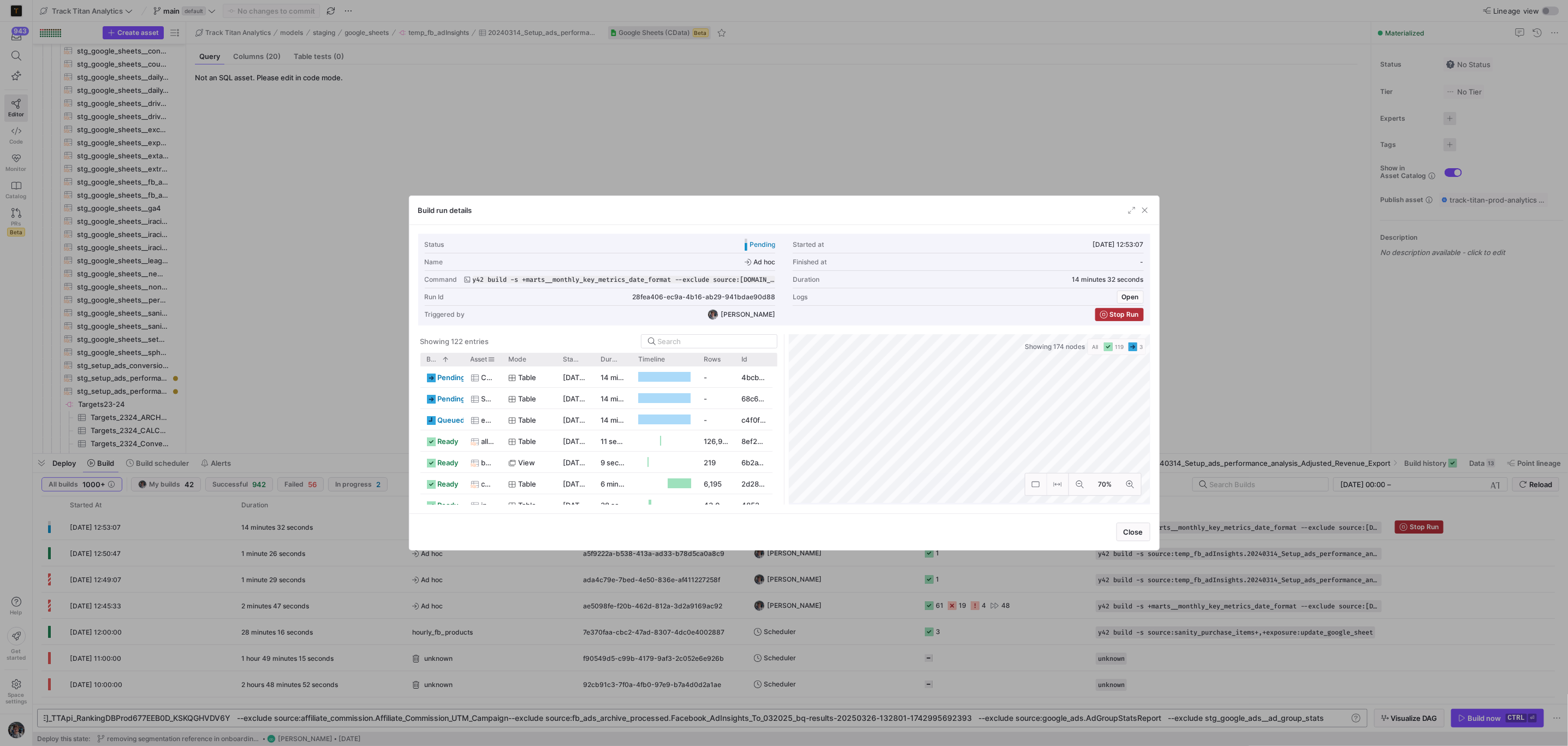
click at [500, 360] on div at bounding box center [501, 359] width 4 height 13
